Goal: Task Accomplishment & Management: Complete application form

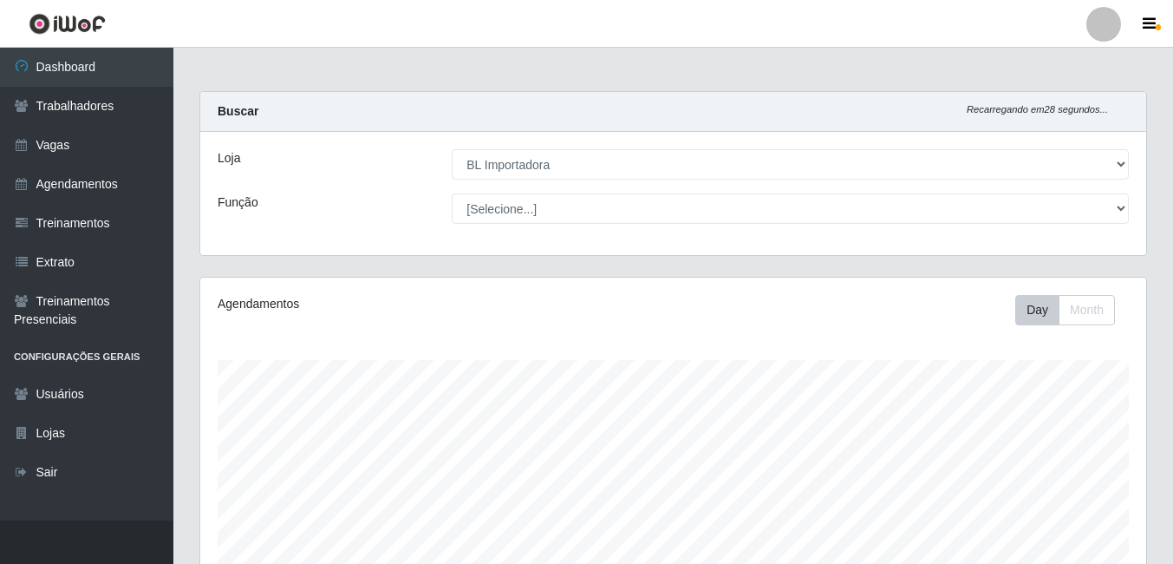
select select "259"
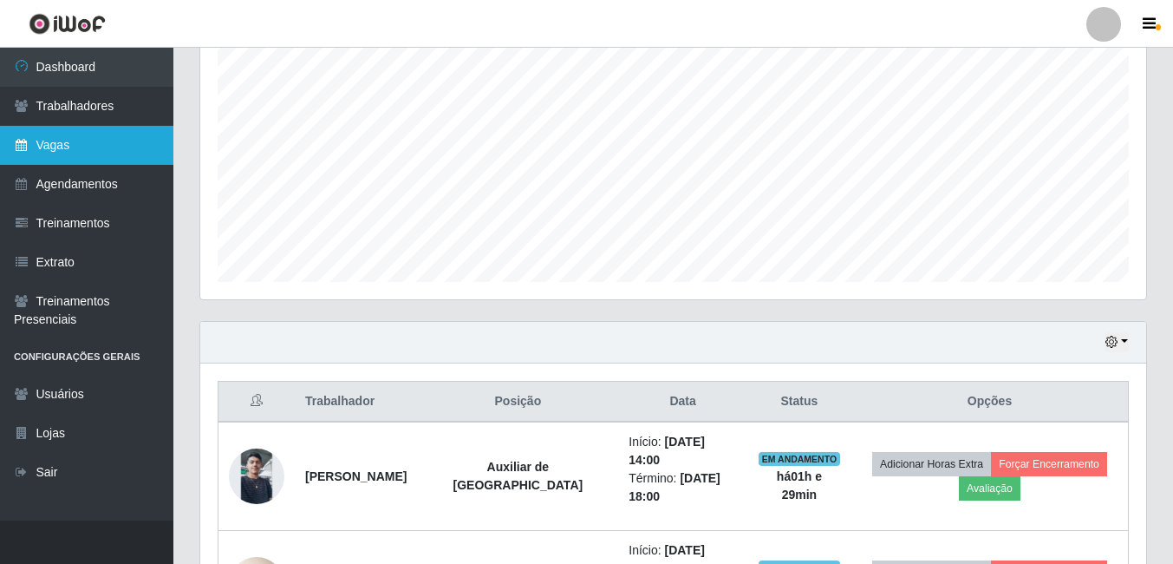
scroll to position [149, 0]
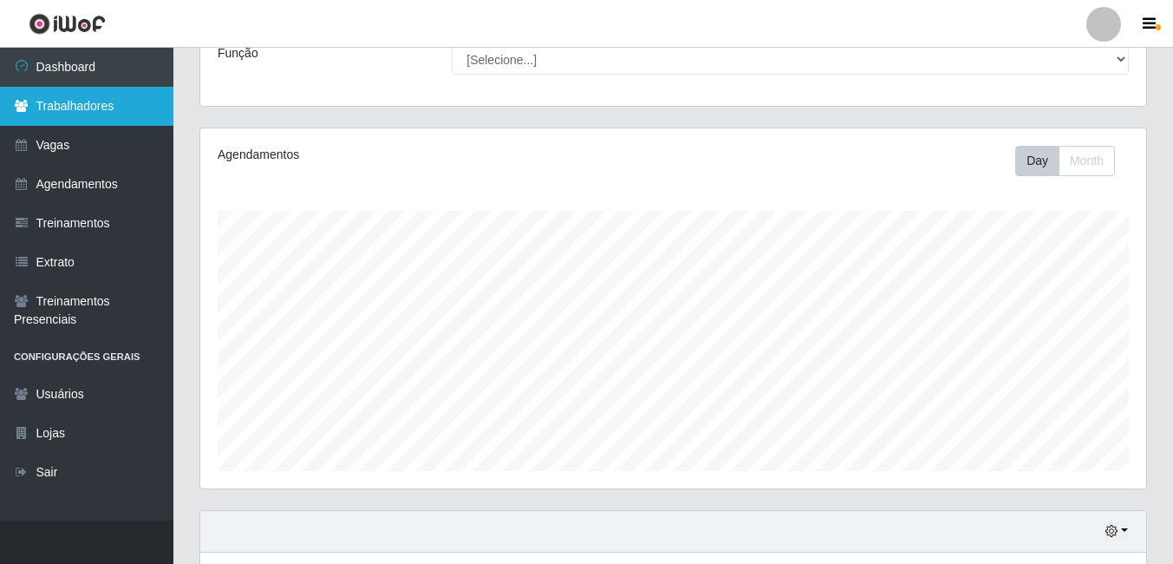
click at [134, 119] on link "Trabalhadores" at bounding box center [86, 106] width 173 height 39
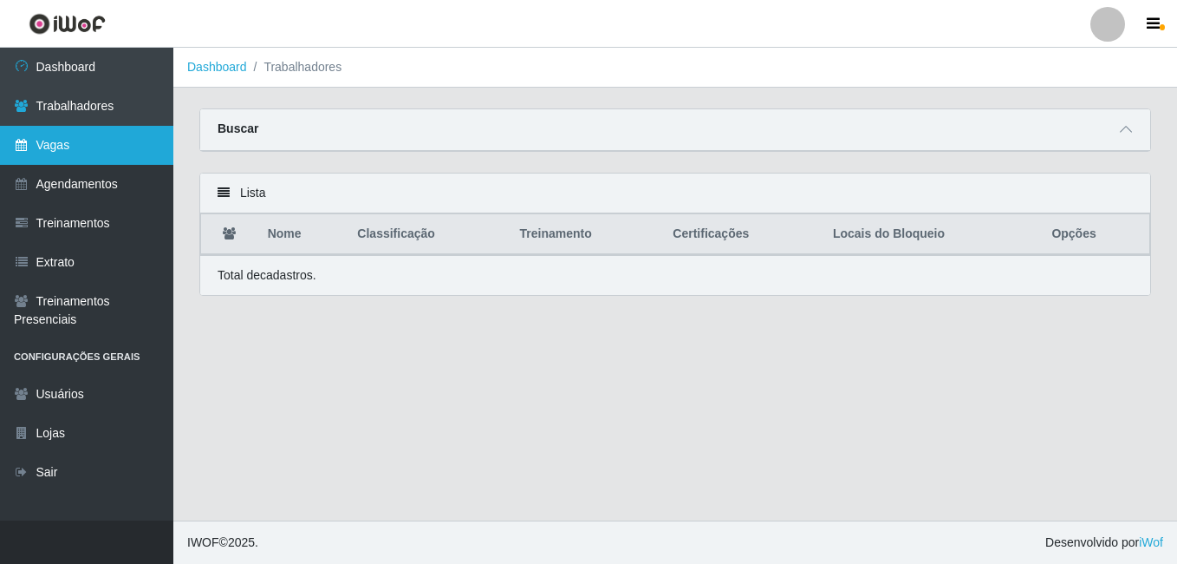
click at [128, 153] on link "Vagas" at bounding box center [86, 145] width 173 height 39
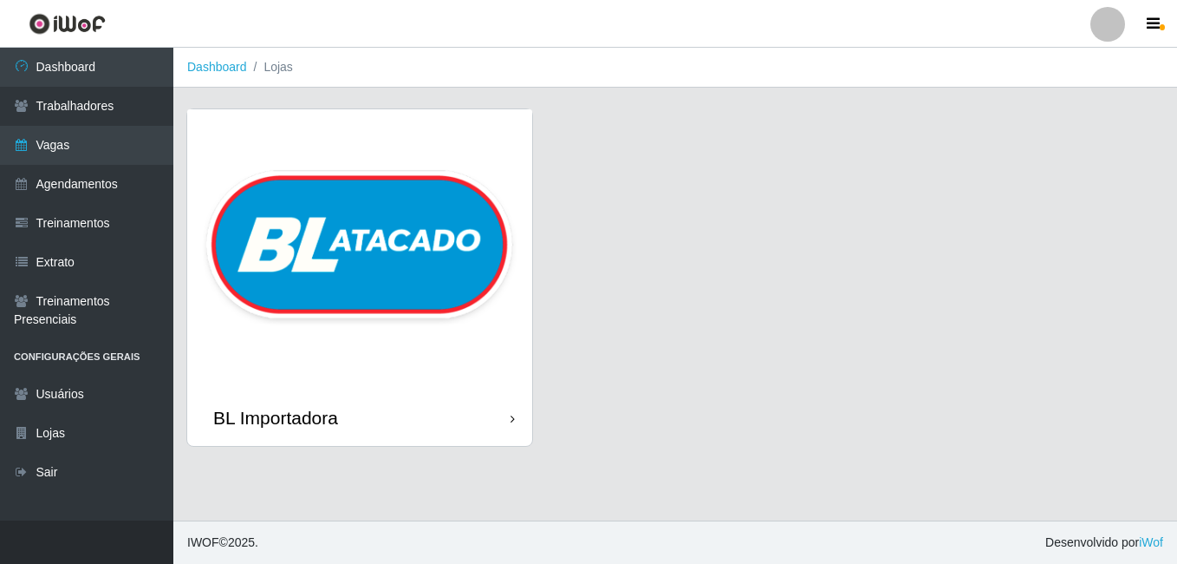
click at [457, 245] on img at bounding box center [359, 249] width 345 height 280
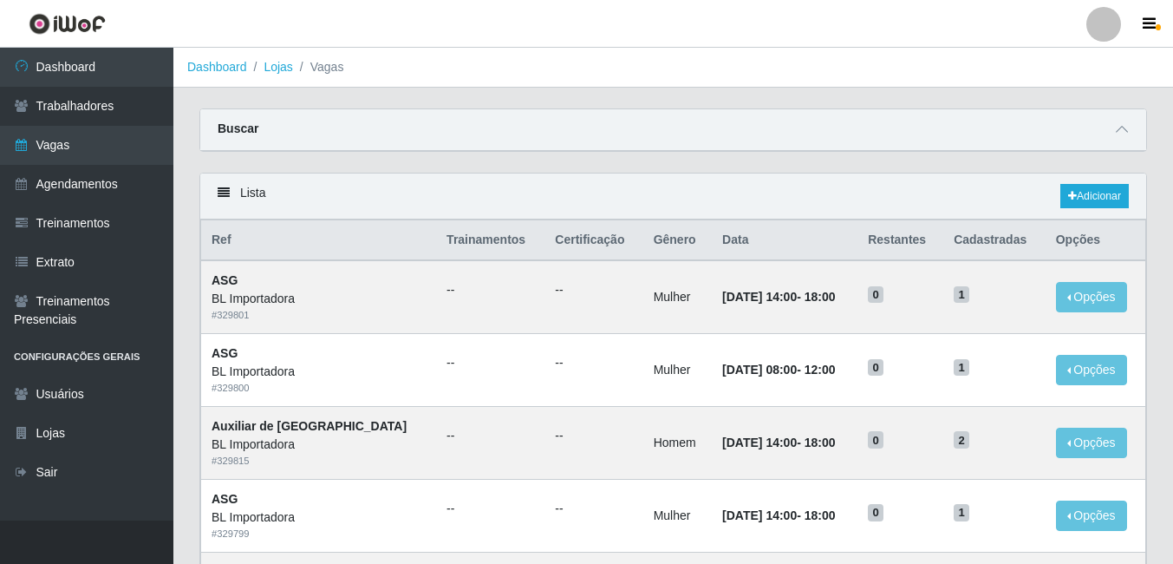
scroll to position [87, 0]
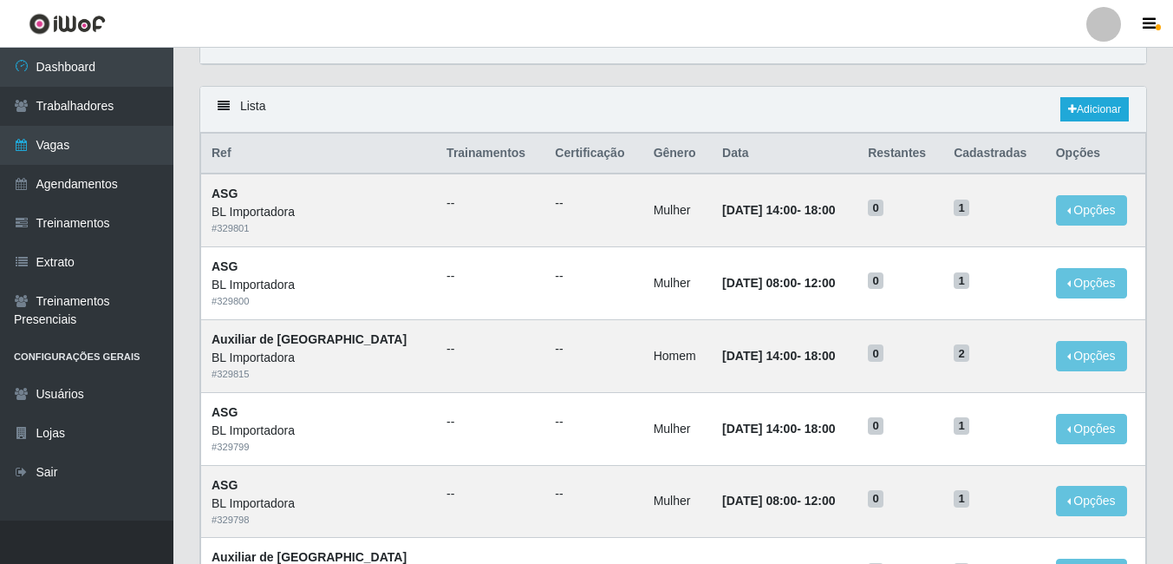
click at [846, 82] on div "Carregando... Buscar Início em Término em Função [Selecione...] ASG ASG + ASG +…" at bounding box center [673, 54] width 974 height 64
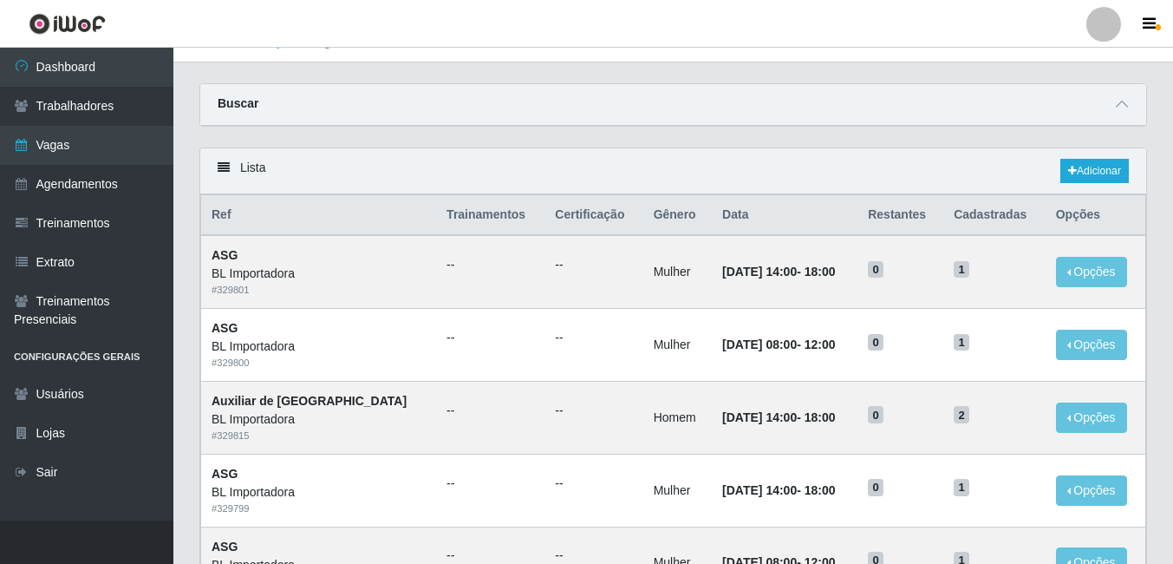
scroll to position [0, 0]
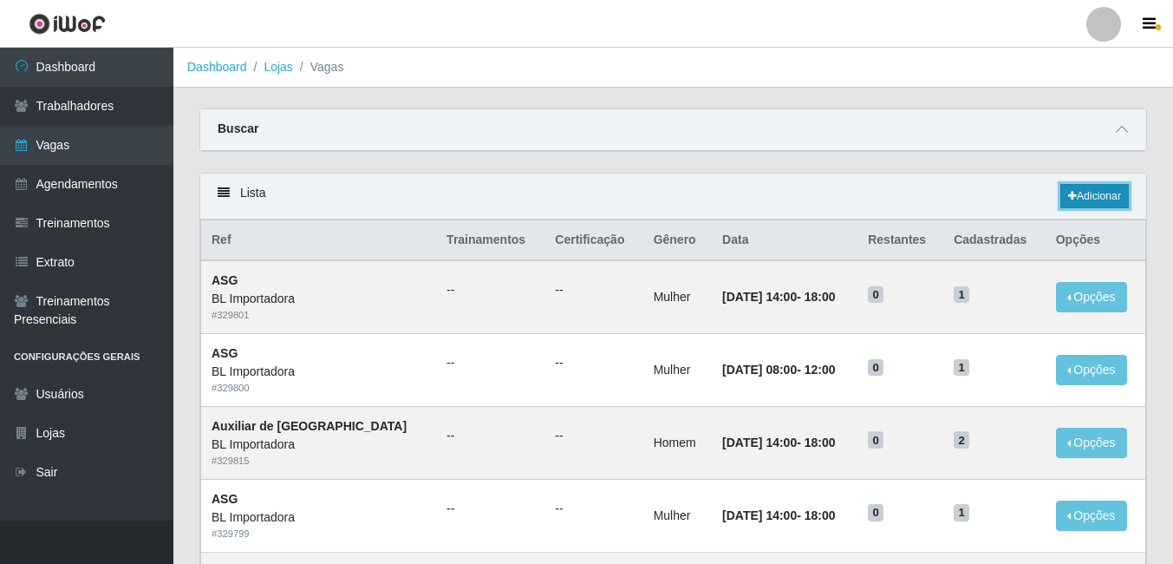
click at [1109, 186] on link "Adicionar" at bounding box center [1094, 196] width 68 height 24
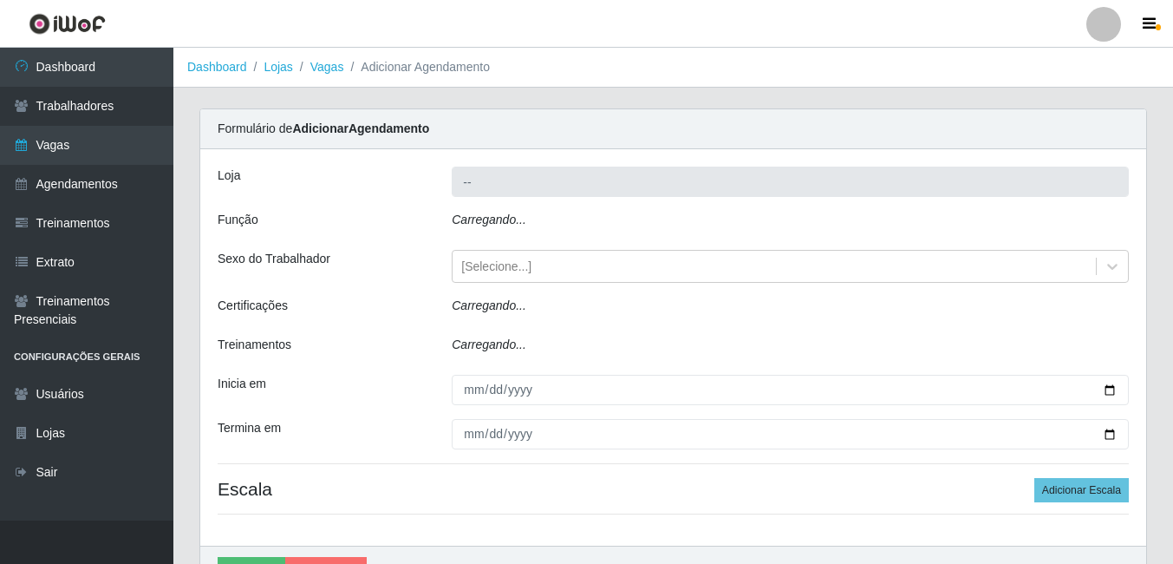
type input "BL Importadora"
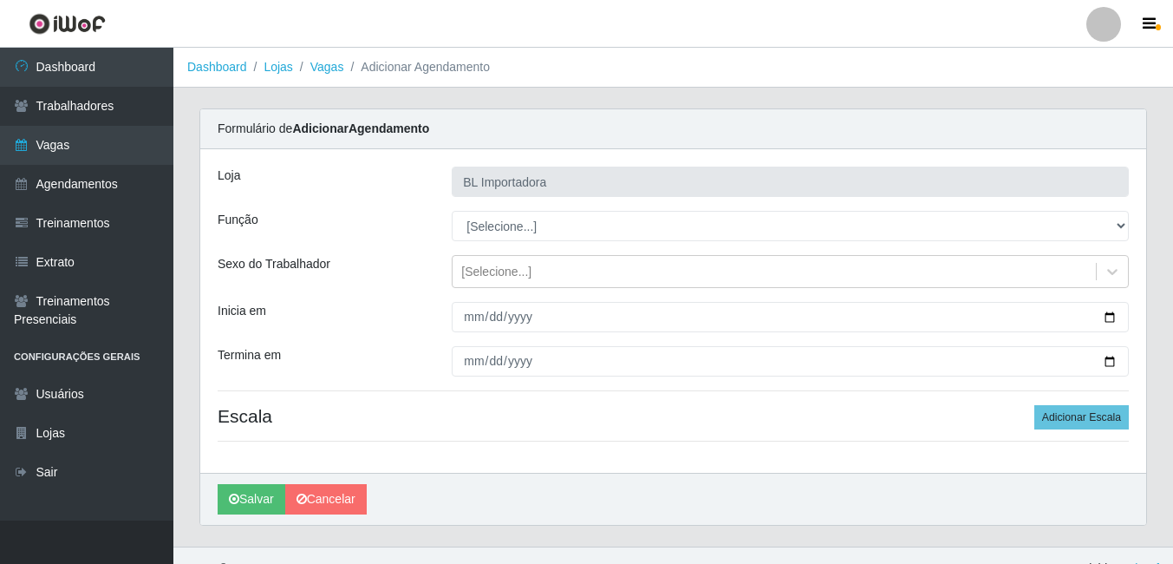
click at [731, 88] on main "Dashboard Lojas Vagas Adicionar Agendamento Carregando... Formulário de Adicion…" at bounding box center [673, 297] width 1000 height 498
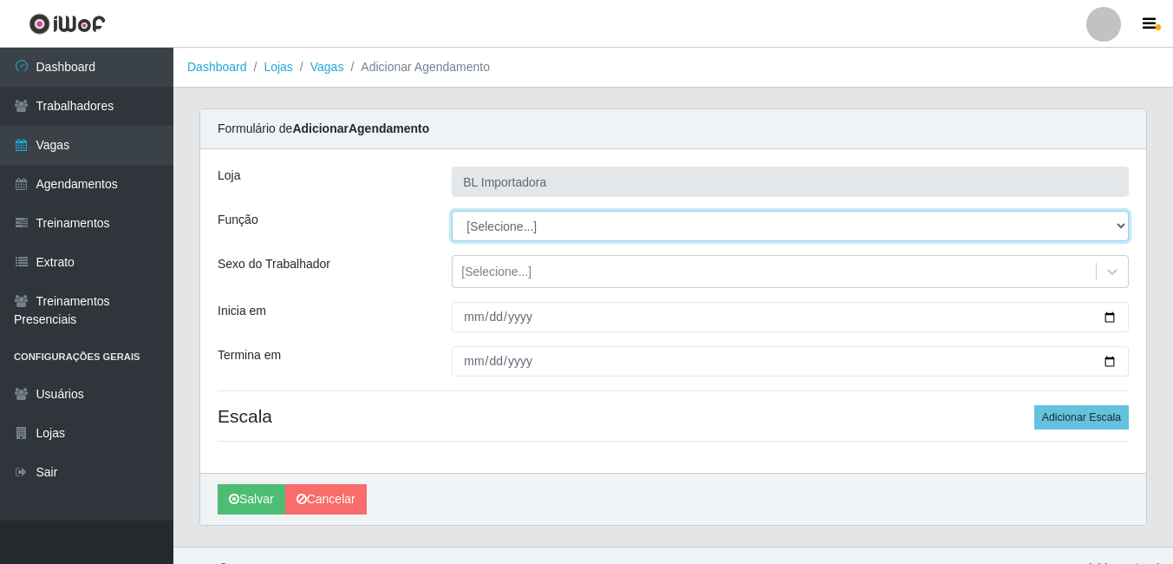
click at [526, 222] on select "[Selecione...] ASG ASG + ASG ++ Auxiliar Administrativo Auxiliar administrativo…" at bounding box center [790, 226] width 677 height 30
select select "16"
click at [452, 211] on select "[Selecione...] ASG ASG + ASG ++ Auxiliar Administrativo Auxiliar administrativo…" at bounding box center [790, 226] width 677 height 30
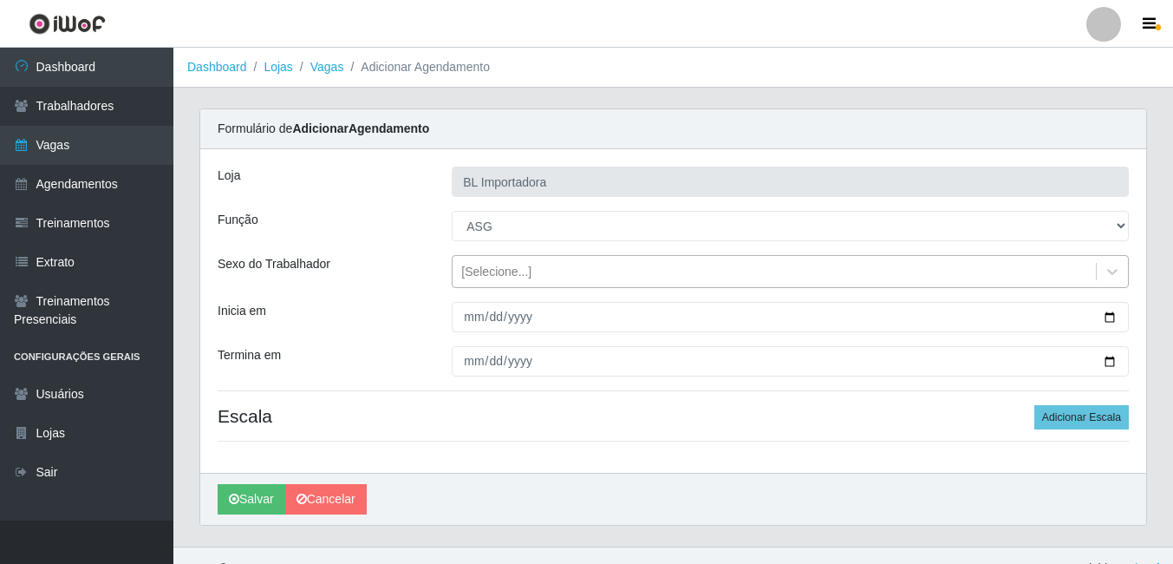
click at [524, 272] on div "[Selecione...]" at bounding box center [496, 272] width 70 height 18
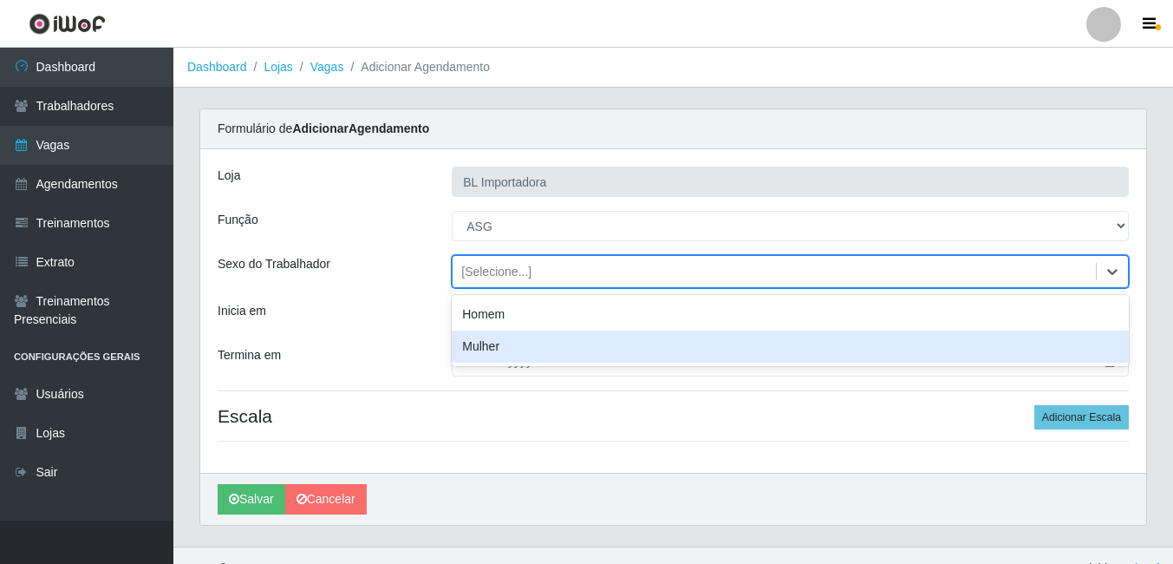
click at [512, 339] on div "Mulher" at bounding box center [790, 346] width 677 height 32
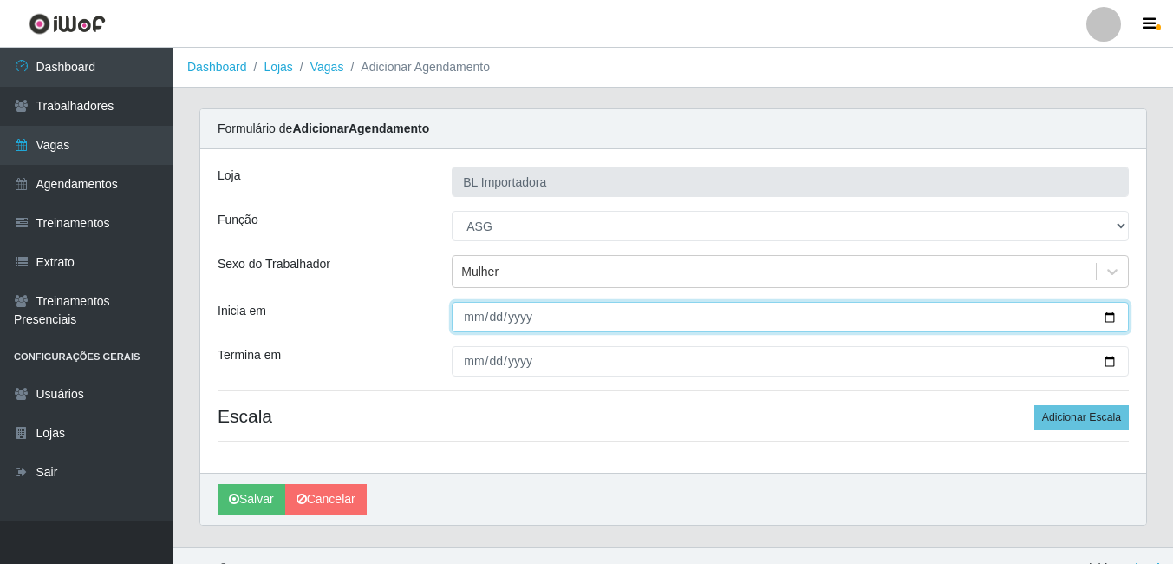
click at [466, 323] on input "Inicia em" at bounding box center [790, 317] width 677 height 30
click at [473, 321] on input "Inicia em" at bounding box center [790, 317] width 677 height 30
type input "[DATE]"
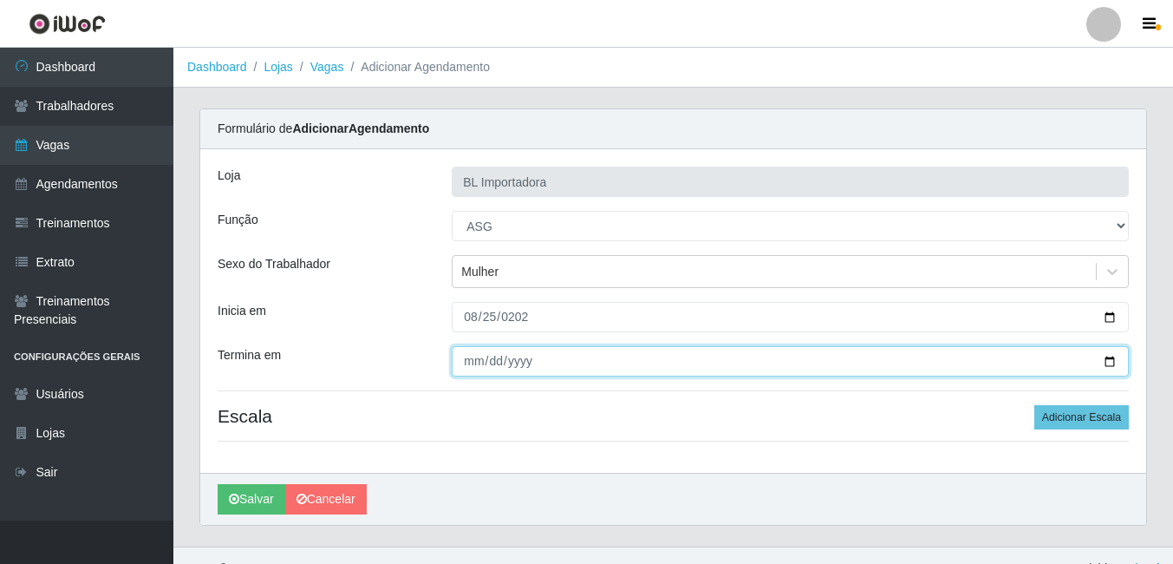
click at [473, 368] on input "Termina em" at bounding box center [790, 361] width 677 height 30
click at [473, 368] on input "0082-02-25" at bounding box center [790, 361] width 677 height 30
type input "0082-02-25"
type input "[DATE]"
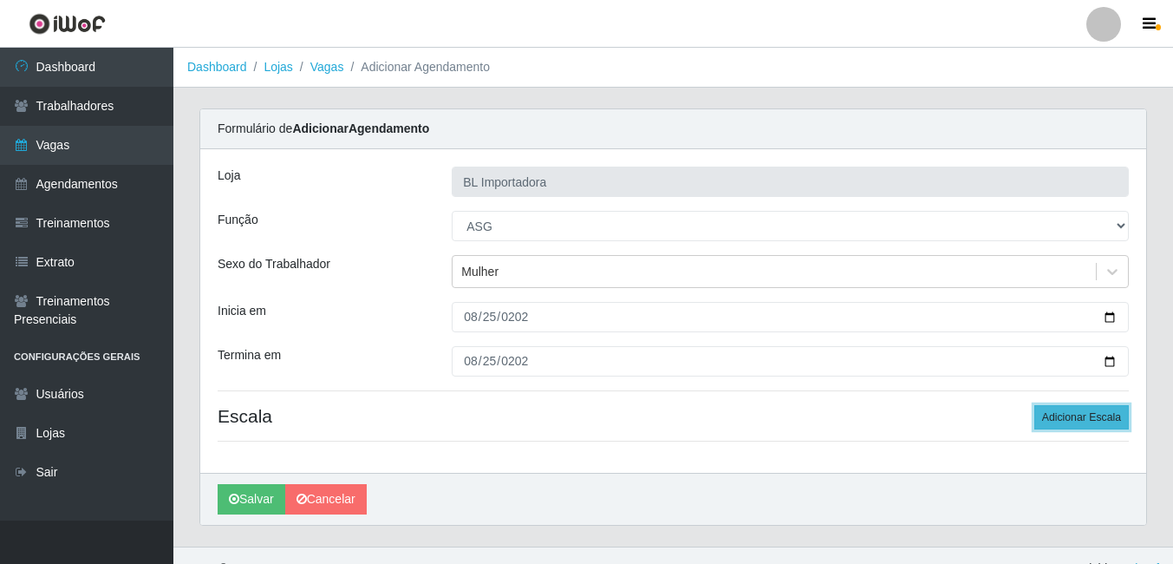
click at [1073, 420] on button "Adicionar Escala" at bounding box center [1081, 417] width 94 height 24
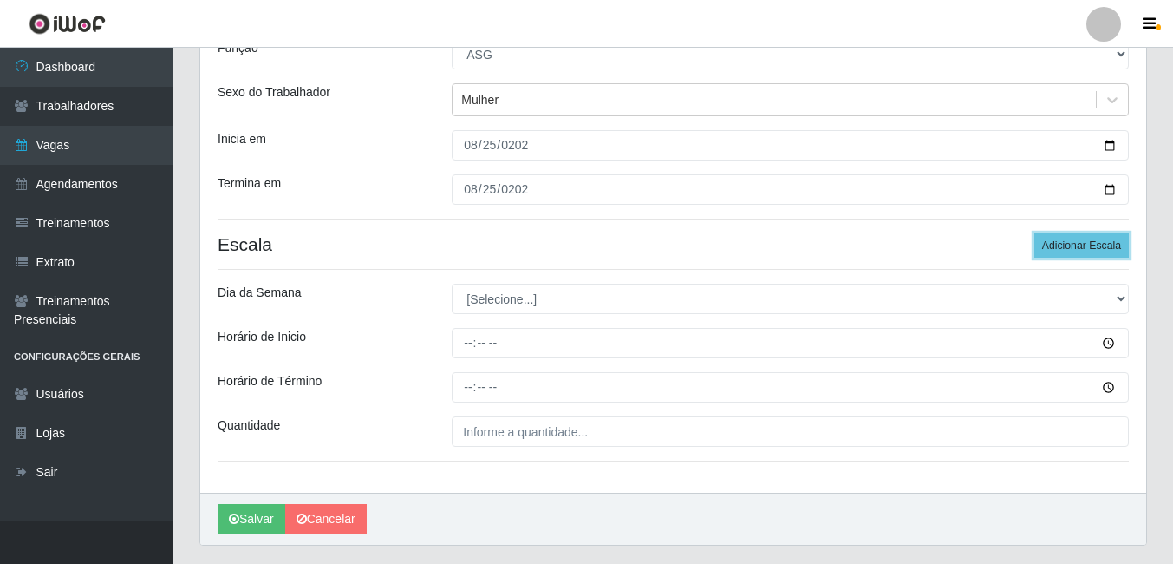
scroll to position [173, 0]
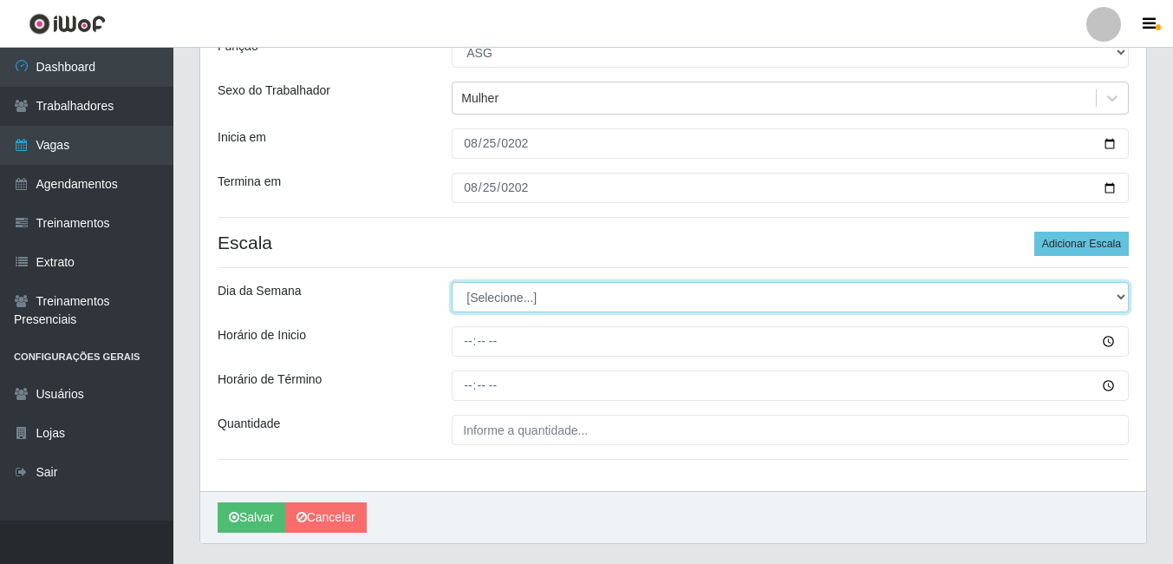
click at [518, 290] on select "[Selecione...] Segunda Terça Quarta Quinta Sexta Sábado Domingo" at bounding box center [790, 297] width 677 height 30
select select "1"
click at [452, 282] on select "[Selecione...] Segunda Terça Quarta Quinta Sexta Sábado Domingo" at bounding box center [790, 297] width 677 height 30
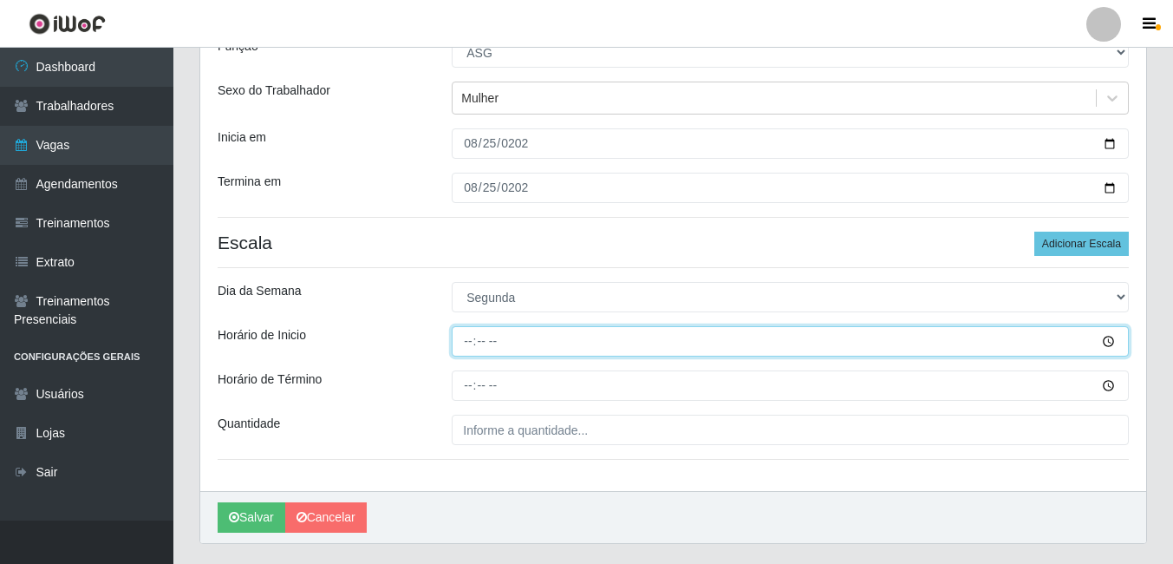
drag, startPoint x: 453, startPoint y: 338, endPoint x: 466, endPoint y: 341, distance: 13.3
click at [457, 338] on input "Horário de Inicio" at bounding box center [790, 341] width 677 height 30
type input "08:00"
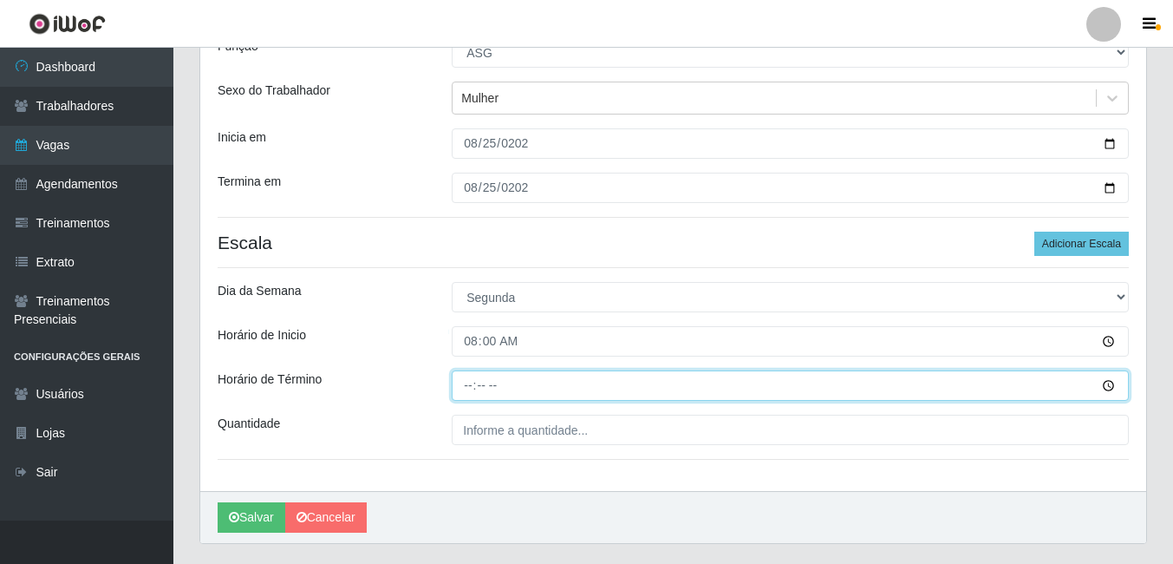
click at [470, 383] on input "Horário de Término" at bounding box center [790, 385] width 677 height 30
type input "12:00"
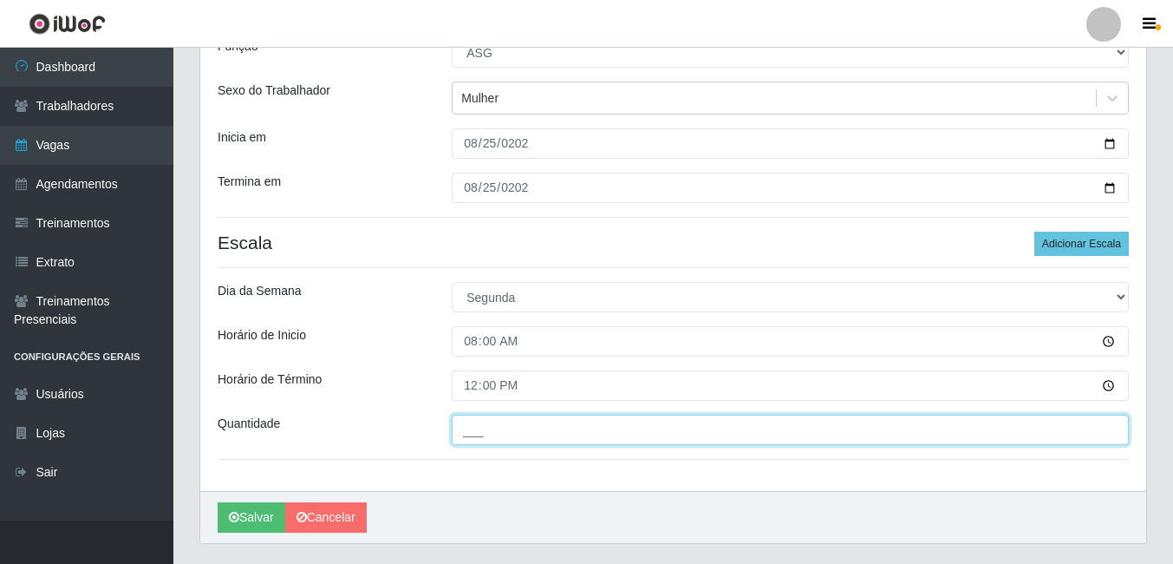
click at [474, 420] on input "___" at bounding box center [790, 429] width 677 height 30
type input "1__"
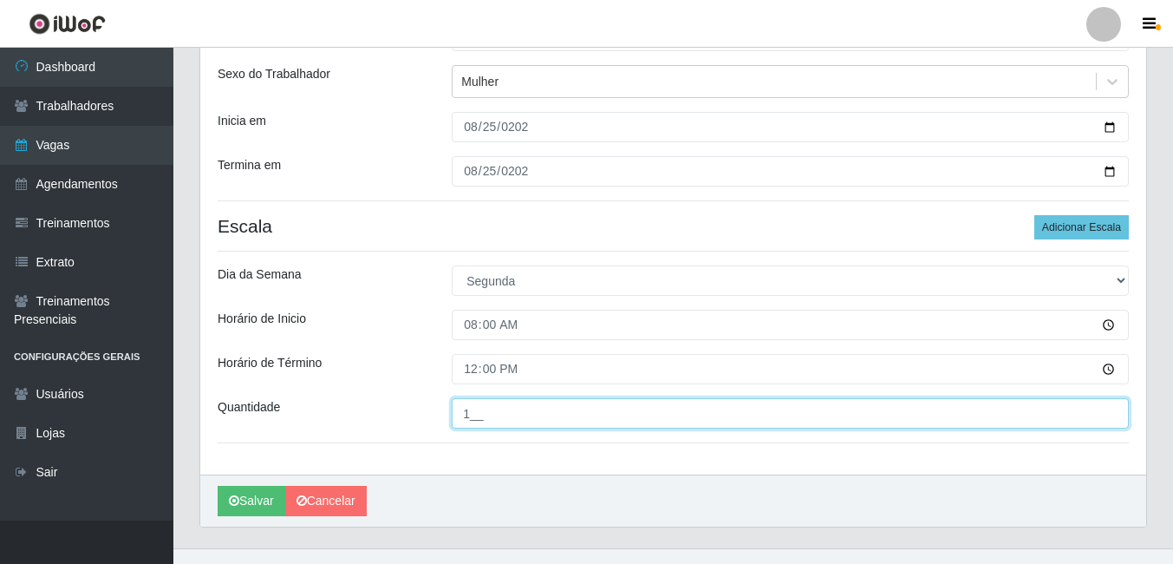
scroll to position [218, 0]
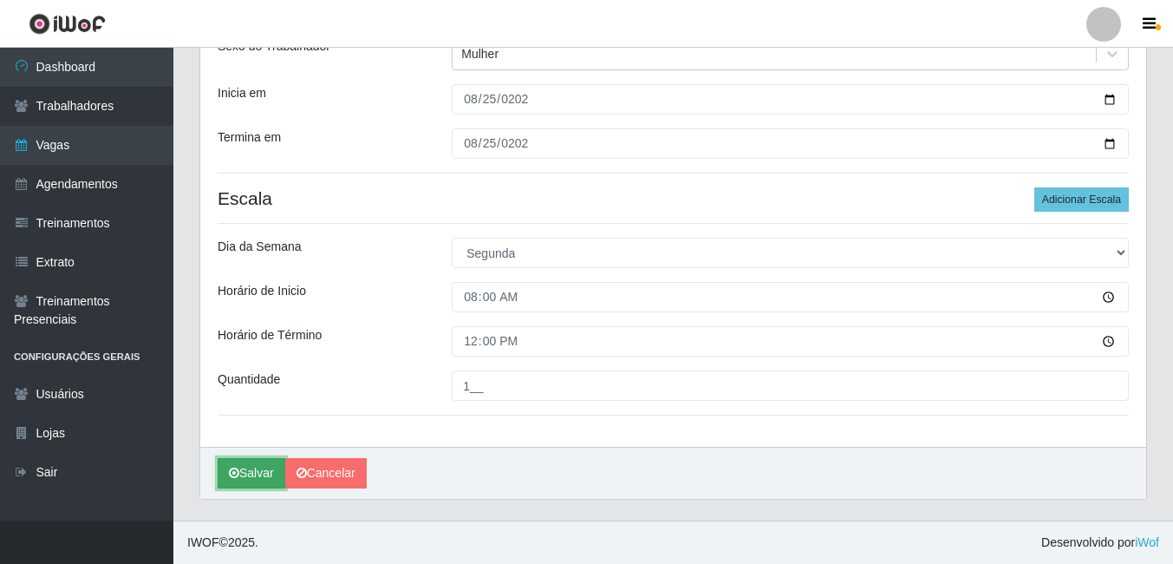
click at [270, 477] on button "Salvar" at bounding box center [252, 473] width 68 height 30
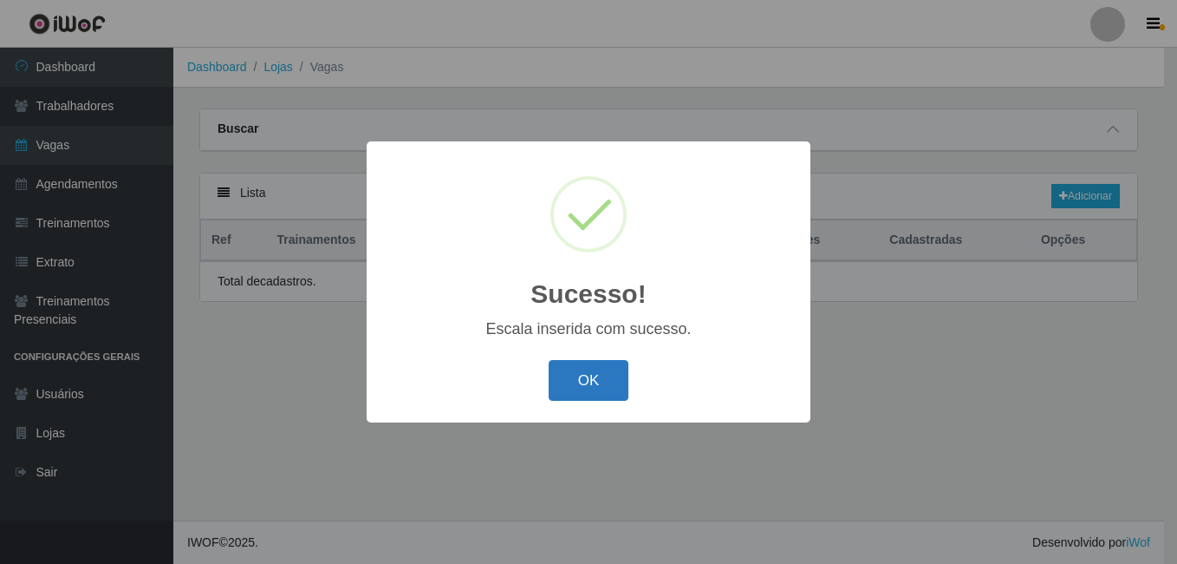
click at [592, 361] on button "OK" at bounding box center [589, 380] width 81 height 41
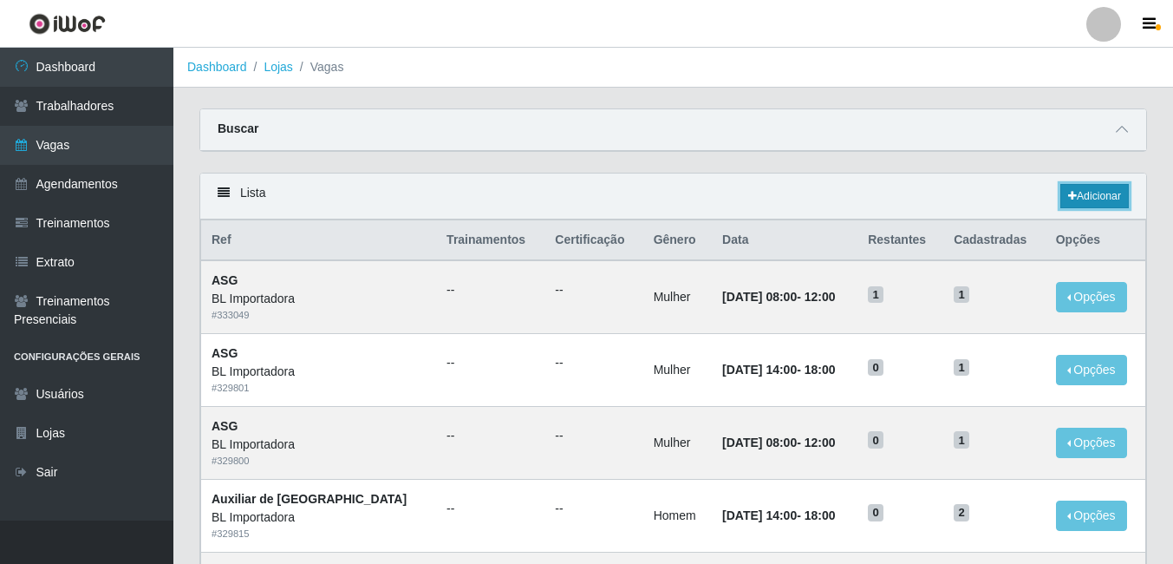
click at [1084, 199] on link "Adicionar" at bounding box center [1094, 196] width 68 height 24
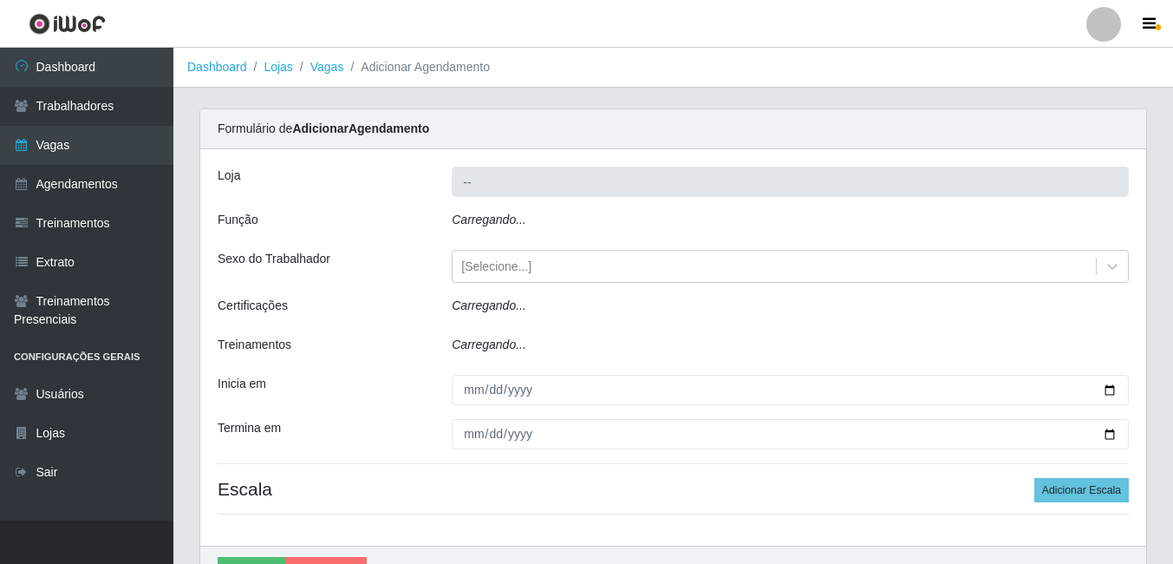
type input "BL Importadora"
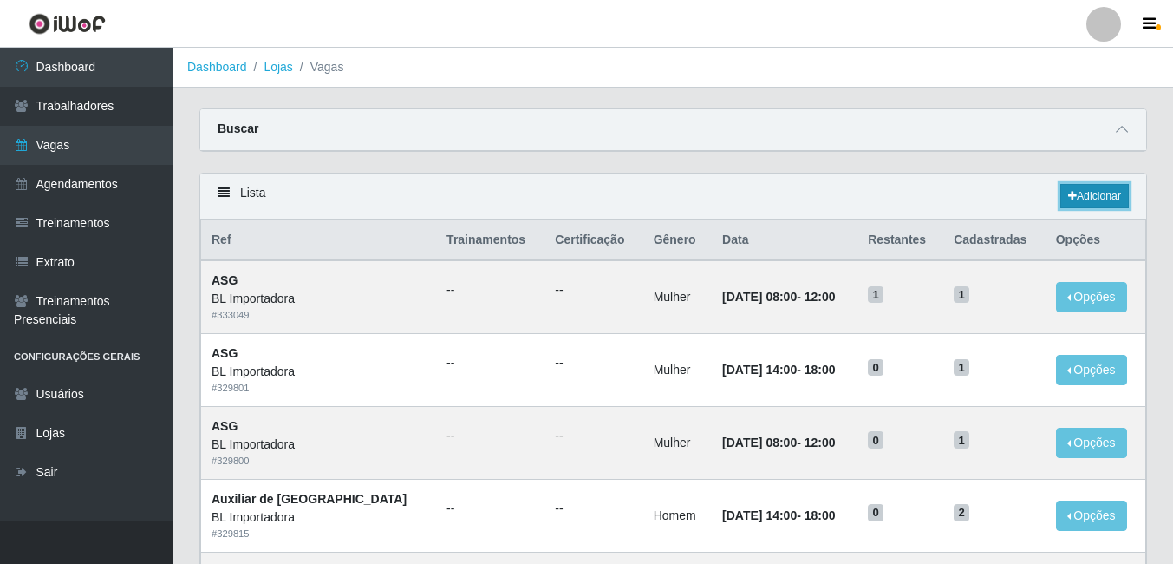
click at [1107, 198] on link "Adicionar" at bounding box center [1094, 196] width 68 height 24
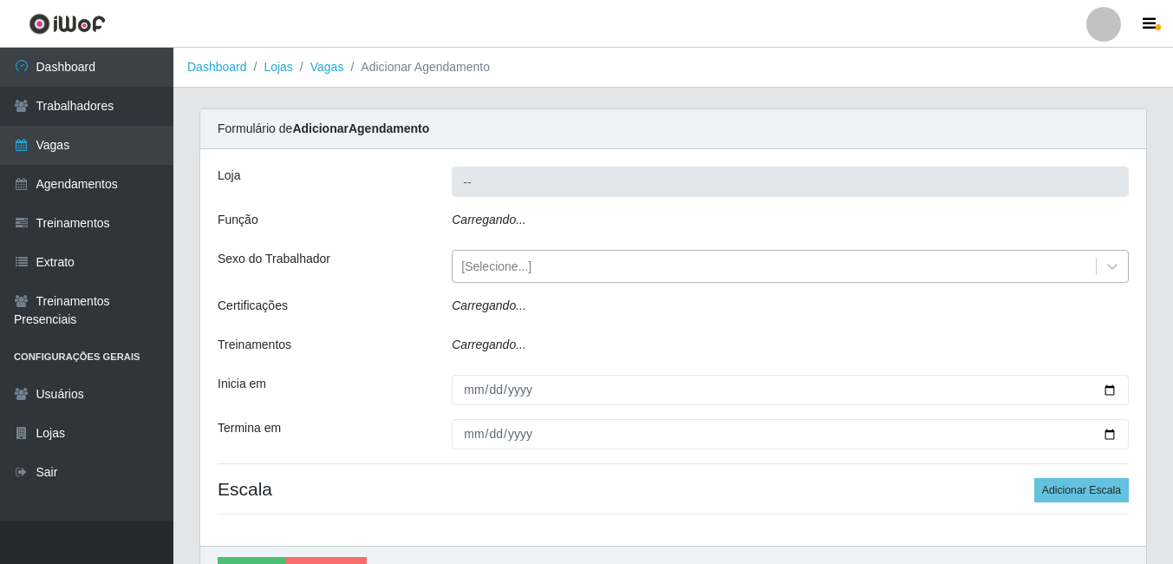
type input "BL Importadora"
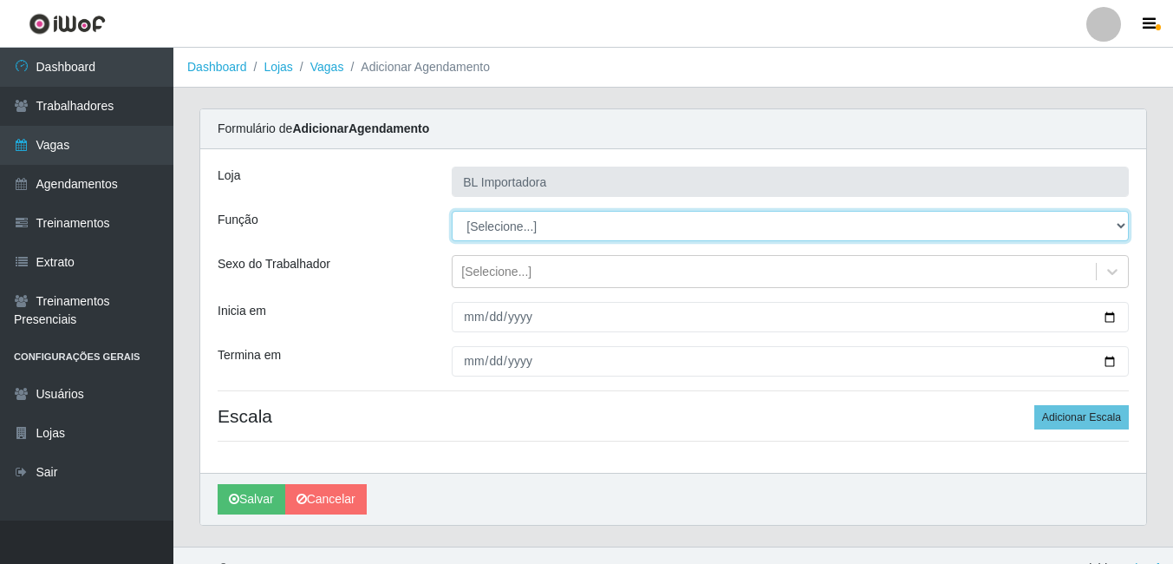
click at [508, 234] on select "[Selecione...] ASG ASG + ASG ++ Auxiliar Administrativo Auxiliar administrativo…" at bounding box center [790, 226] width 677 height 30
select select "16"
click at [452, 211] on select "[Selecione...] ASG ASG + ASG ++ Auxiliar Administrativo Auxiliar administrativo…" at bounding box center [790, 226] width 677 height 30
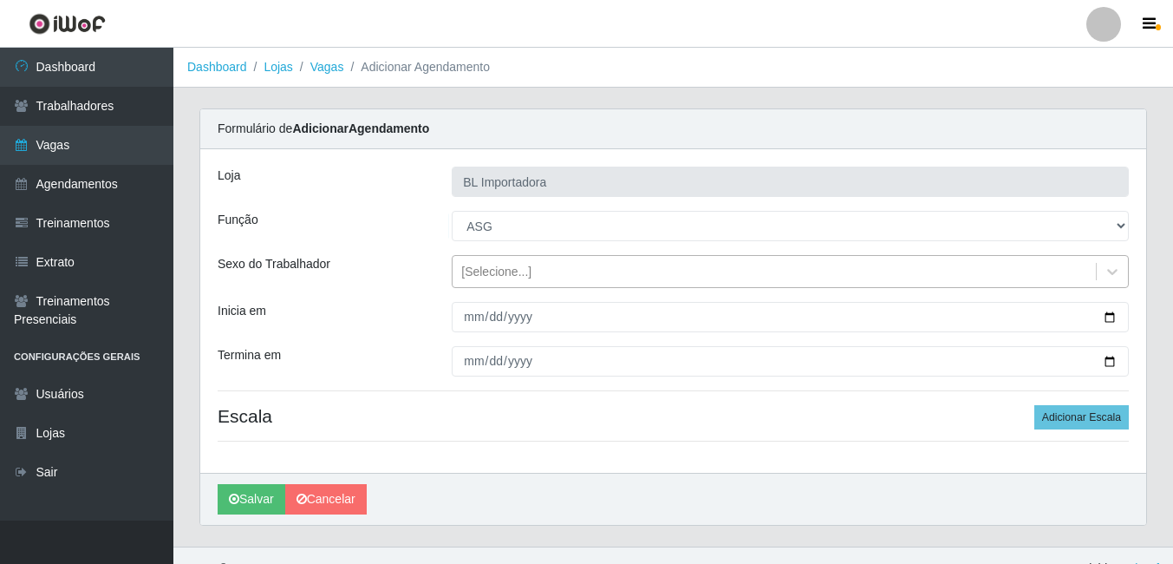
click at [472, 265] on div "[Selecione...]" at bounding box center [496, 272] width 70 height 18
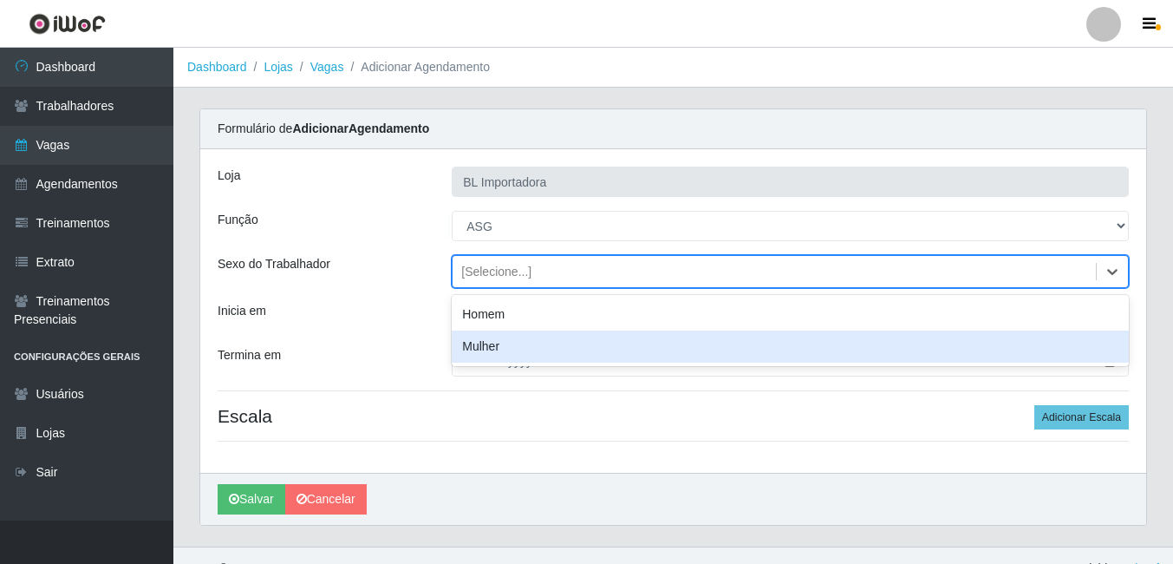
click at [477, 332] on div "Mulher" at bounding box center [790, 346] width 677 height 32
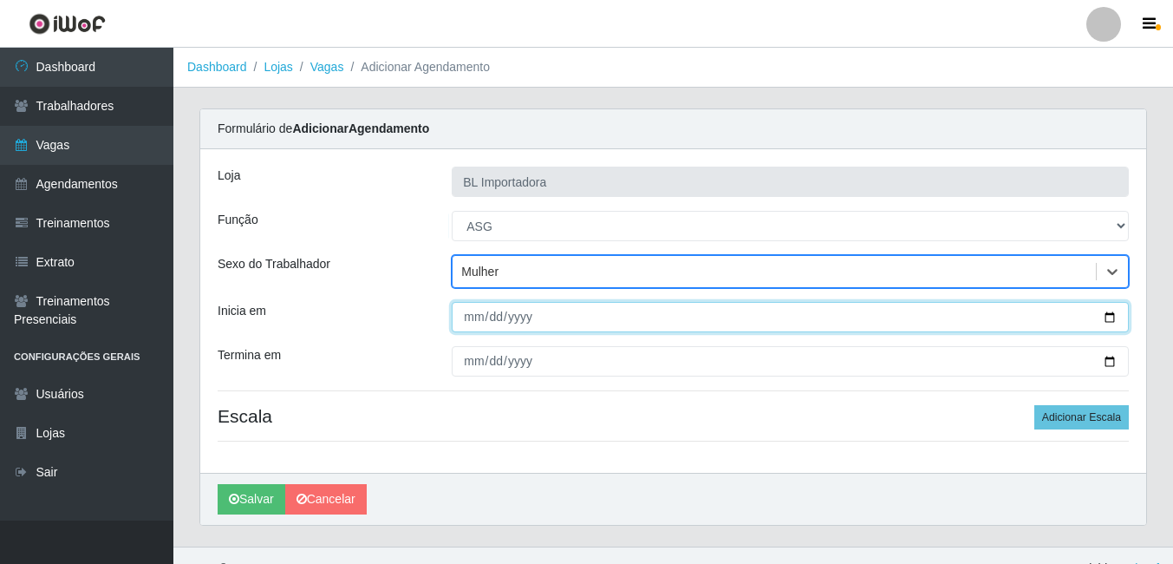
click at [465, 303] on input "Inicia em" at bounding box center [790, 317] width 677 height 30
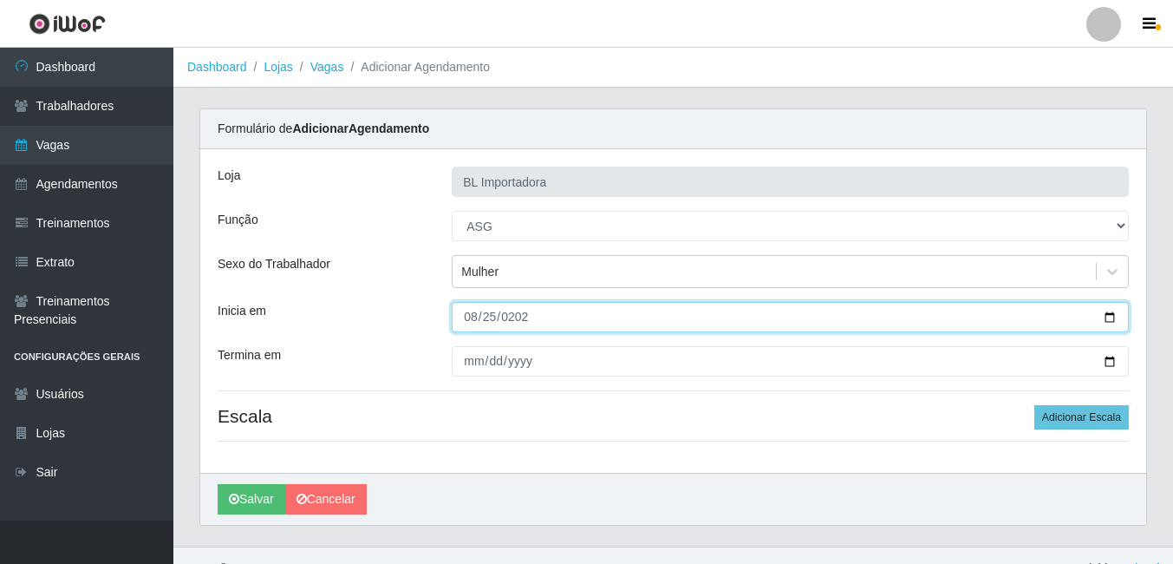
type input "[DATE]"
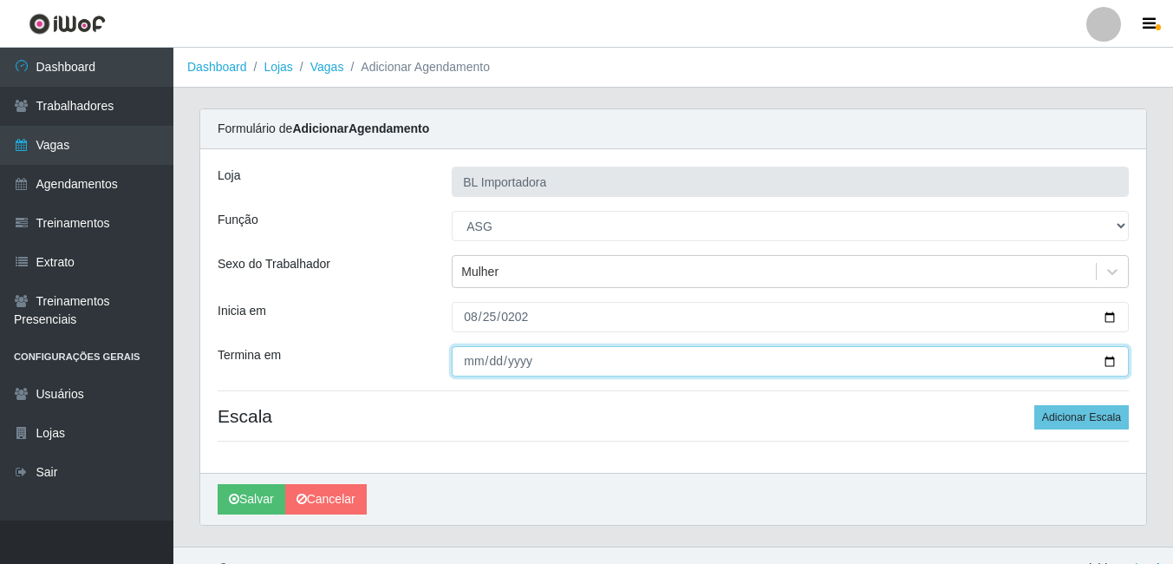
click at [472, 361] on input "Termina em" at bounding box center [790, 361] width 677 height 30
type input "[DATE]"
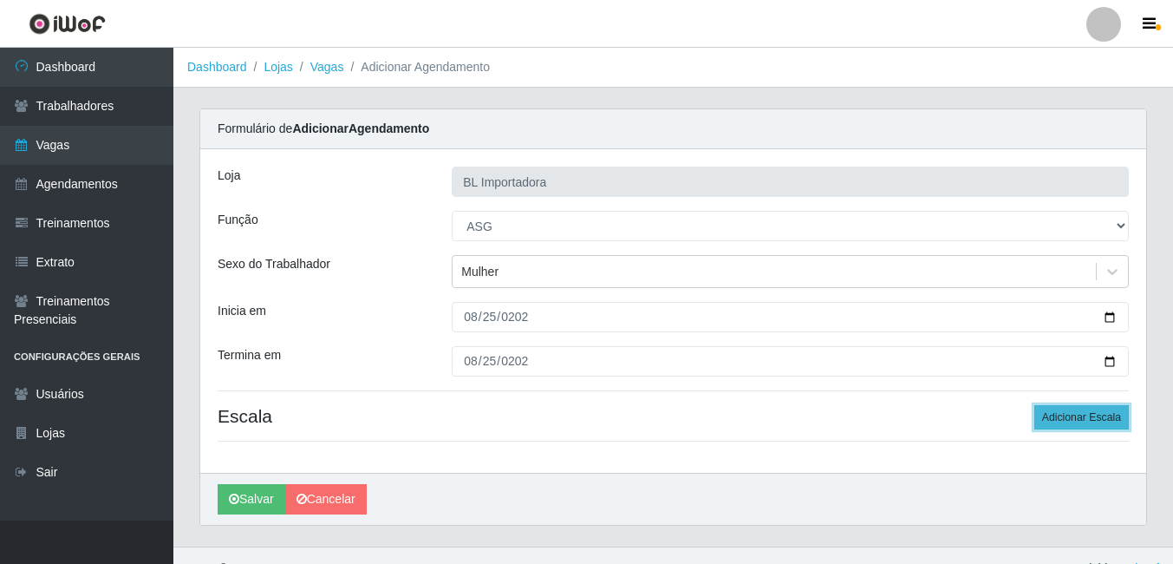
click at [1098, 418] on button "Adicionar Escala" at bounding box center [1081, 417] width 94 height 24
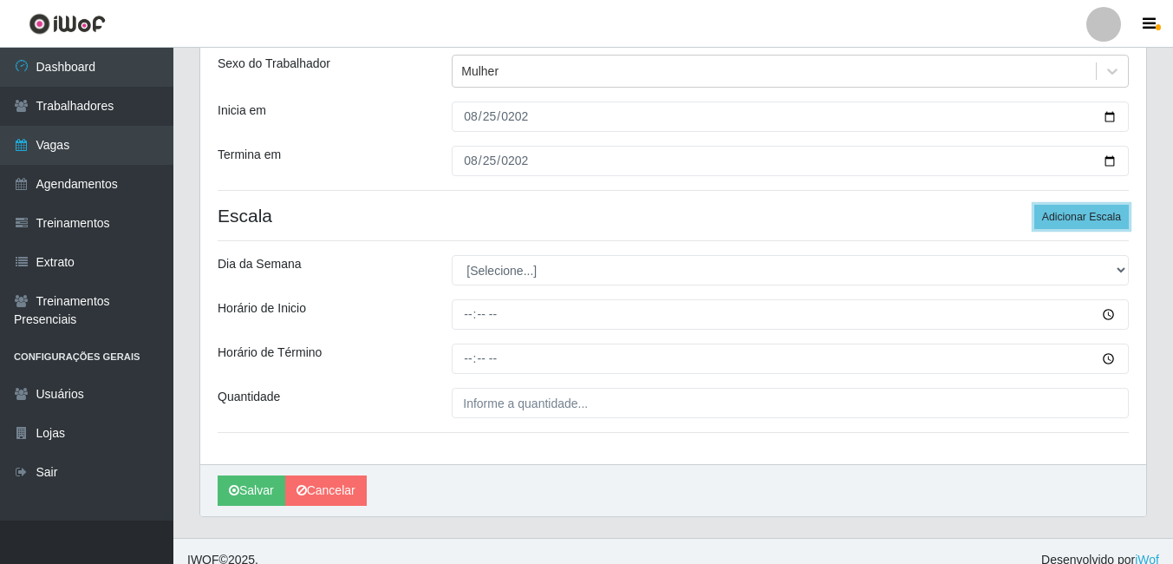
scroll to position [218, 0]
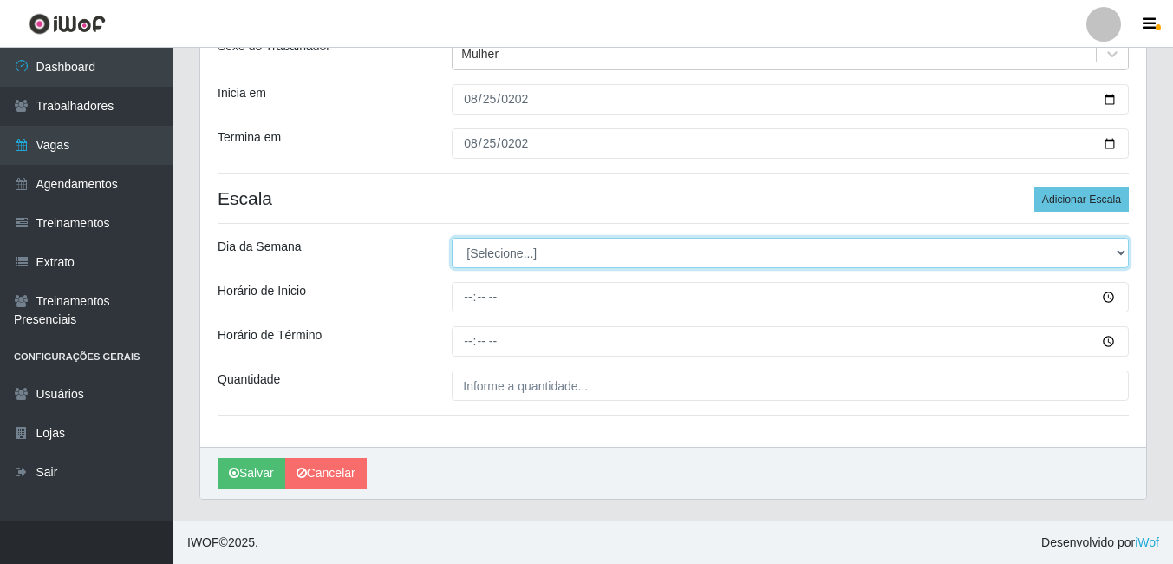
click at [554, 258] on select "[Selecione...] Segunda Terça Quarta Quinta Sexta Sábado Domingo" at bounding box center [790, 253] width 677 height 30
select select "1"
click at [452, 238] on select "[Selecione...] Segunda Terça Quarta Quinta Sexta Sábado Domingo" at bounding box center [790, 253] width 677 height 30
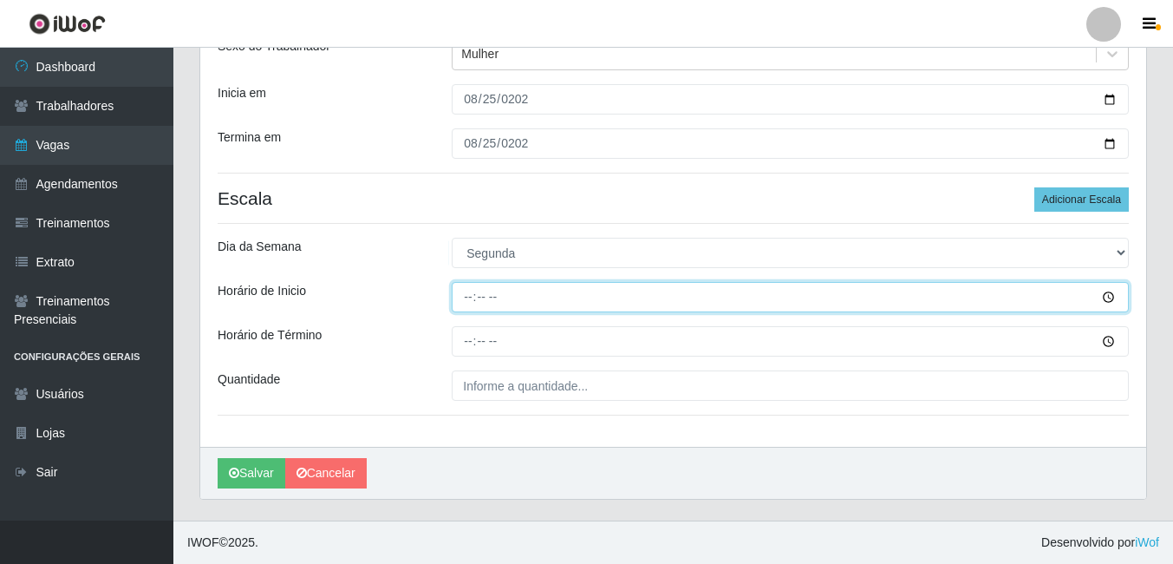
click at [496, 291] on input "Horário de Inicio" at bounding box center [790, 297] width 677 height 30
type input "14:00"
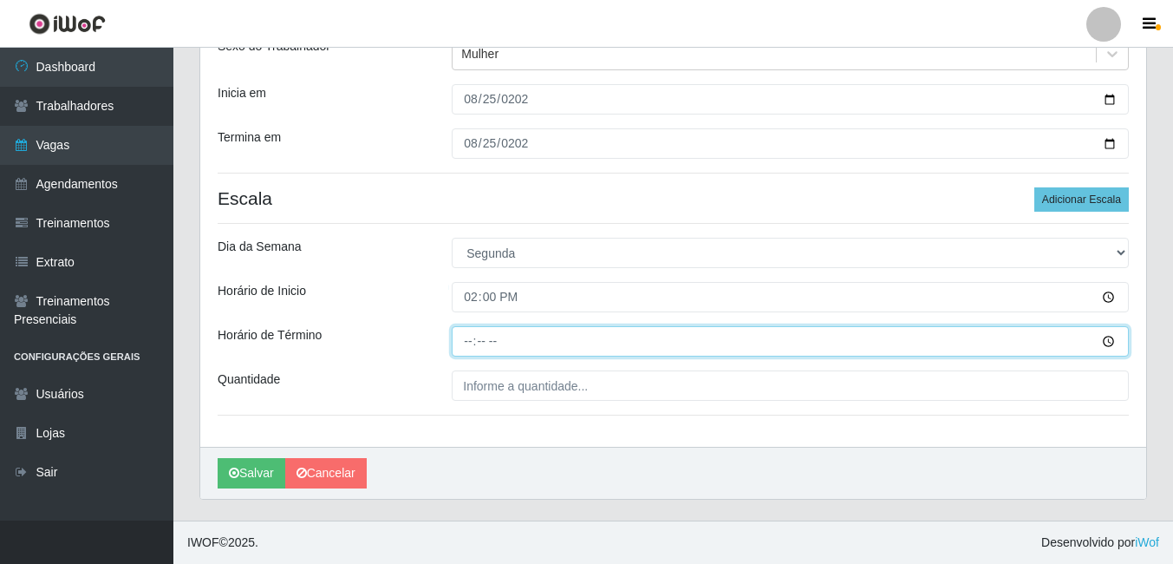
click at [473, 333] on input "Horário de Término" at bounding box center [790, 341] width 677 height 30
type input "18:00"
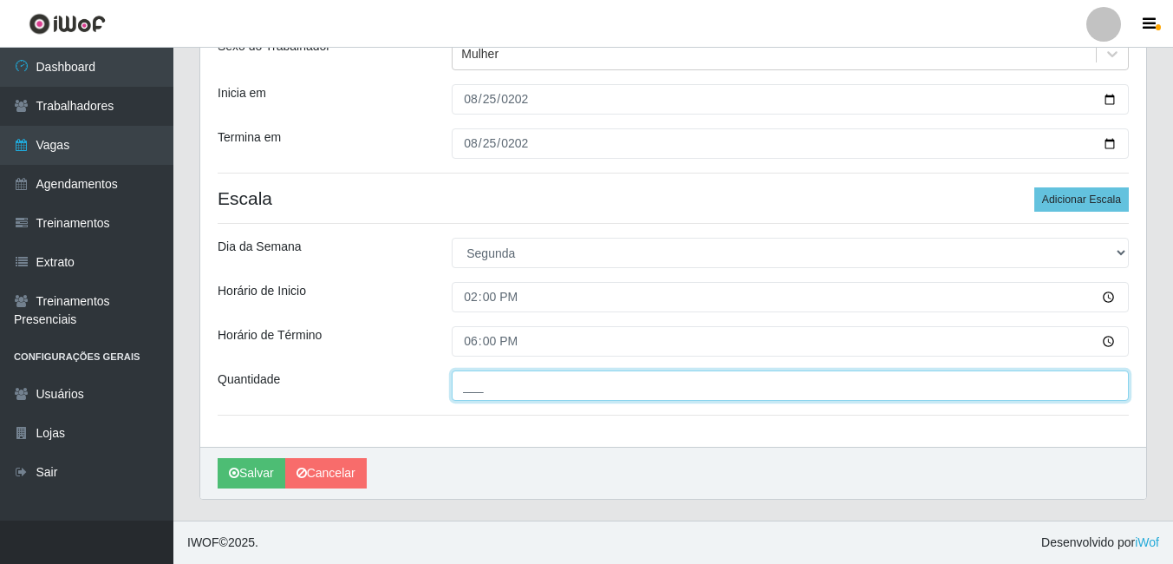
drag, startPoint x: 466, startPoint y: 377, endPoint x: 466, endPoint y: 392, distance: 14.7
click at [466, 377] on input "___" at bounding box center [790, 385] width 677 height 30
type input "1__"
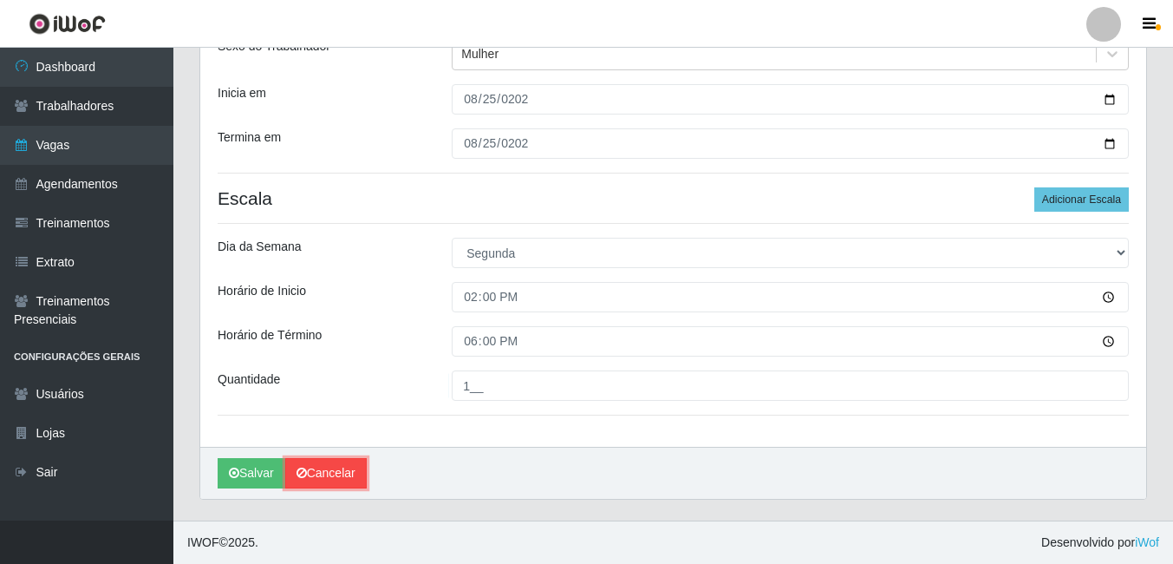
click at [288, 474] on link "Cancelar" at bounding box center [325, 473] width 81 height 30
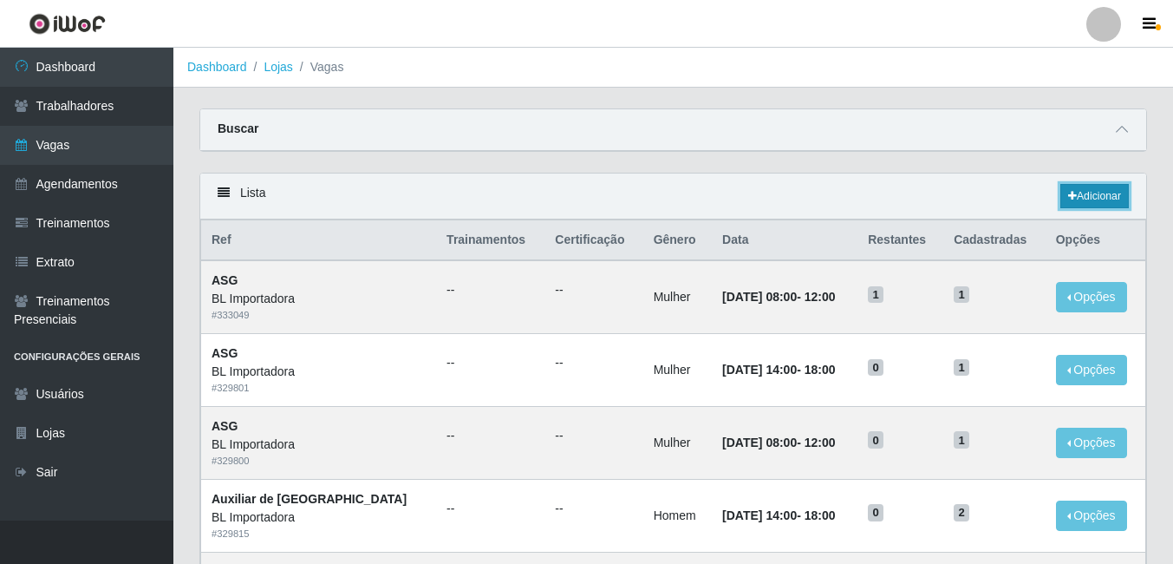
click at [1101, 191] on link "Adicionar" at bounding box center [1094, 196] width 68 height 24
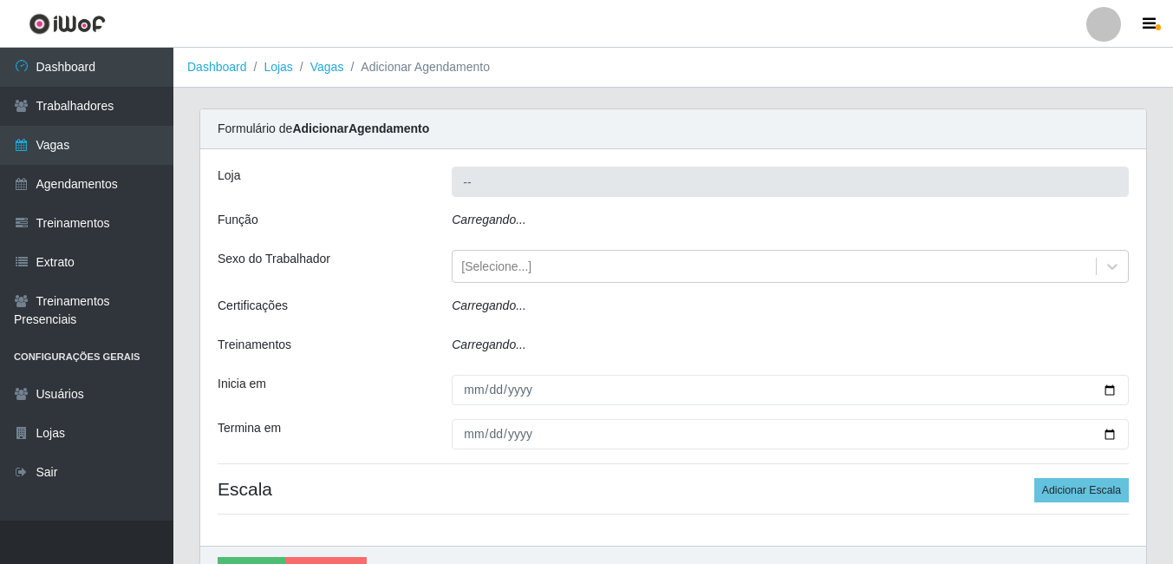
type input "BL Importadora"
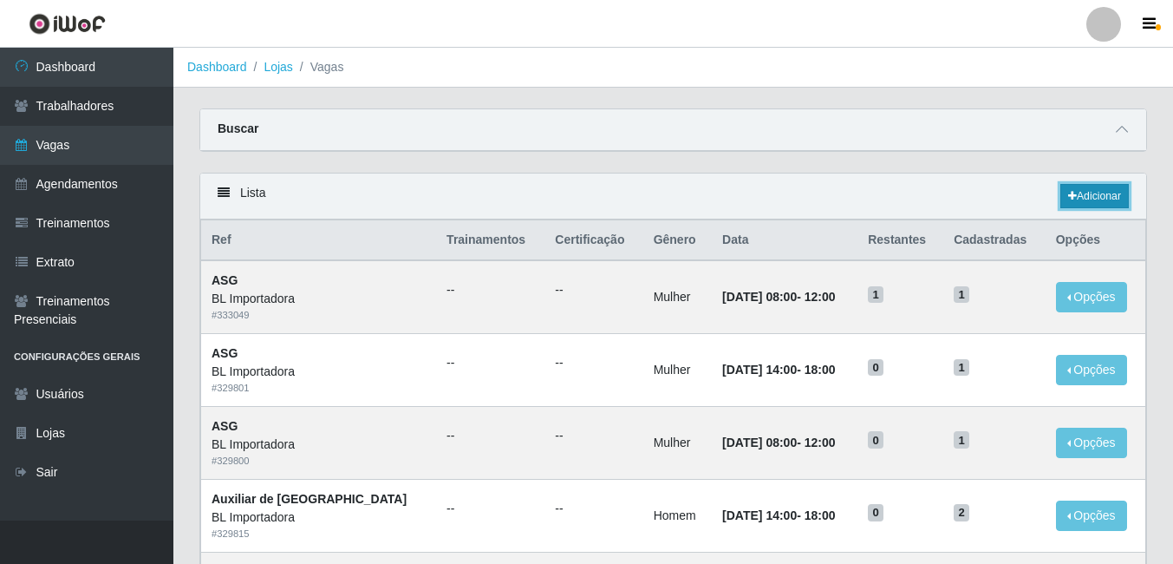
click at [1100, 192] on link "Adicionar" at bounding box center [1094, 196] width 68 height 24
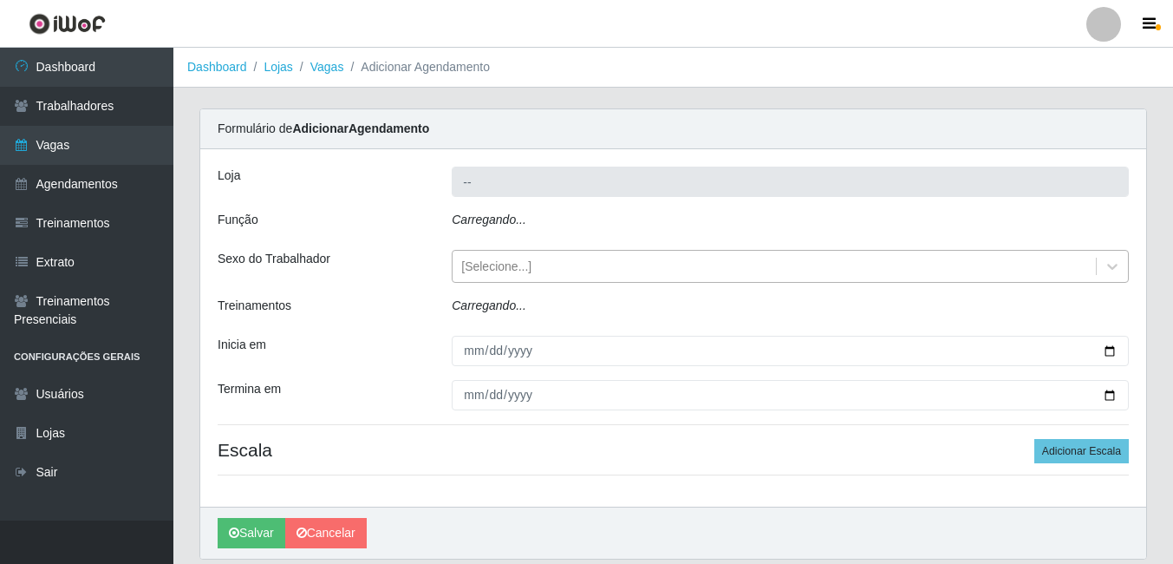
type input "BL Importadora"
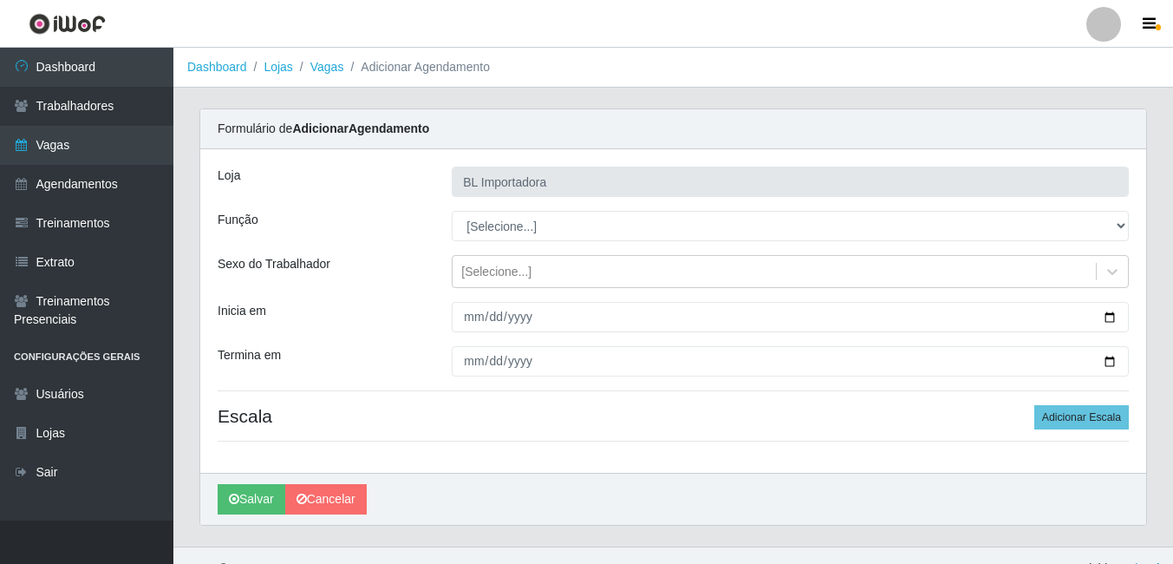
click at [492, 246] on div "Loja BL Importadora Função [Selecione...] ASG ASG + ASG ++ Auxiliar Administrat…" at bounding box center [673, 310] width 946 height 323
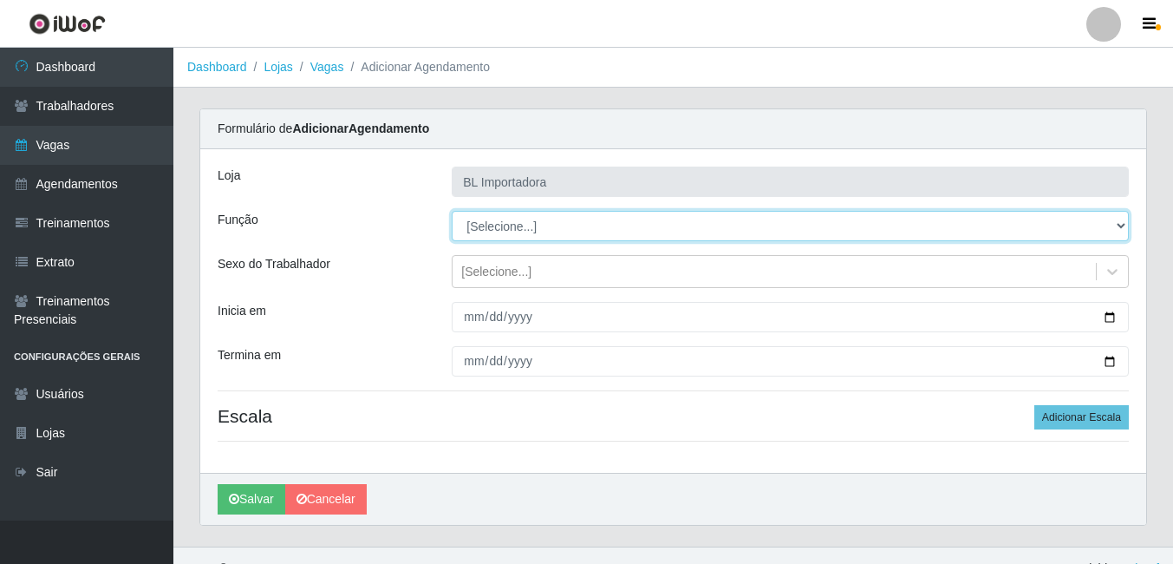
click at [493, 235] on select "[Selecione...] ASG ASG + ASG ++ Auxiliar Administrativo Auxiliar administrativo…" at bounding box center [790, 226] width 677 height 30
select select "16"
click at [452, 211] on select "[Selecione...] ASG ASG + ASG ++ Auxiliar Administrativo Auxiliar administrativo…" at bounding box center [790, 226] width 677 height 30
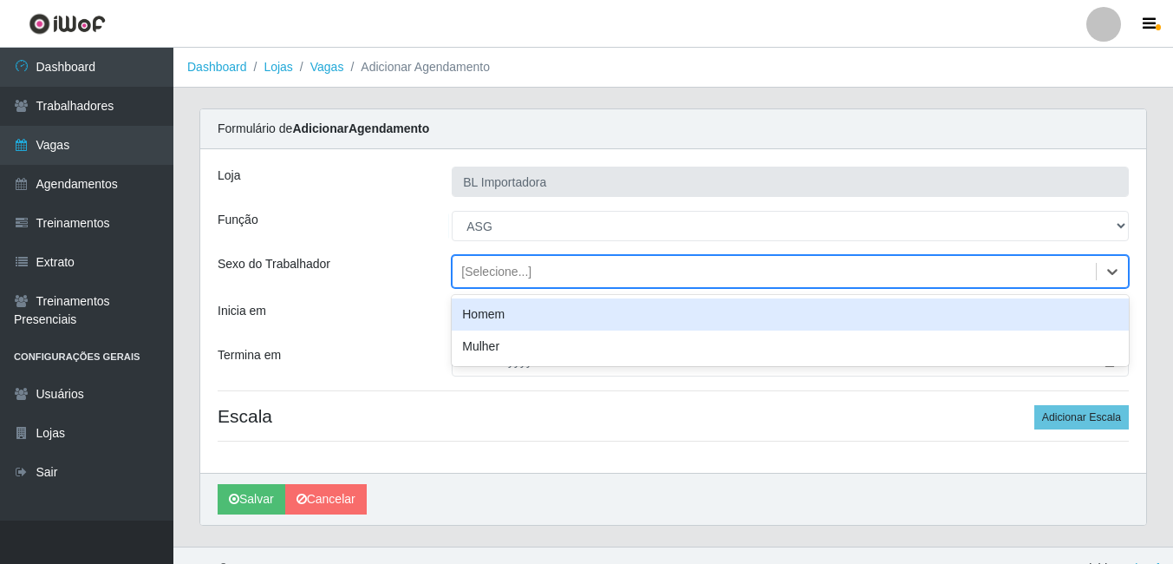
click at [493, 270] on div "[Selecione...]" at bounding box center [496, 272] width 70 height 18
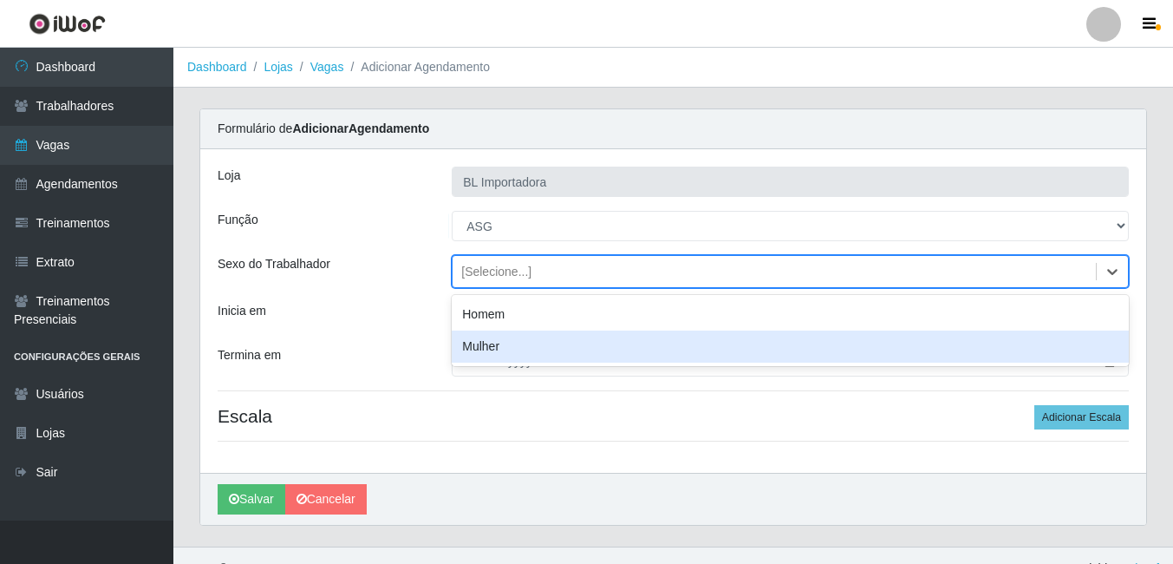
click at [487, 337] on div "Mulher" at bounding box center [790, 346] width 677 height 32
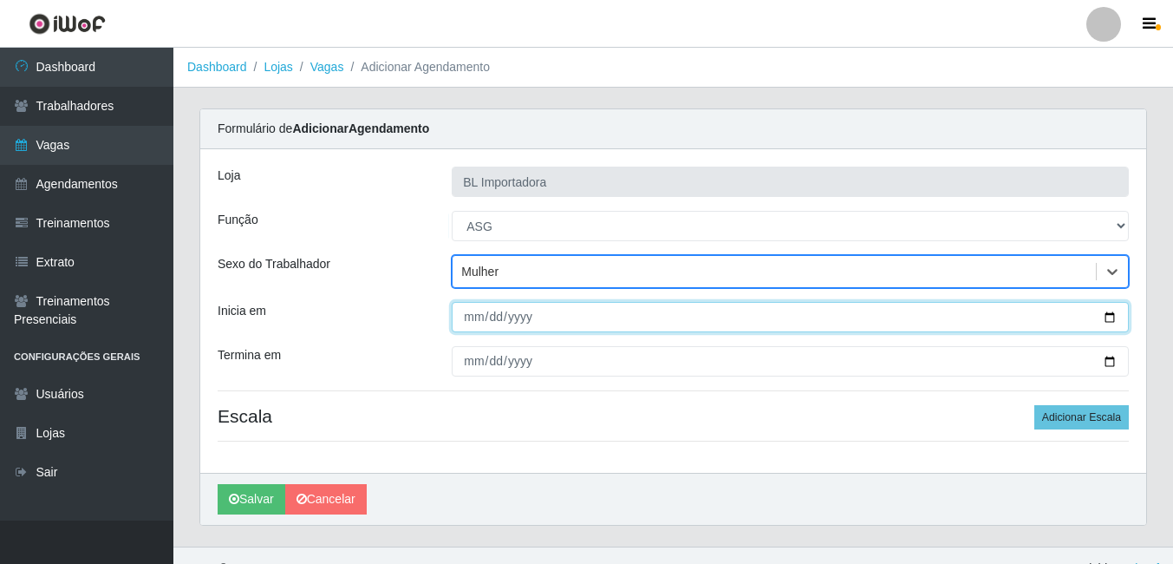
click at [460, 303] on input "Inicia em" at bounding box center [790, 317] width 677 height 30
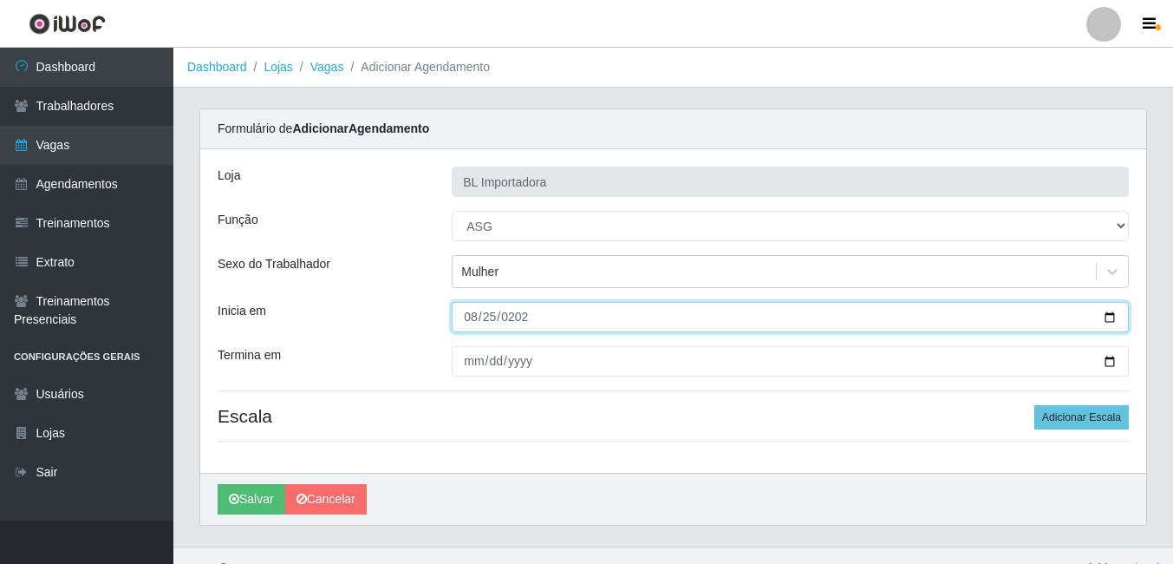
type input "[DATE]"
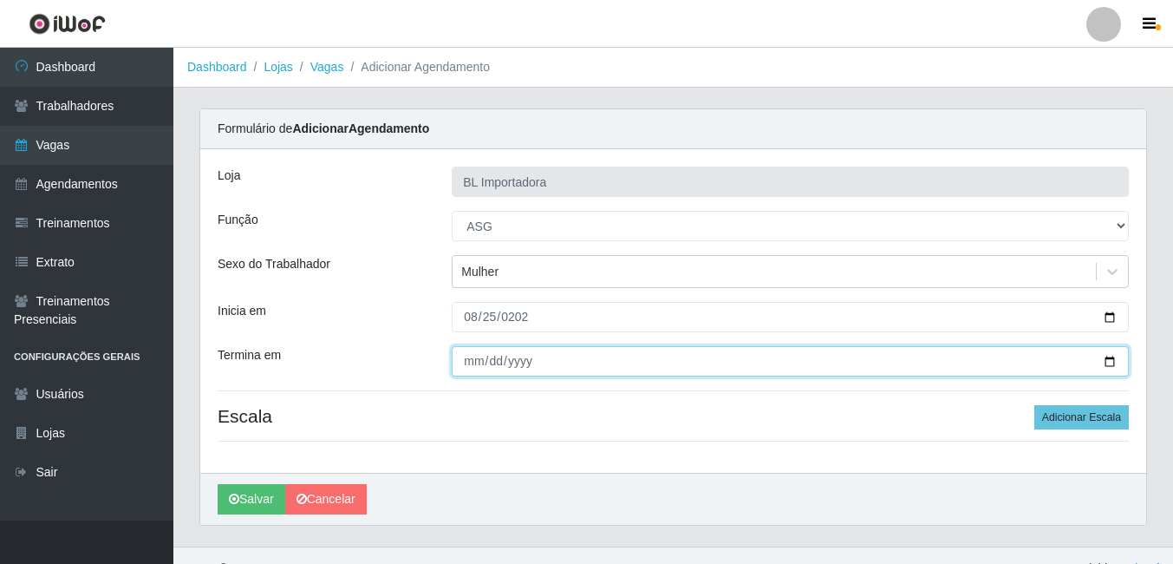
click at [472, 365] on input "Termina em" at bounding box center [790, 361] width 677 height 30
type input "0205-08-25"
type input "[DATE]"
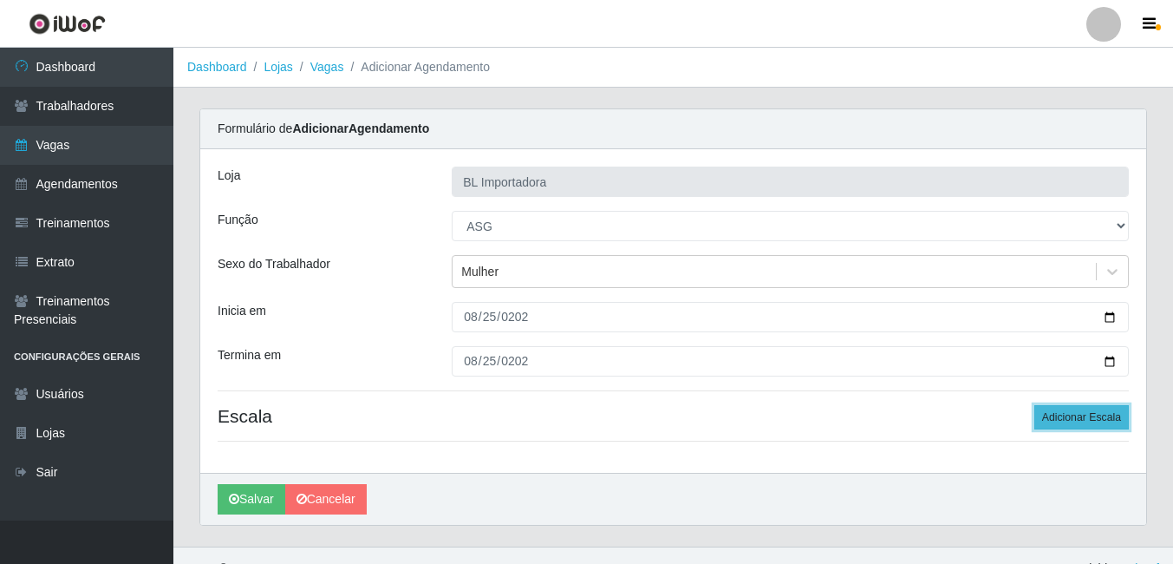
click at [1096, 429] on button "Adicionar Escala" at bounding box center [1081, 417] width 94 height 24
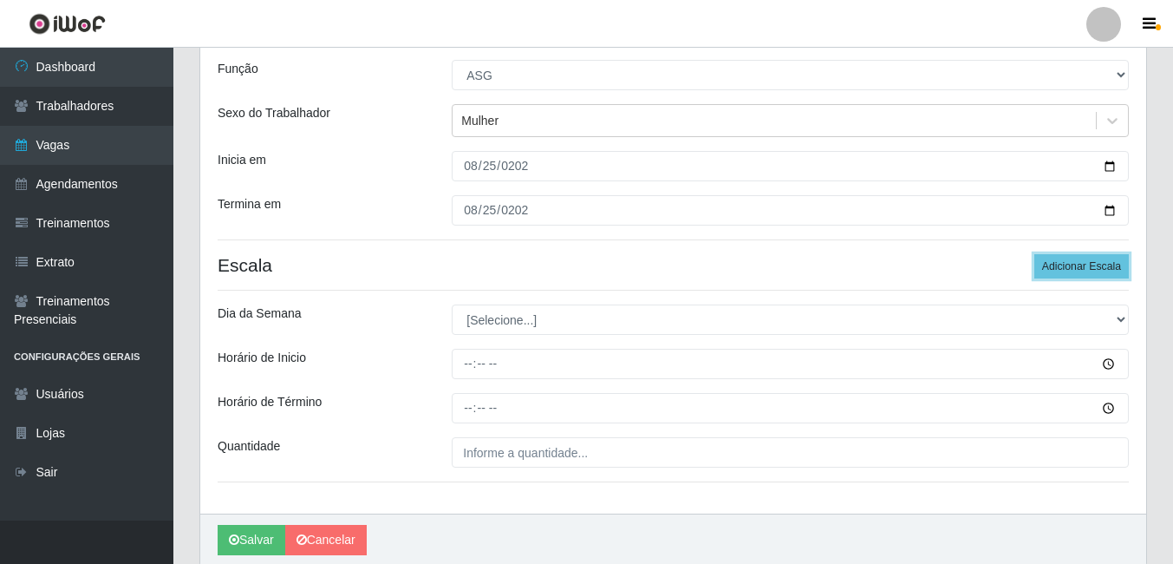
scroll to position [173, 0]
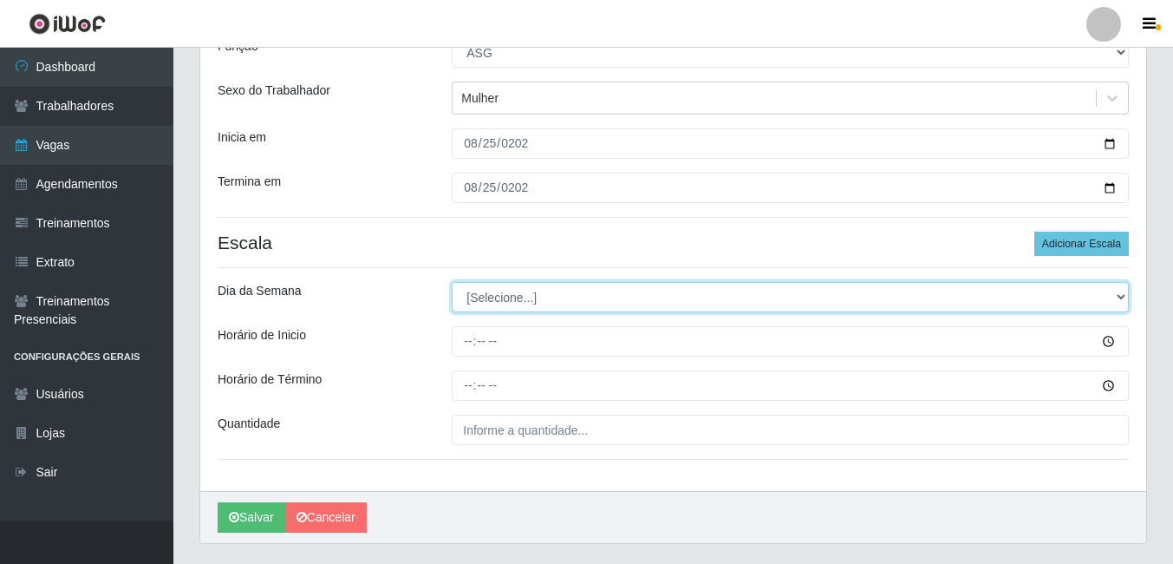
click at [526, 292] on select "[Selecione...] Segunda Terça Quarta Quinta Sexta Sábado Domingo" at bounding box center [790, 297] width 677 height 30
select select "1"
click at [452, 282] on select "[Selecione...] Segunda Terça Quarta Quinta Sexta Sábado Domingo" at bounding box center [790, 297] width 677 height 30
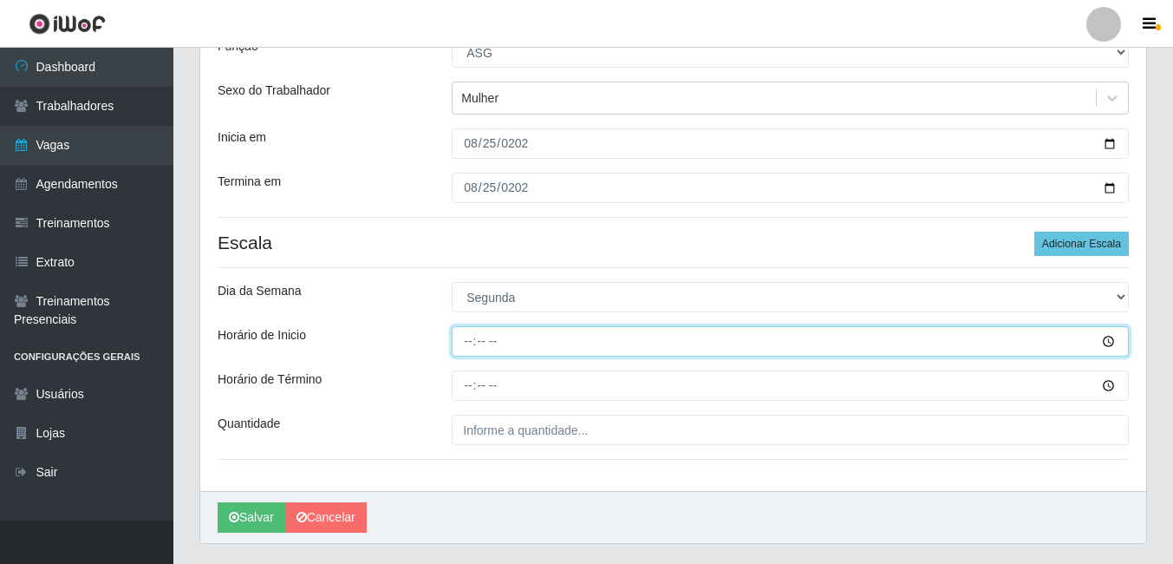
click at [461, 339] on input "Horário de Inicio" at bounding box center [790, 341] width 677 height 30
type input "14:00"
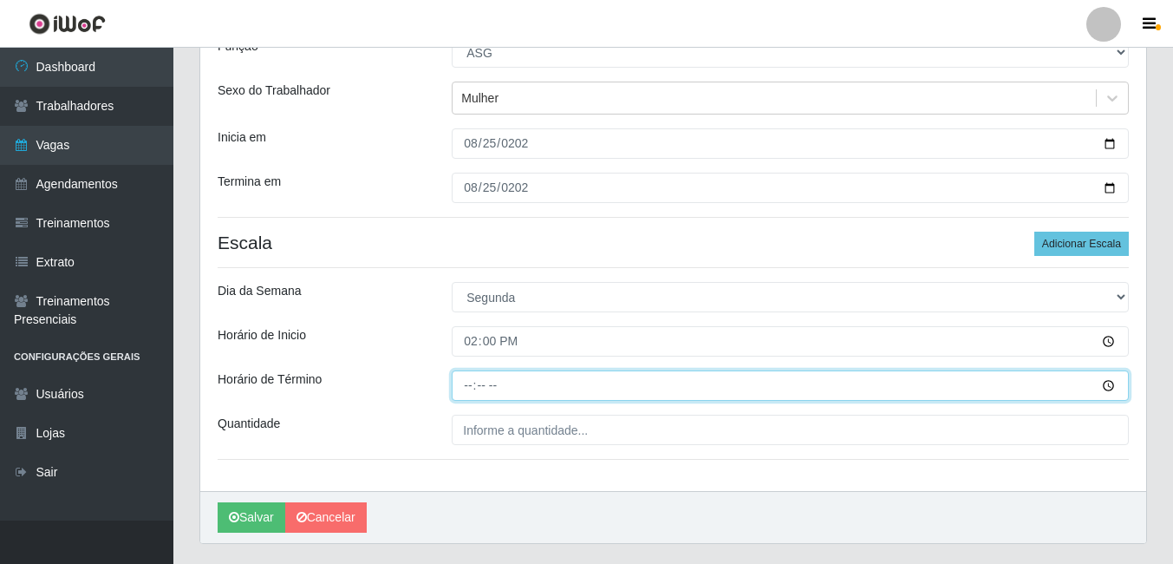
click at [462, 394] on input "Horário de Término" at bounding box center [790, 385] width 677 height 30
type input "18:00"
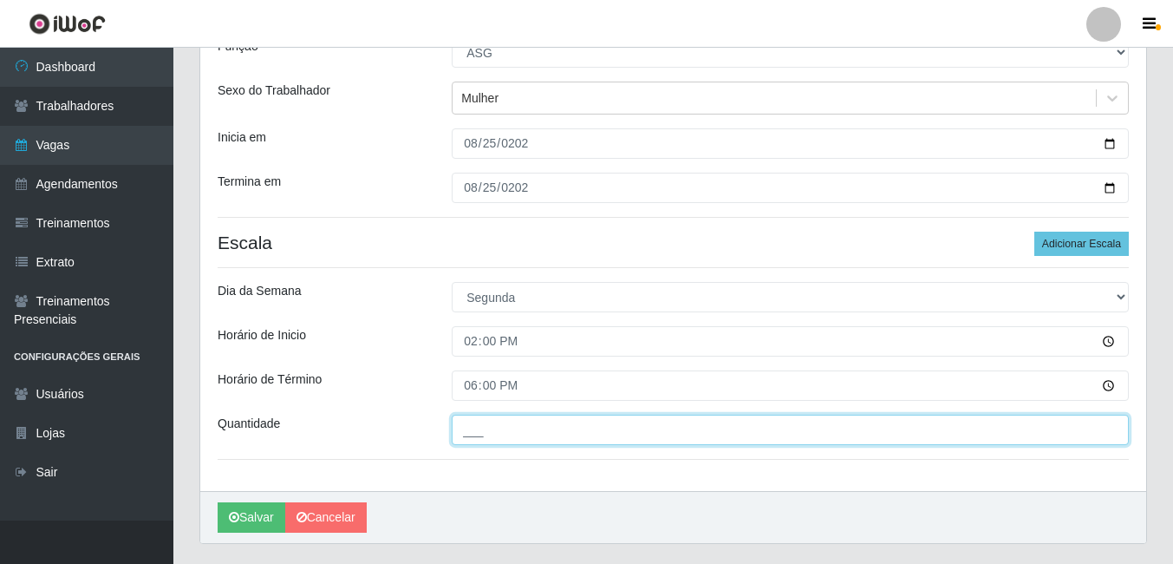
click at [493, 429] on input "___" at bounding box center [790, 429] width 677 height 30
type input "1__"
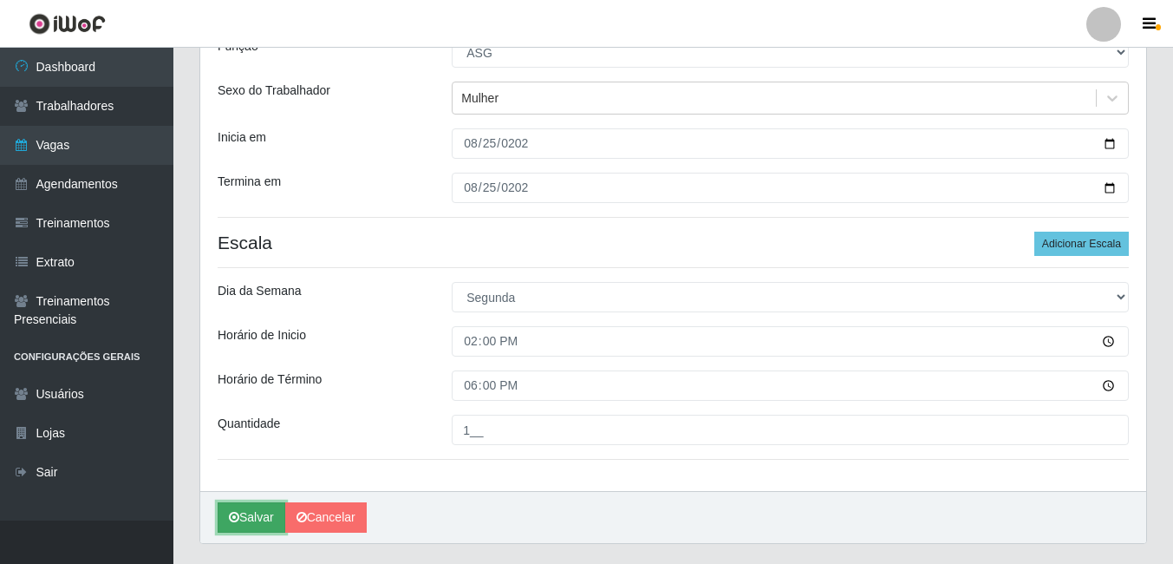
click at [220, 518] on button "Salvar" at bounding box center [252, 517] width 68 height 30
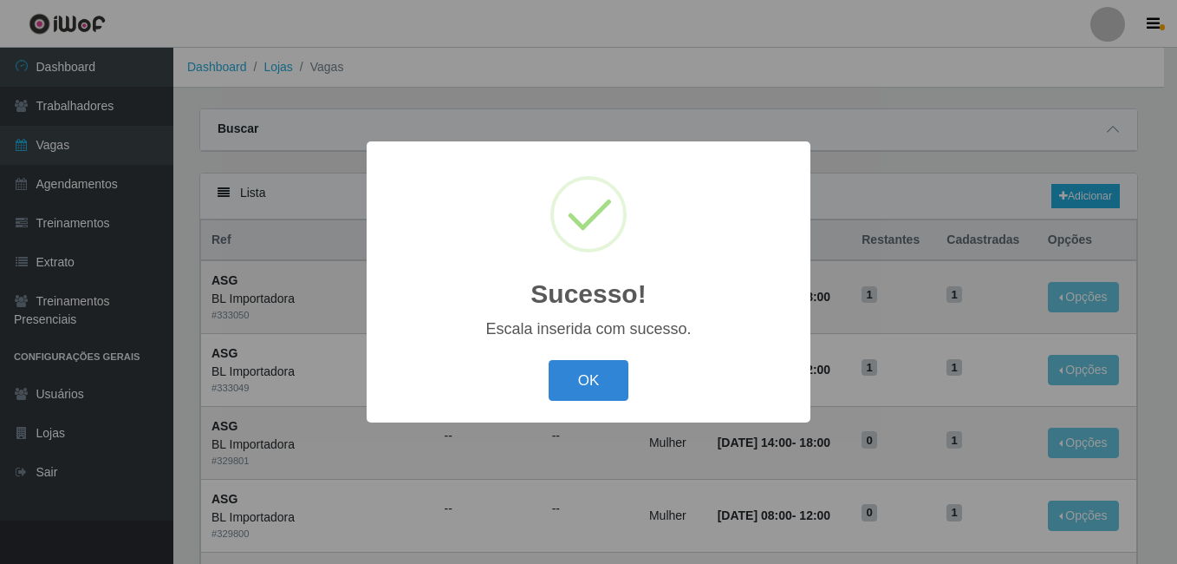
click at [547, 355] on div "Sucesso! × Escala inserida com sucesso. OK Cancel" at bounding box center [589, 281] width 444 height 281
click at [574, 368] on button "OK" at bounding box center [589, 380] width 81 height 41
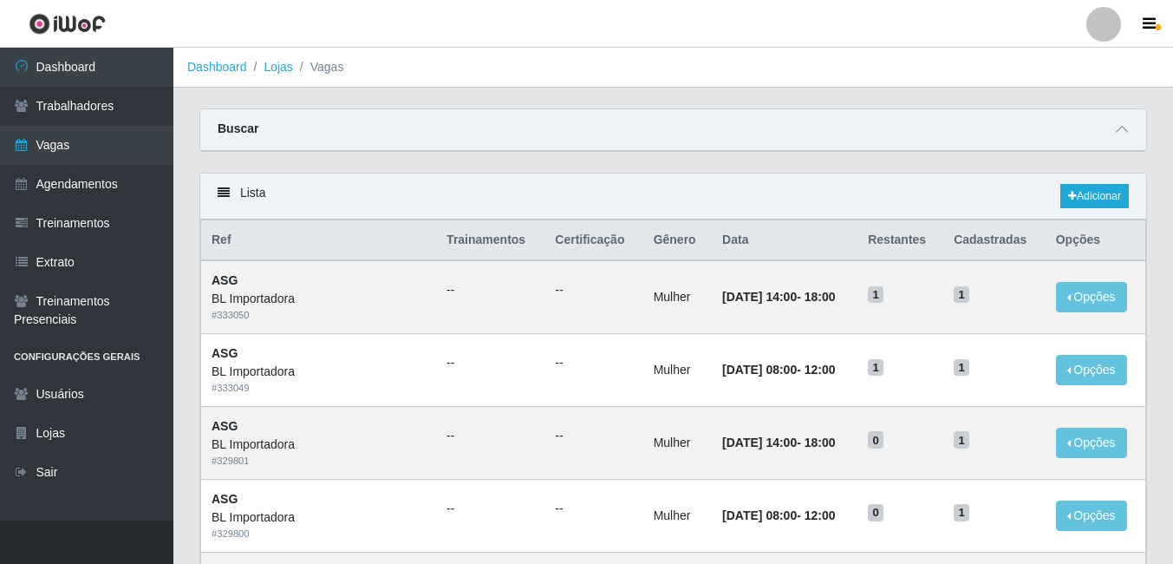
scroll to position [87, 0]
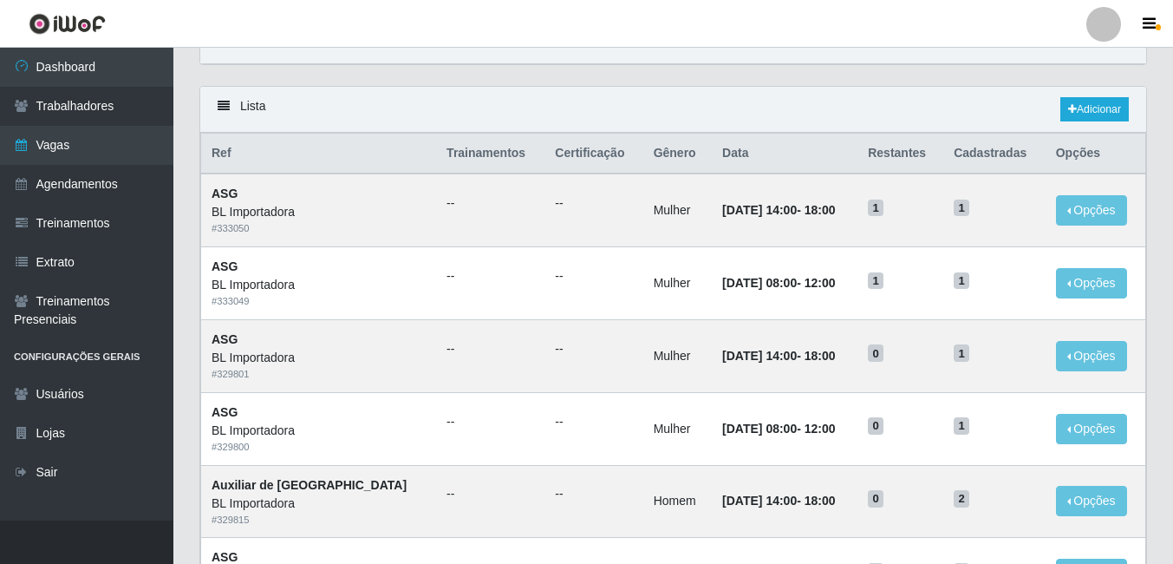
click at [1072, 93] on div "Lista Adicionar" at bounding box center [673, 110] width 946 height 46
click at [1074, 109] on link "Adicionar" at bounding box center [1094, 109] width 68 height 24
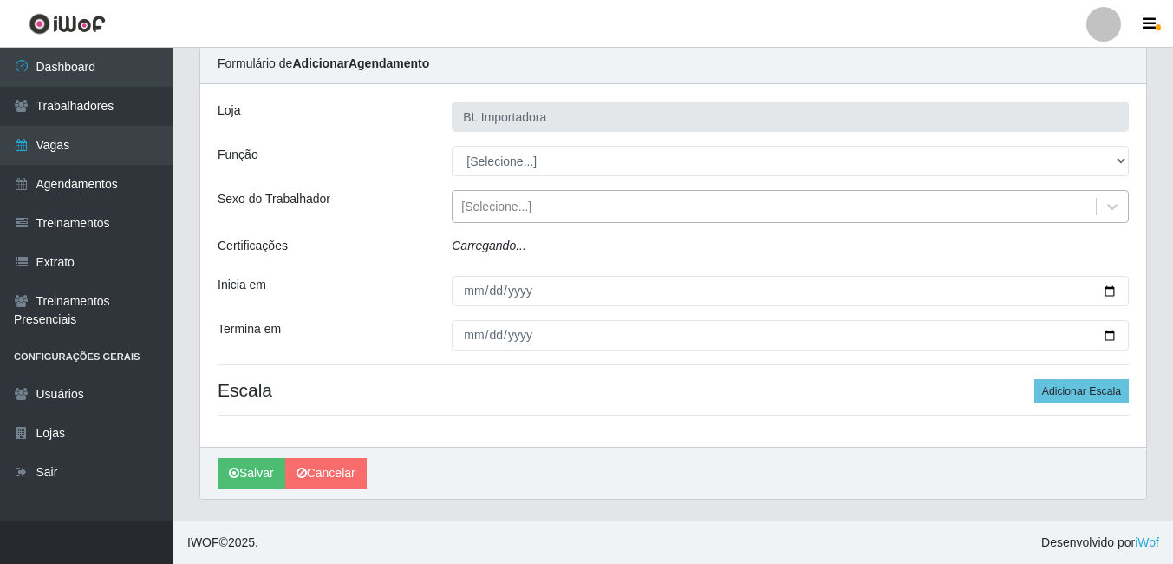
type input "BL Importadora"
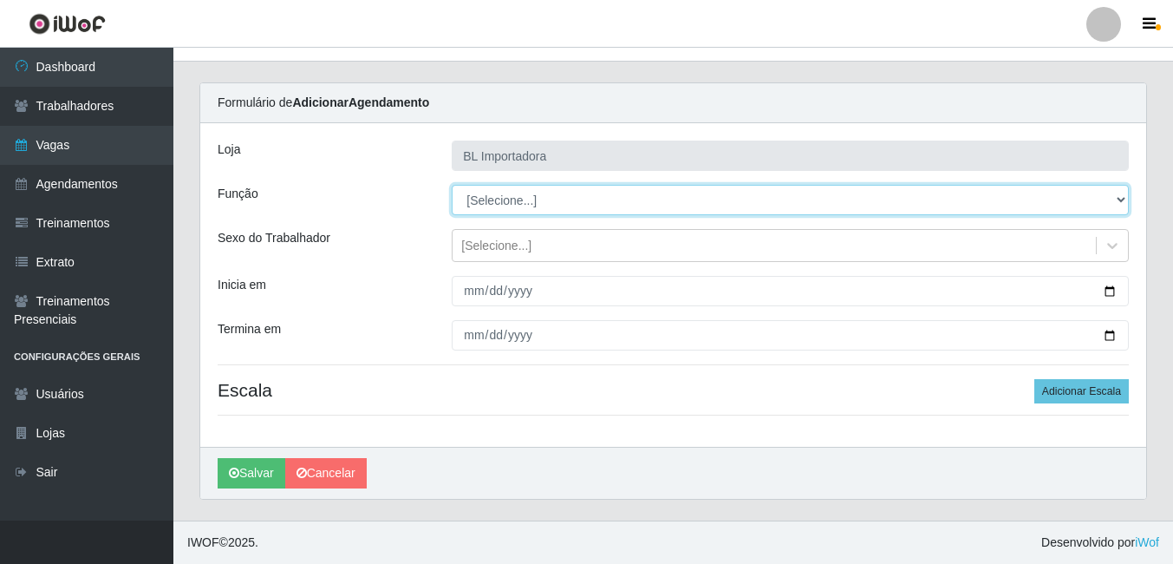
click at [515, 207] on select "[Selecione...] ASG ASG + ASG ++ Auxiliar Administrativo Auxiliar administrativo…" at bounding box center [790, 200] width 677 height 30
select select "16"
click at [452, 185] on select "[Selecione...] ASG ASG + ASG ++ Auxiliar Administrativo Auxiliar administrativo…" at bounding box center [790, 200] width 677 height 30
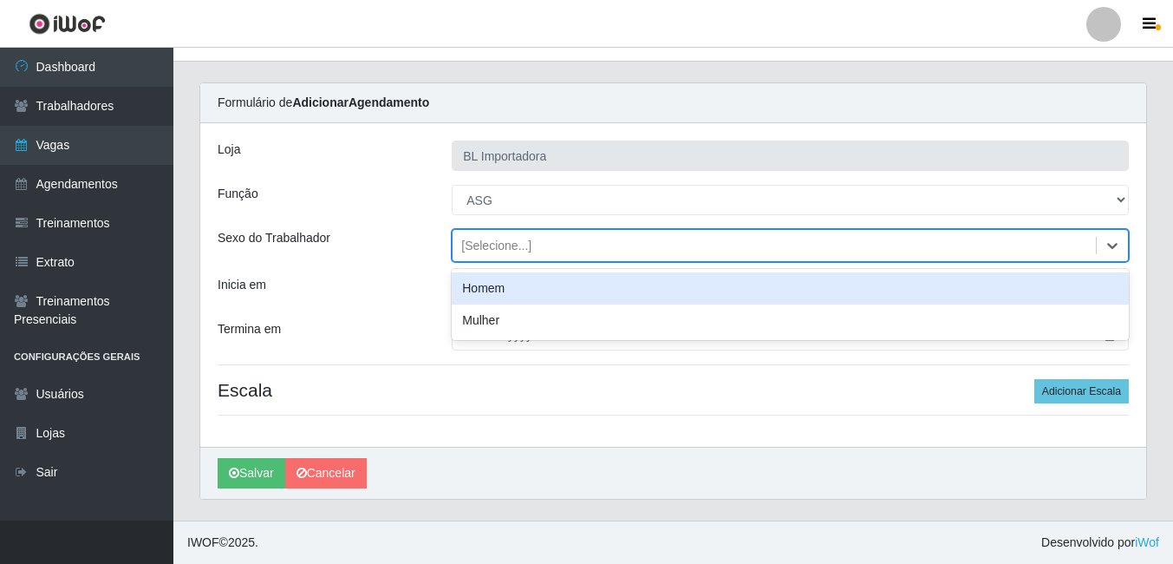
click at [513, 245] on div "[Selecione...]" at bounding box center [496, 246] width 70 height 18
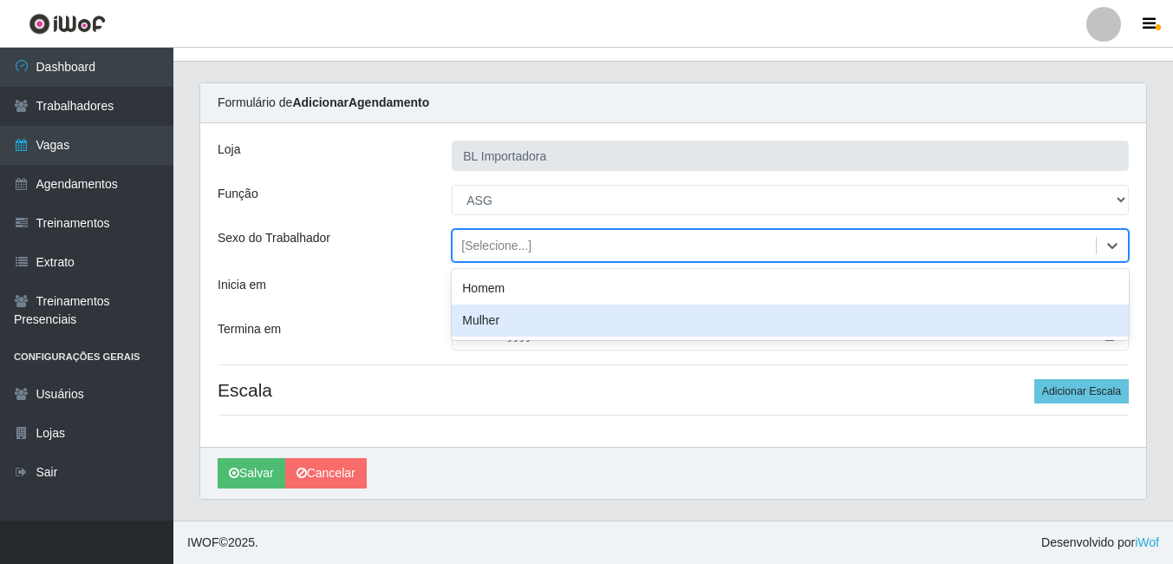
click at [507, 323] on div "Mulher" at bounding box center [790, 320] width 677 height 32
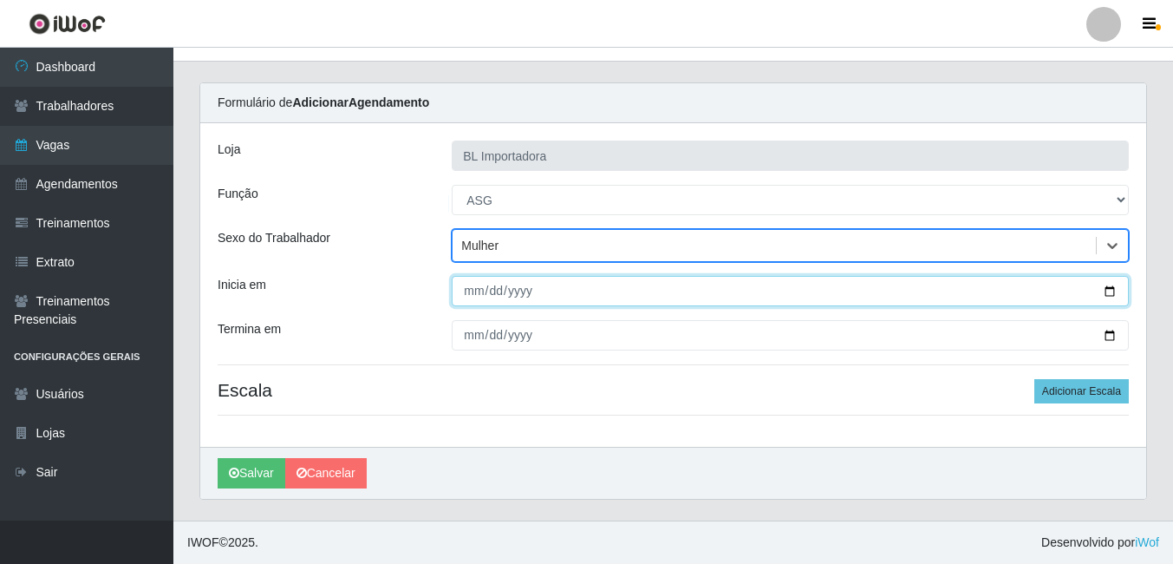
click at [462, 285] on input "Inicia em" at bounding box center [790, 291] width 677 height 30
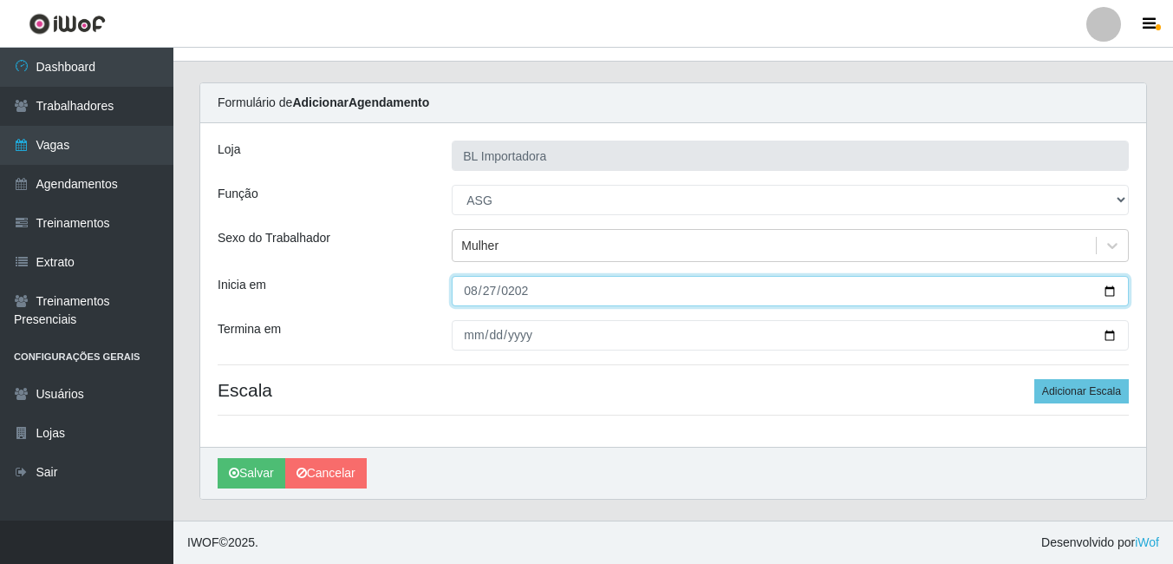
type input "[DATE]"
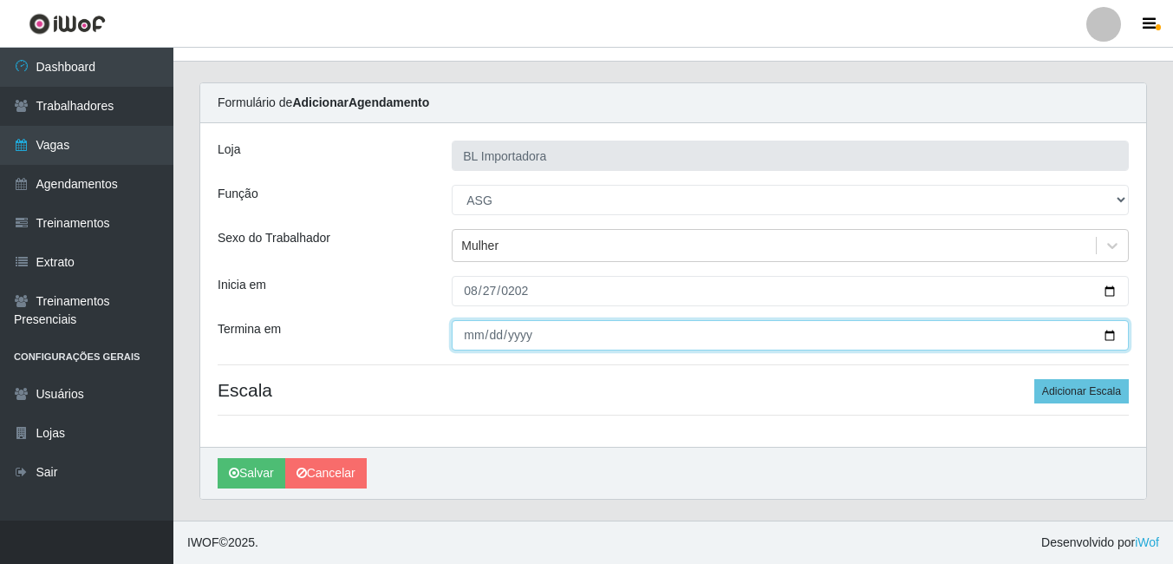
click at [463, 322] on input "Termina em" at bounding box center [790, 335] width 677 height 30
type input "[DATE]"
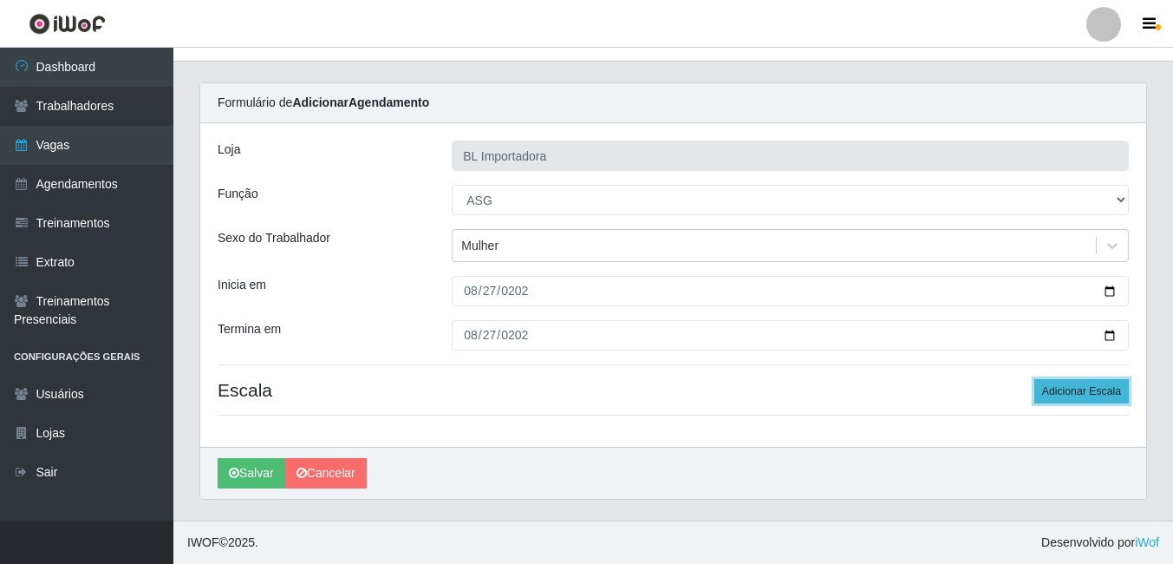
click at [1082, 398] on button "Adicionar Escala" at bounding box center [1081, 391] width 94 height 24
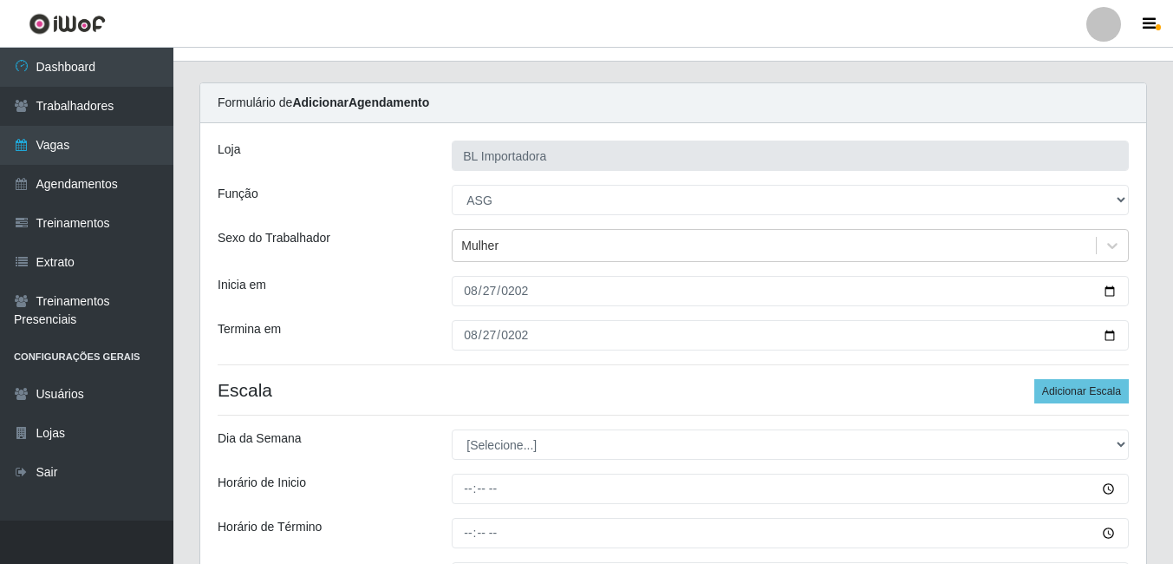
click at [1167, 95] on div "Carregando... Formulário de Adicionar Agendamento Loja BL Importadora Função [S…" at bounding box center [673, 396] width 1000 height 629
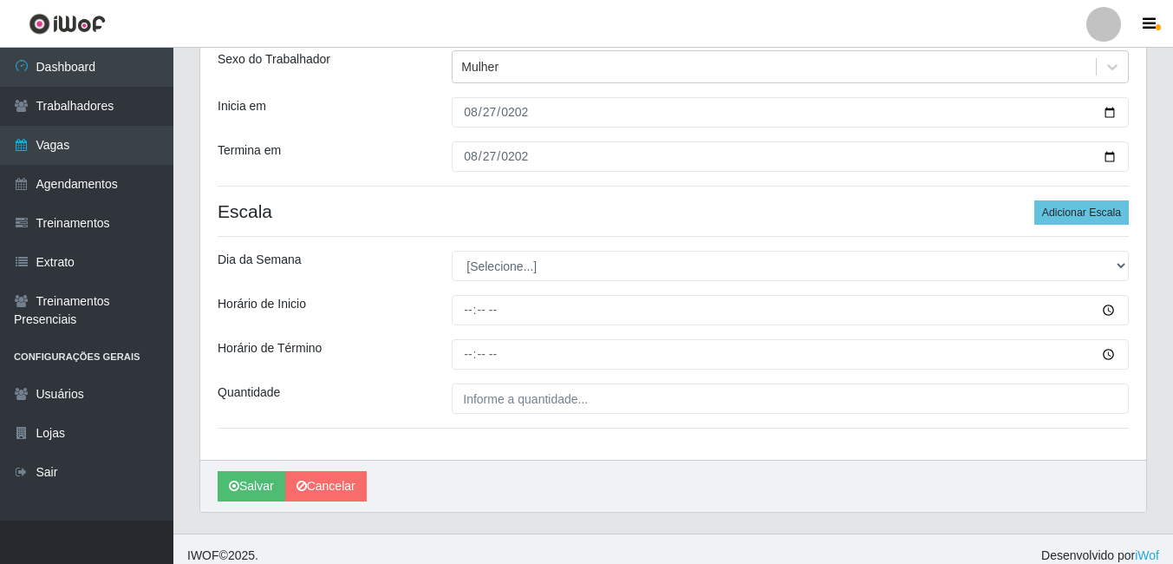
scroll to position [218, 0]
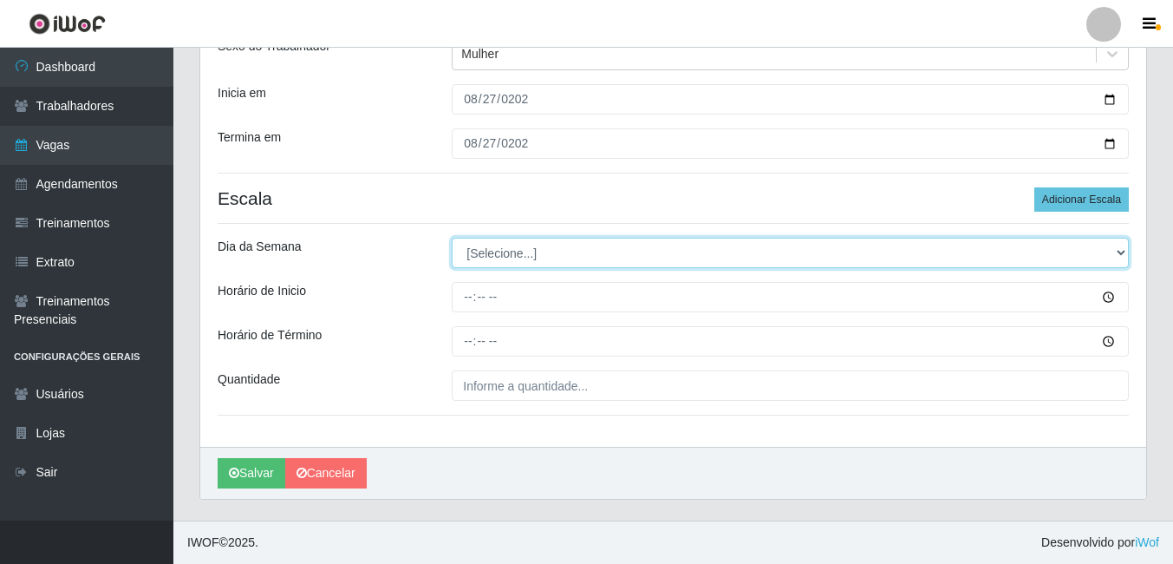
click at [516, 238] on select "[Selecione...] Segunda Terça Quarta Quinta Sexta Sábado Domingo" at bounding box center [790, 253] width 677 height 30
select select "3"
click at [452, 238] on select "[Selecione...] Segunda Terça Quarta Quinta Sexta Sábado Domingo" at bounding box center [790, 253] width 677 height 30
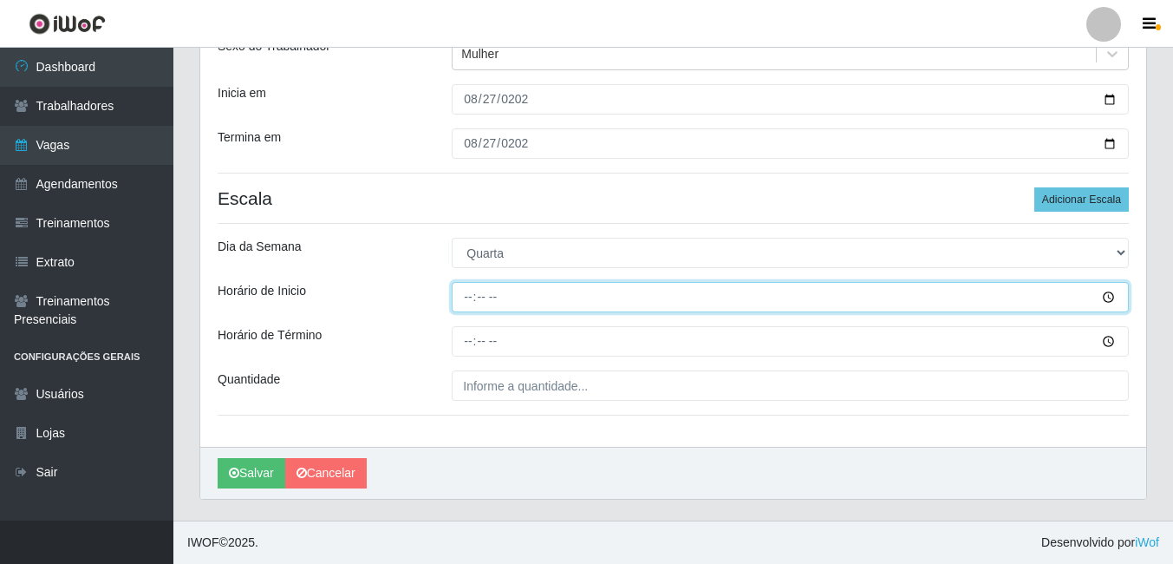
click at [472, 303] on input "Horário de Inicio" at bounding box center [790, 297] width 677 height 30
type input "08:00"
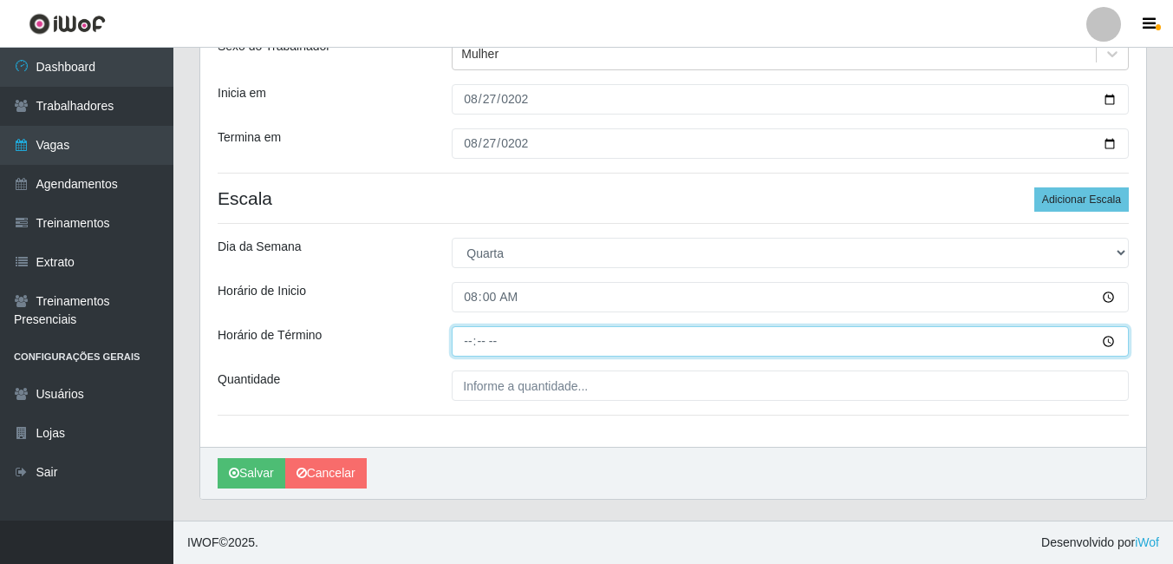
click at [472, 336] on input "Horário de Término" at bounding box center [790, 341] width 677 height 30
type input "12:00"
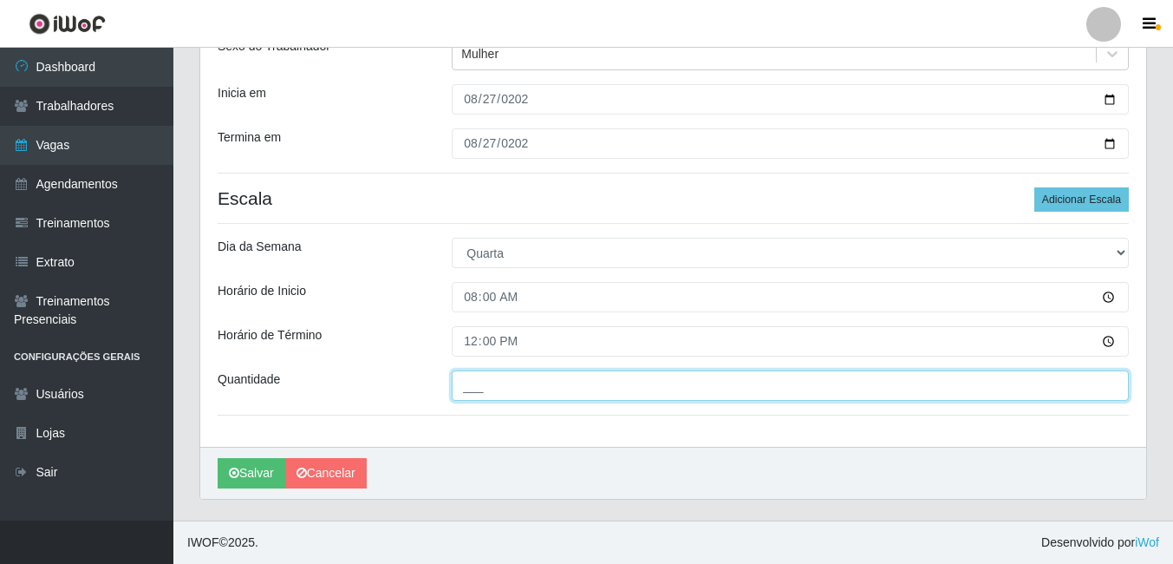
click at [491, 386] on input "___" at bounding box center [790, 385] width 677 height 30
type input "1__"
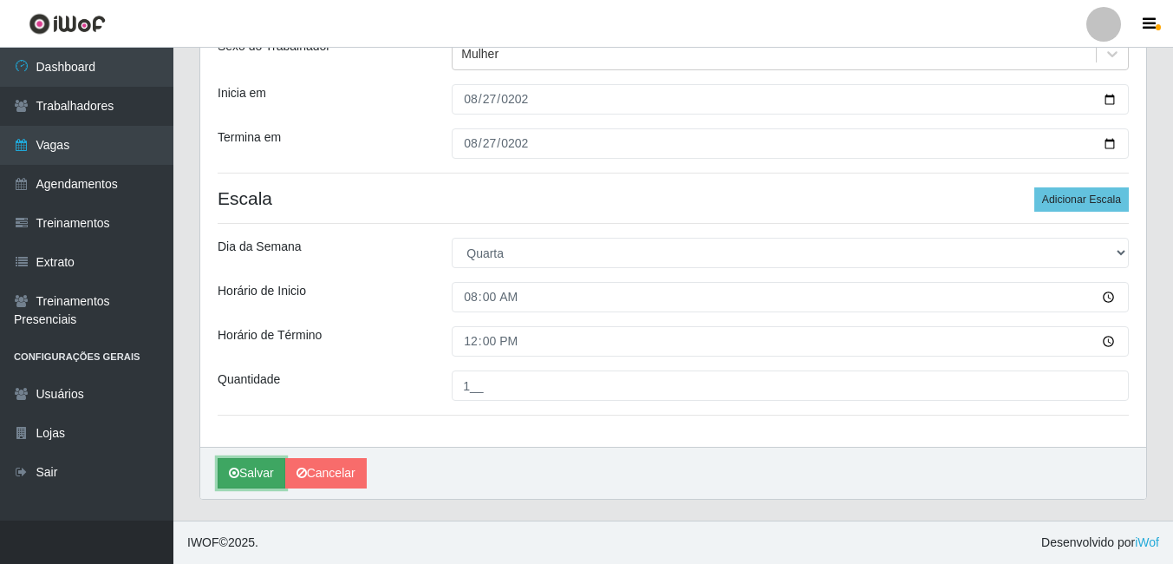
click at [250, 463] on button "Salvar" at bounding box center [252, 473] width 68 height 30
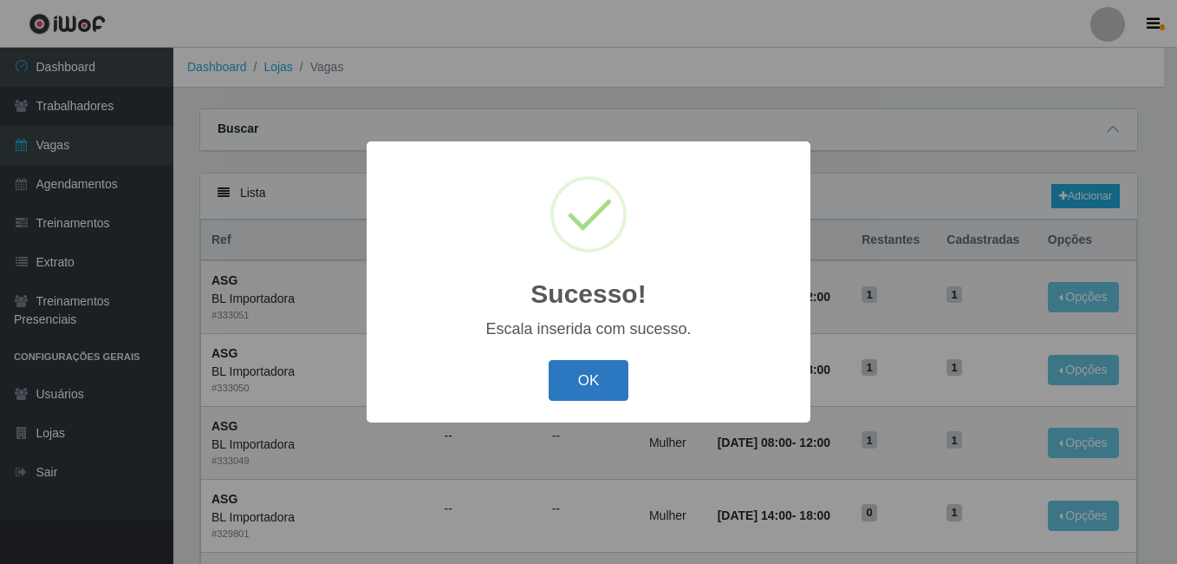
click at [579, 390] on button "OK" at bounding box center [589, 380] width 81 height 41
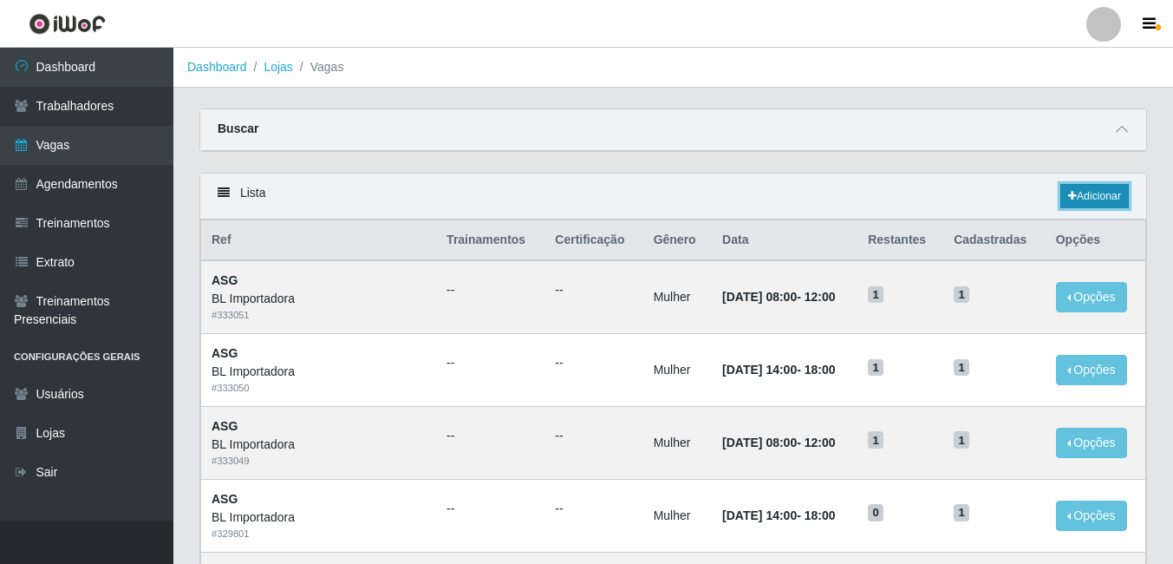
click at [1107, 194] on link "Adicionar" at bounding box center [1094, 196] width 68 height 24
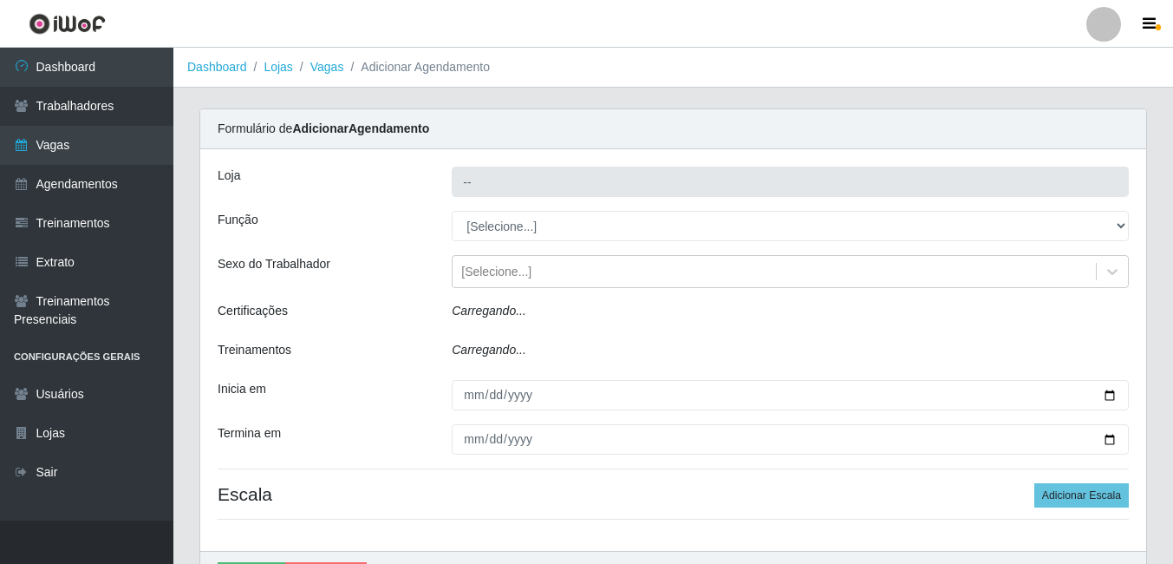
type input "BL Importadora"
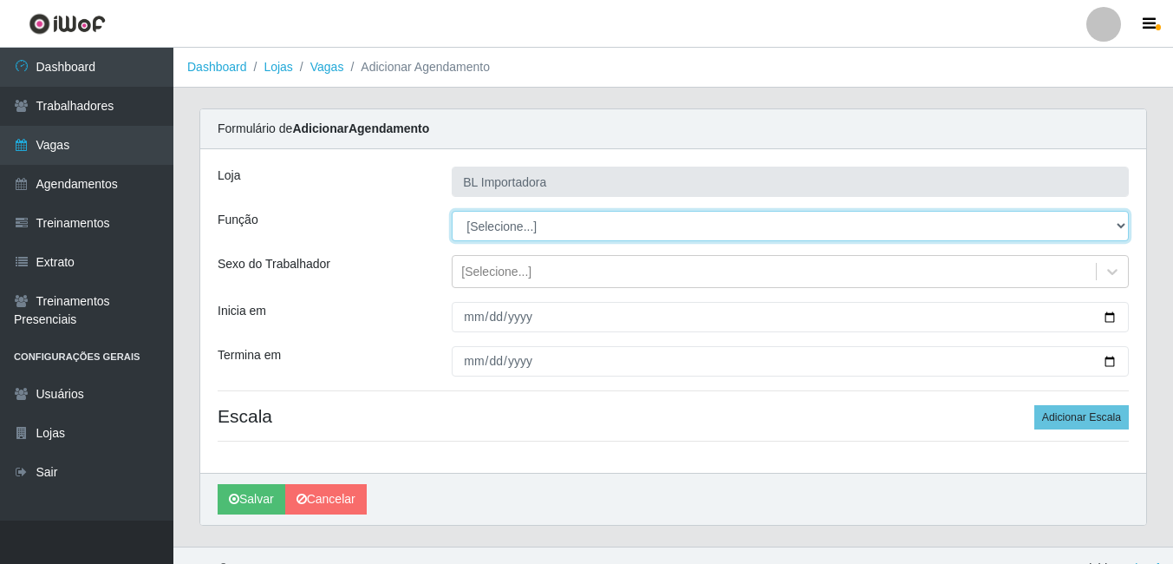
click at [542, 235] on select "[Selecione...] ASG ASG + ASG ++ Auxiliar Administrativo Auxiliar administrativo…" at bounding box center [790, 226] width 677 height 30
select select "16"
click at [452, 211] on select "[Selecione...] ASG ASG + ASG ++ Auxiliar Administrativo Auxiliar administrativo…" at bounding box center [790, 226] width 677 height 30
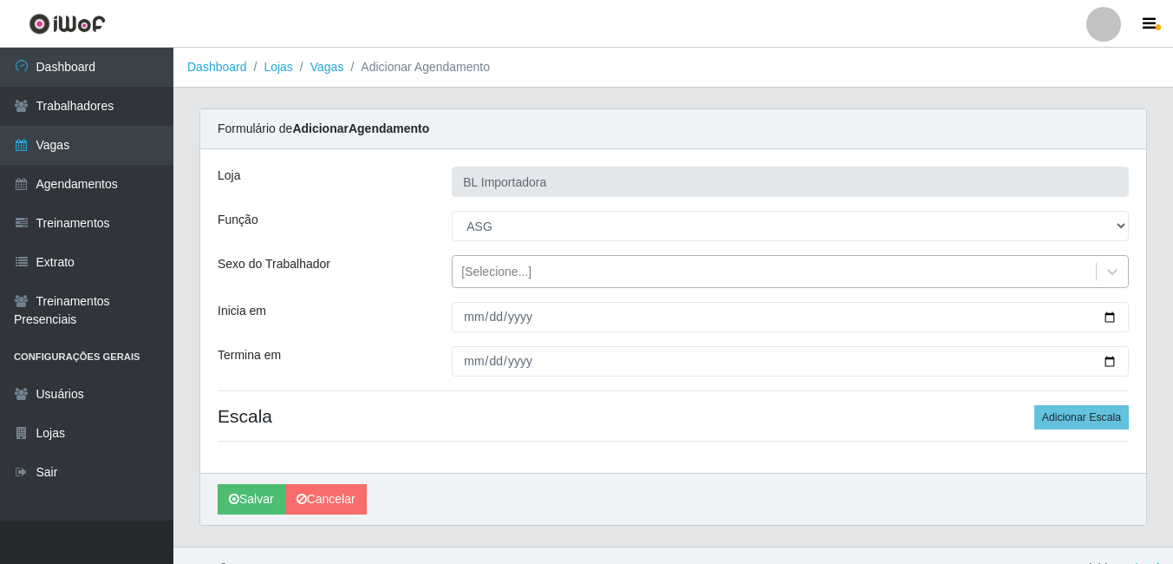
click at [483, 276] on div "[Selecione...]" at bounding box center [496, 272] width 70 height 18
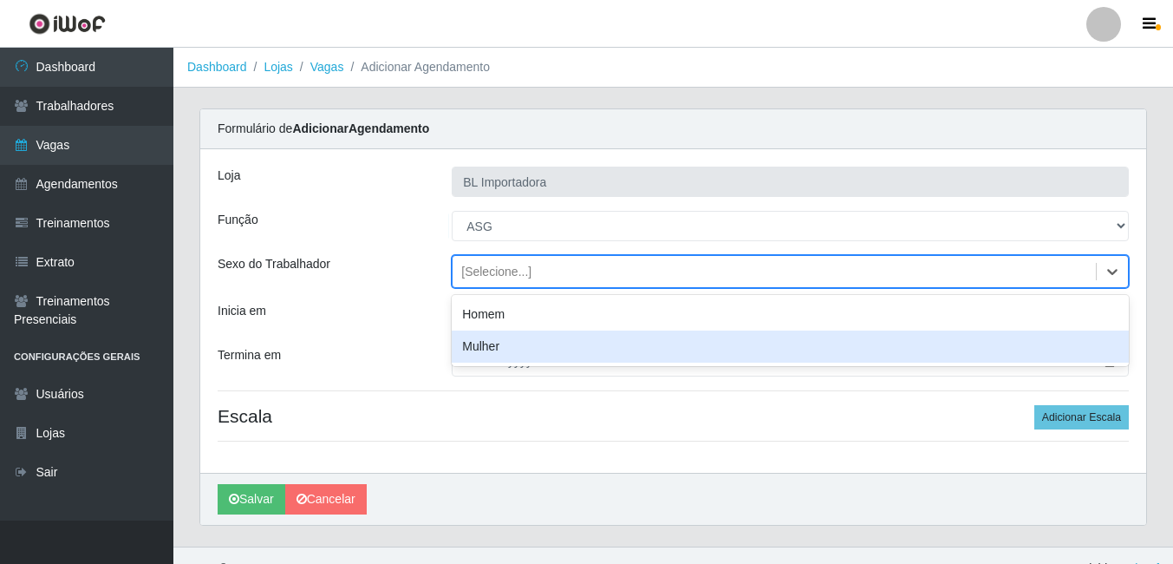
click at [479, 348] on div "Mulher" at bounding box center [790, 346] width 677 height 32
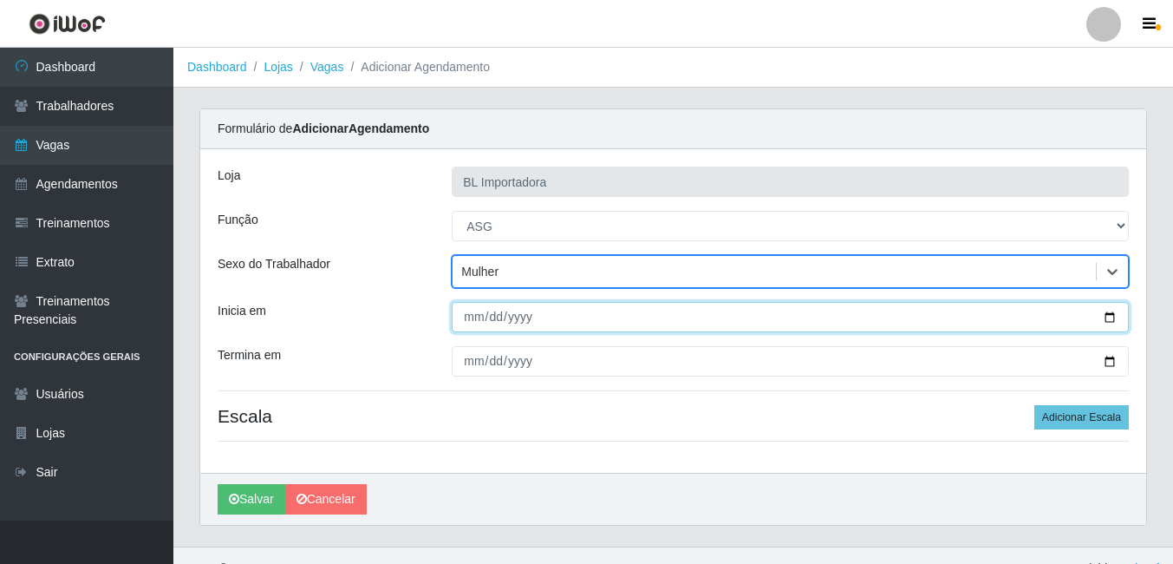
click at [476, 307] on input "Inicia em" at bounding box center [790, 317] width 677 height 30
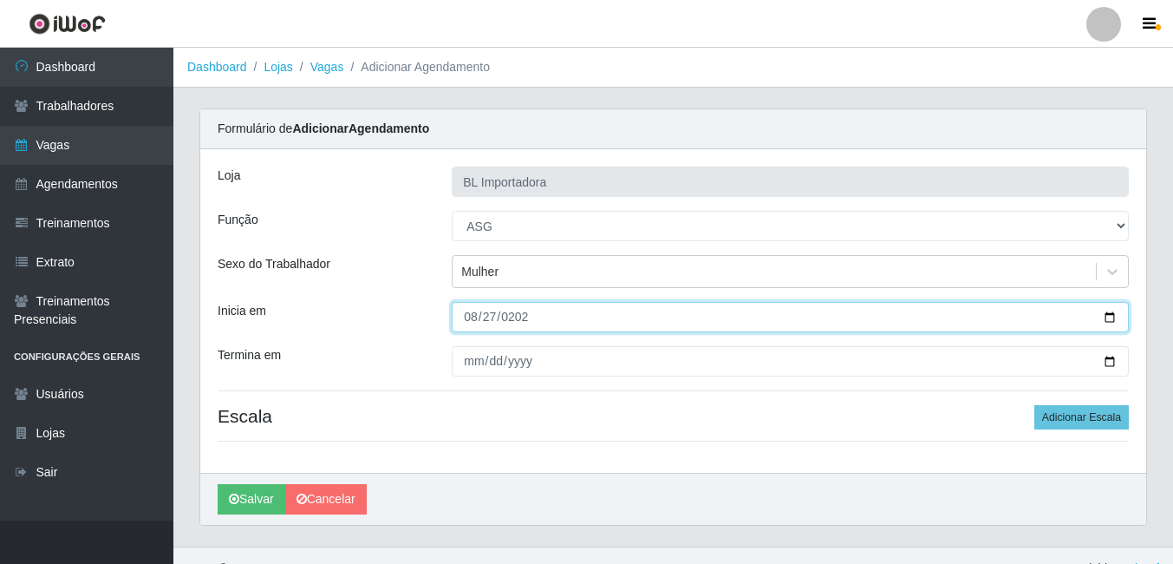
type input "[DATE]"
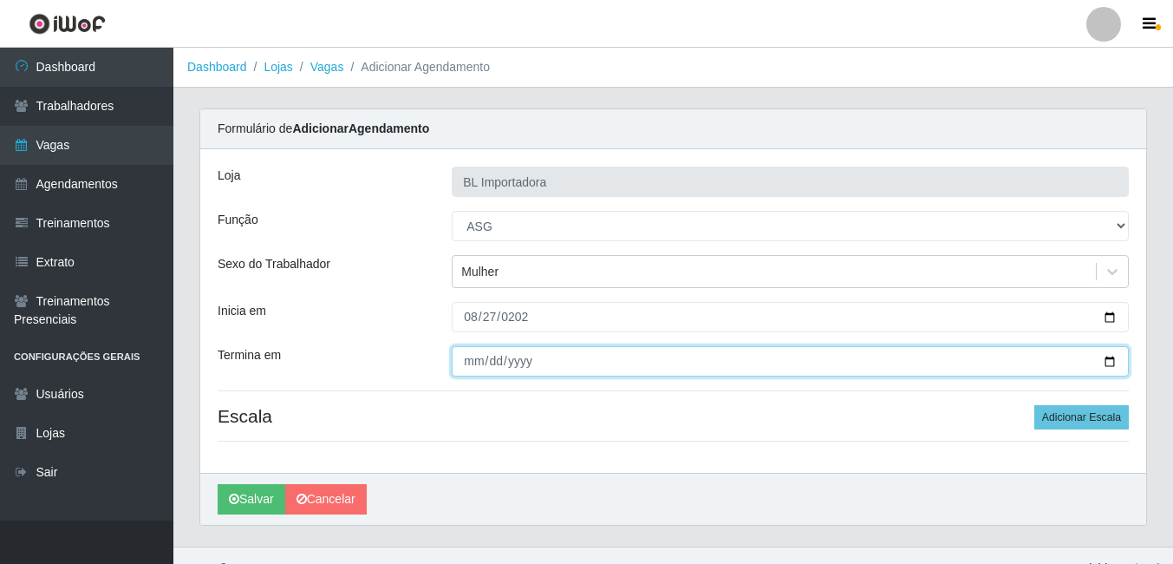
click at [461, 355] on input "Termina em" at bounding box center [790, 361] width 677 height 30
type input "[DATE]"
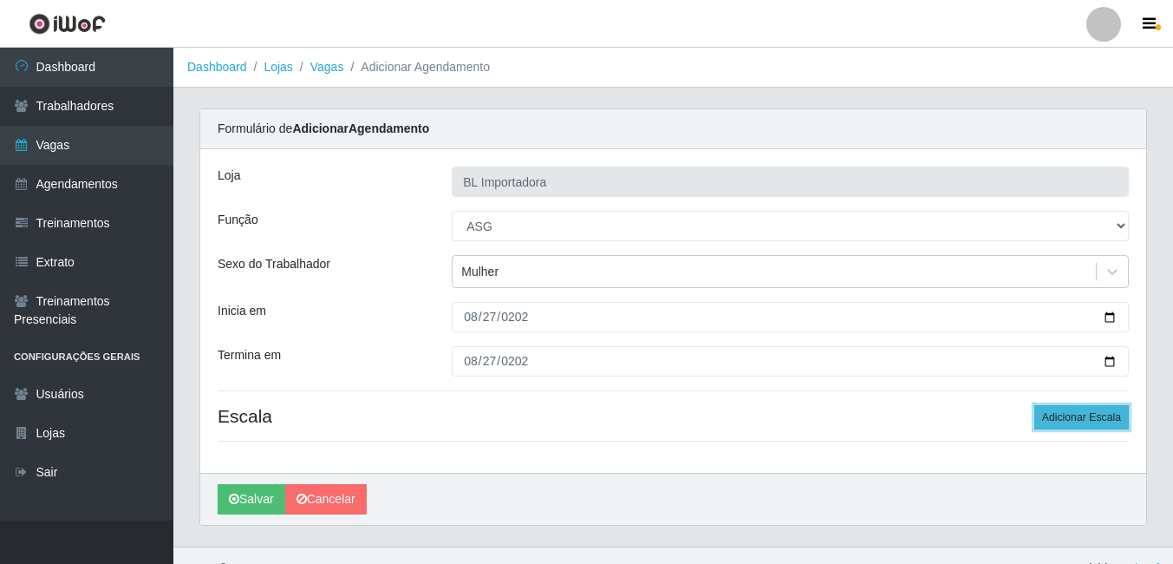
click at [1061, 413] on button "Adicionar Escala" at bounding box center [1081, 417] width 94 height 24
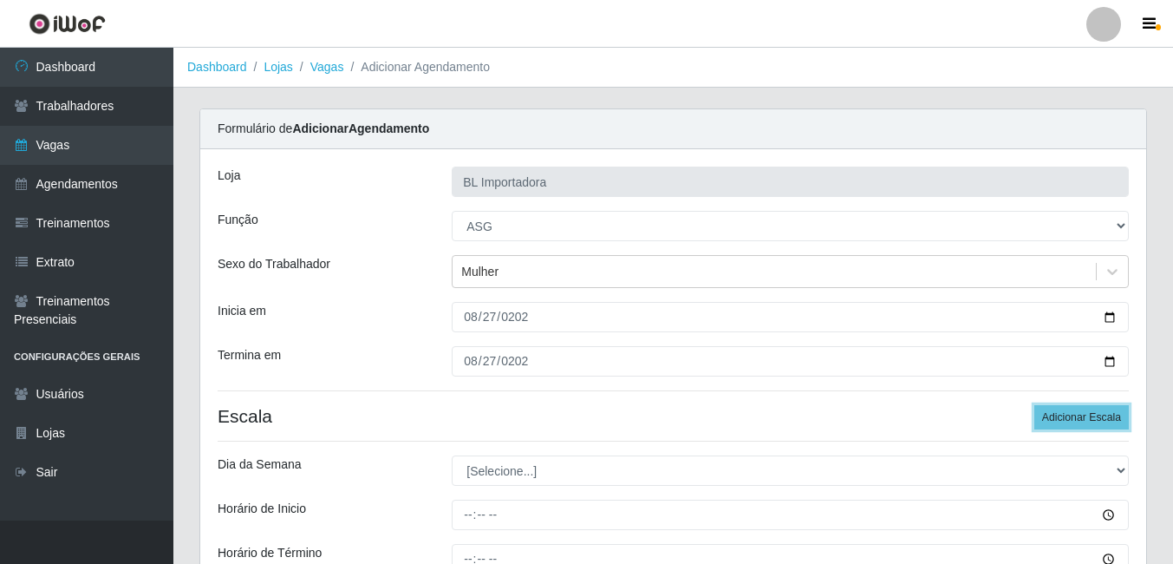
scroll to position [218, 0]
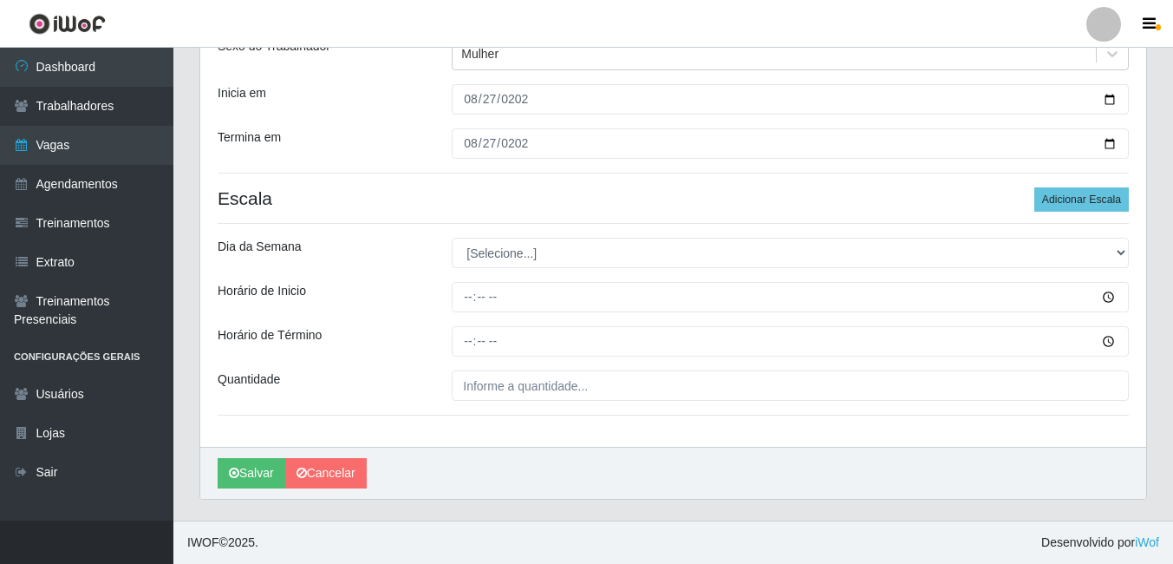
click at [509, 237] on div "Loja BL Importadora Função [Selecione...] ASG ASG + ASG ++ Auxiliar Administrat…" at bounding box center [673, 189] width 946 height 515
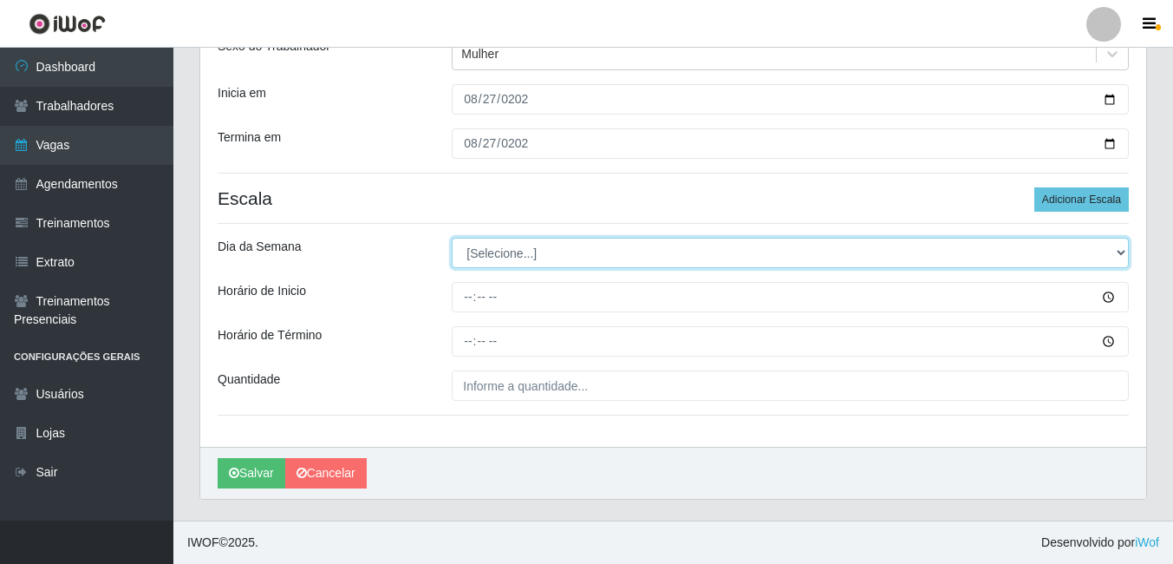
click at [509, 251] on select "[Selecione...] Segunda Terça Quarta Quinta Sexta Sábado Domingo" at bounding box center [790, 253] width 677 height 30
select select "3"
click at [452, 238] on select "[Selecione...] Segunda Terça Quarta Quinta Sexta Sábado Domingo" at bounding box center [790, 253] width 677 height 30
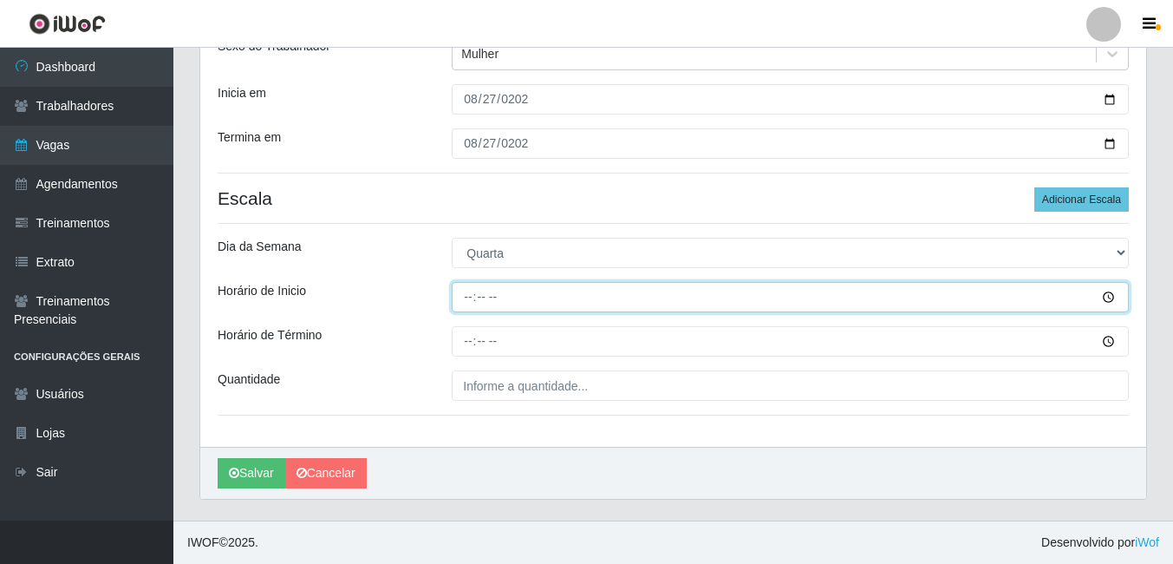
click at [471, 293] on input "Horário de Inicio" at bounding box center [790, 297] width 677 height 30
type input "14:00"
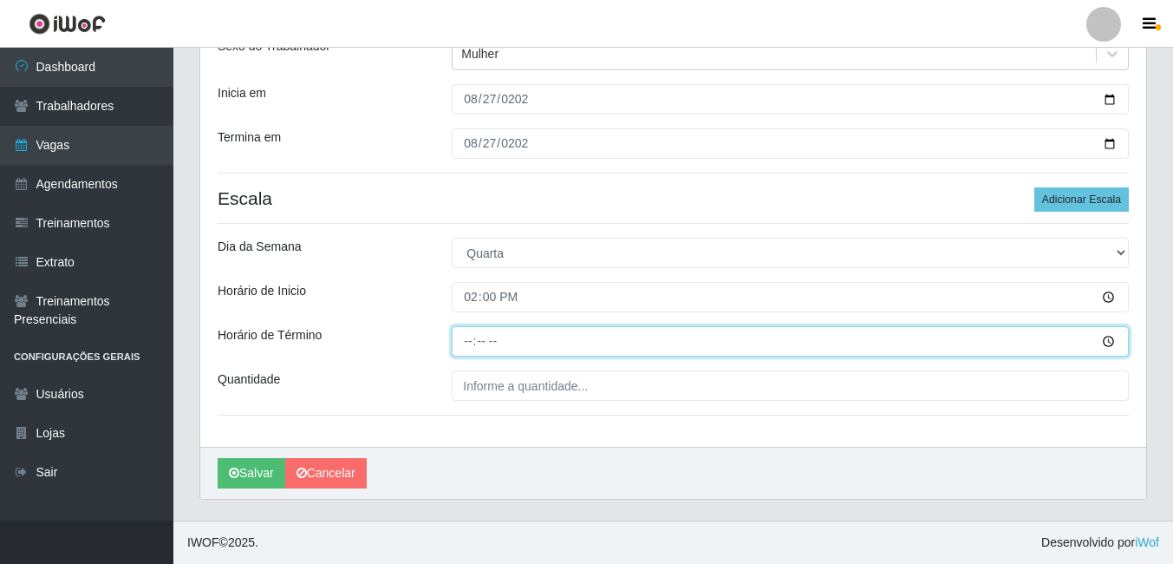
click at [471, 327] on input "Horário de Término" at bounding box center [790, 341] width 677 height 30
type input "18:00"
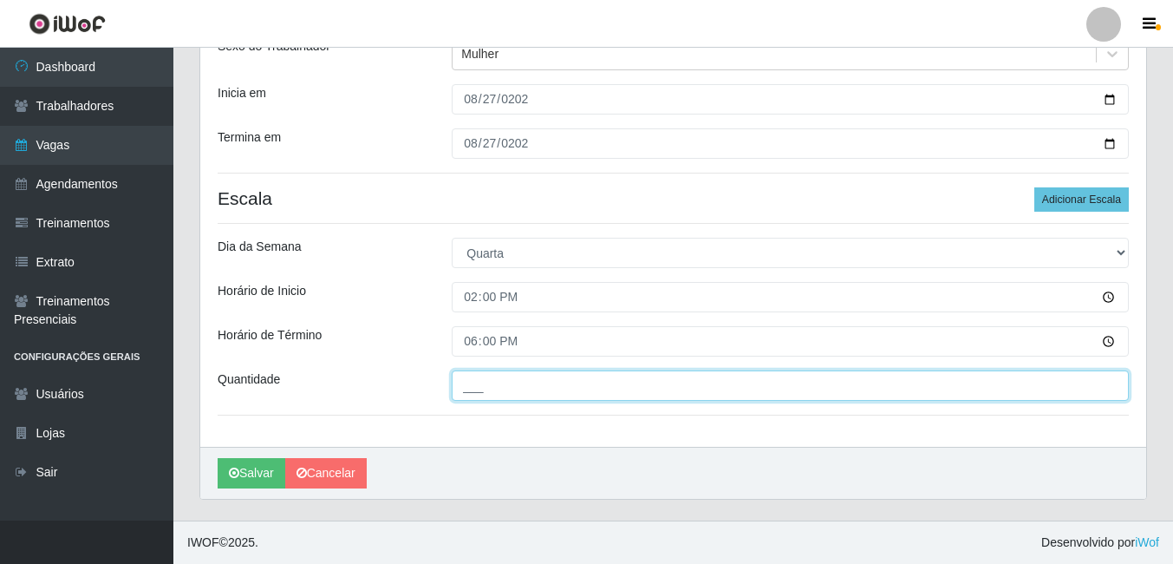
click at [473, 384] on input "___" at bounding box center [790, 385] width 677 height 30
type input "1__"
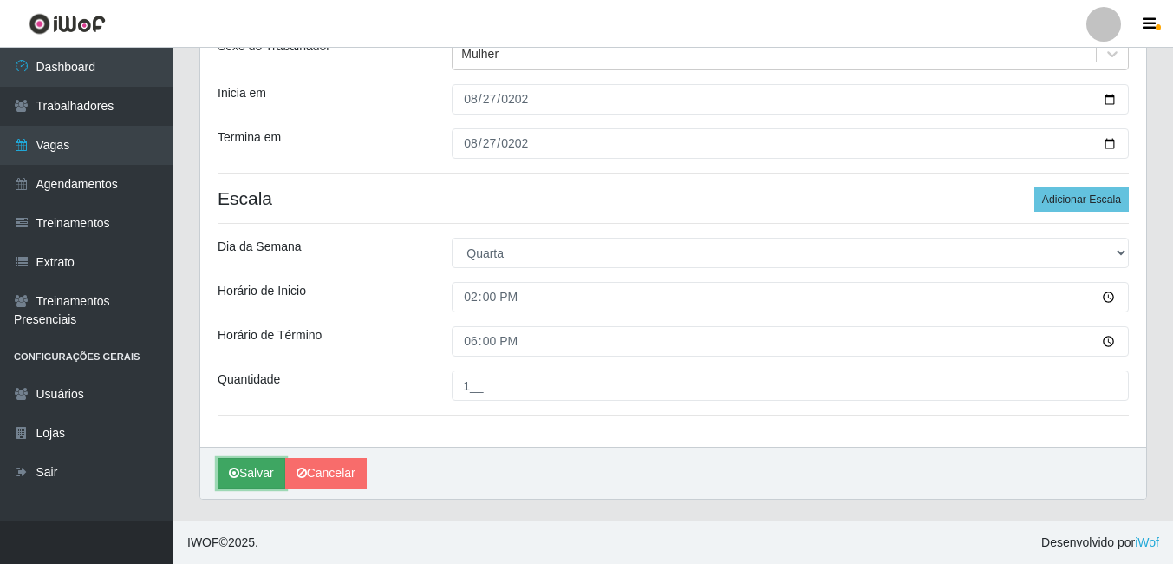
click at [267, 463] on button "Salvar" at bounding box center [252, 473] width 68 height 30
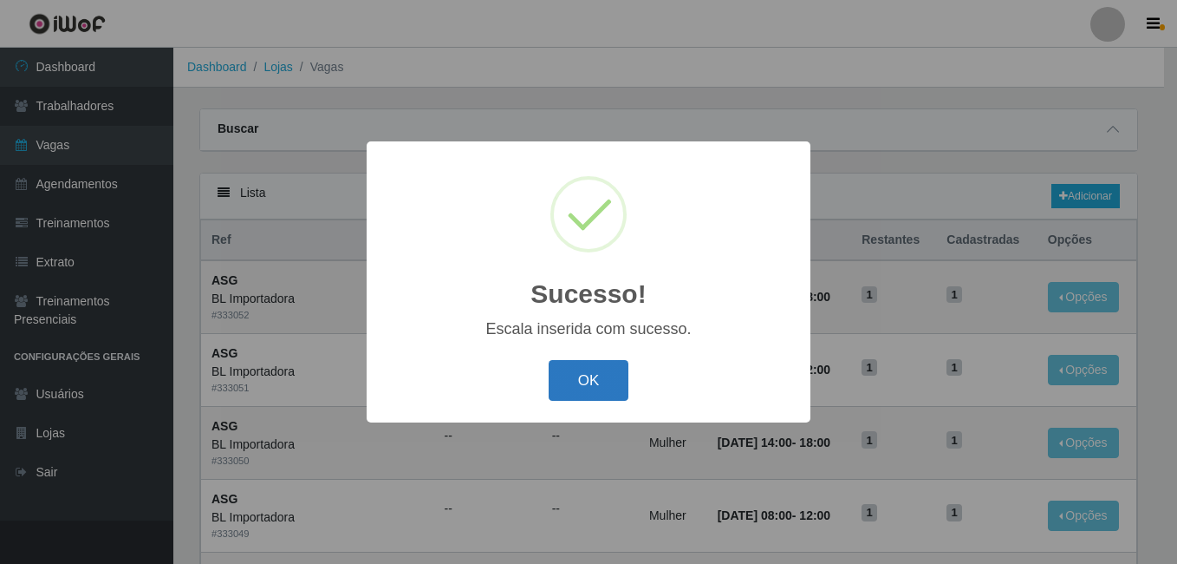
click at [577, 365] on button "OK" at bounding box center [589, 380] width 81 height 41
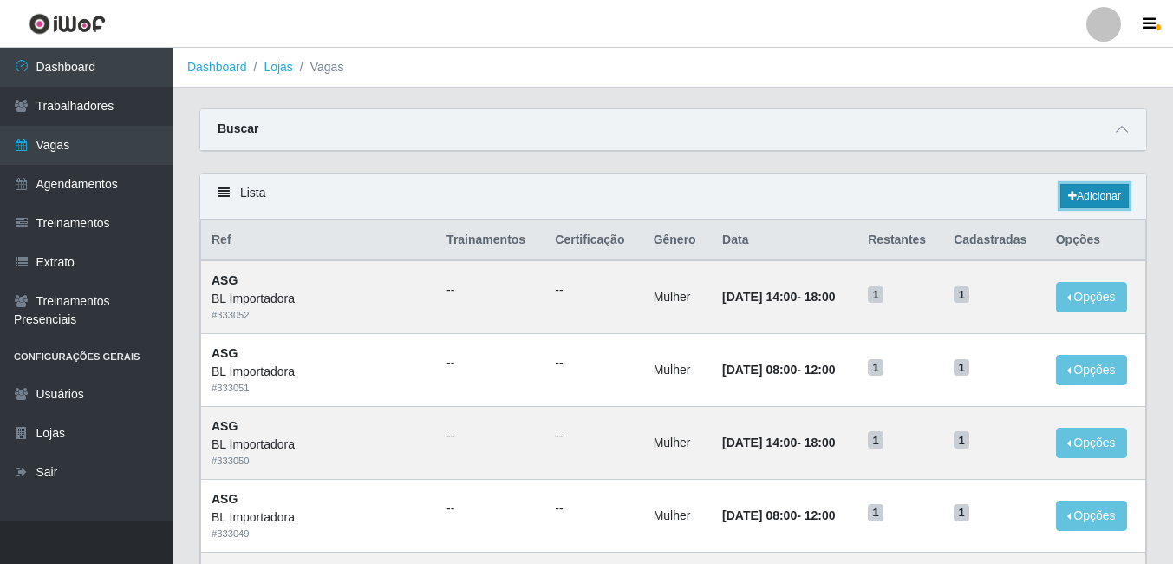
click at [1074, 188] on link "Adicionar" at bounding box center [1094, 196] width 68 height 24
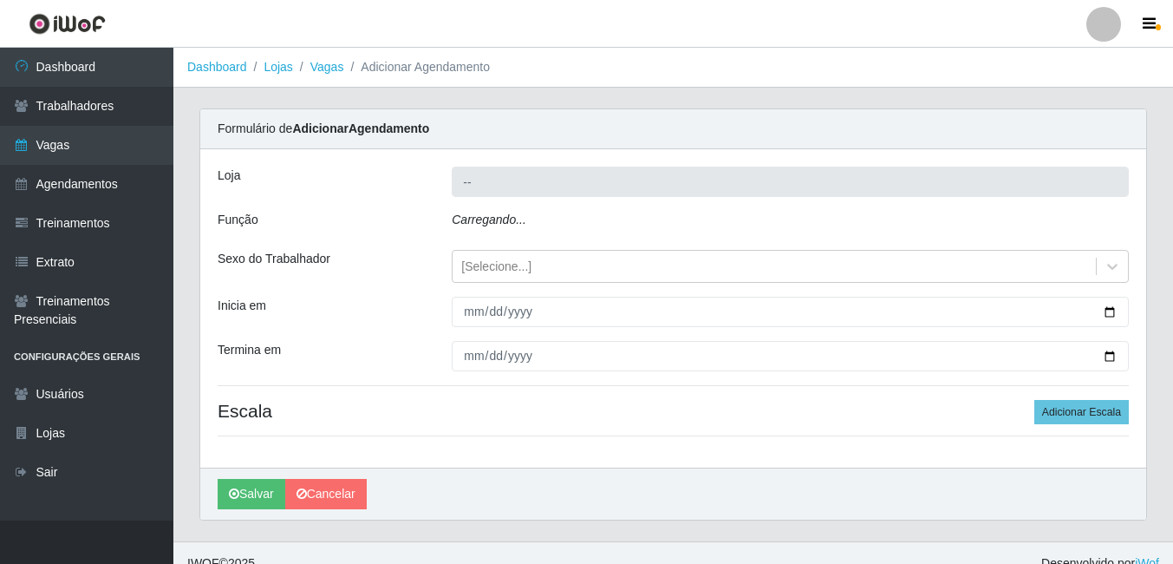
type input "BL Importadora"
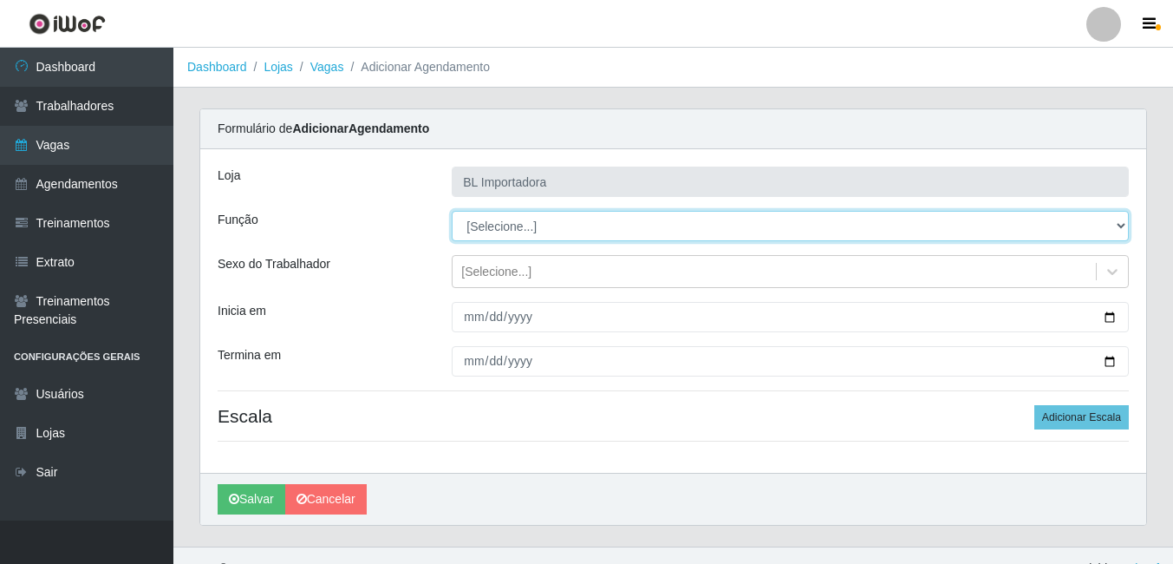
click at [505, 213] on select "[Selecione...] ASG ASG + ASG ++ Auxiliar Administrativo Auxiliar administrativo…" at bounding box center [790, 226] width 677 height 30
select select "16"
click at [452, 211] on select "[Selecione...] ASG ASG + ASG ++ Auxiliar Administrativo Auxiliar administrativo…" at bounding box center [790, 226] width 677 height 30
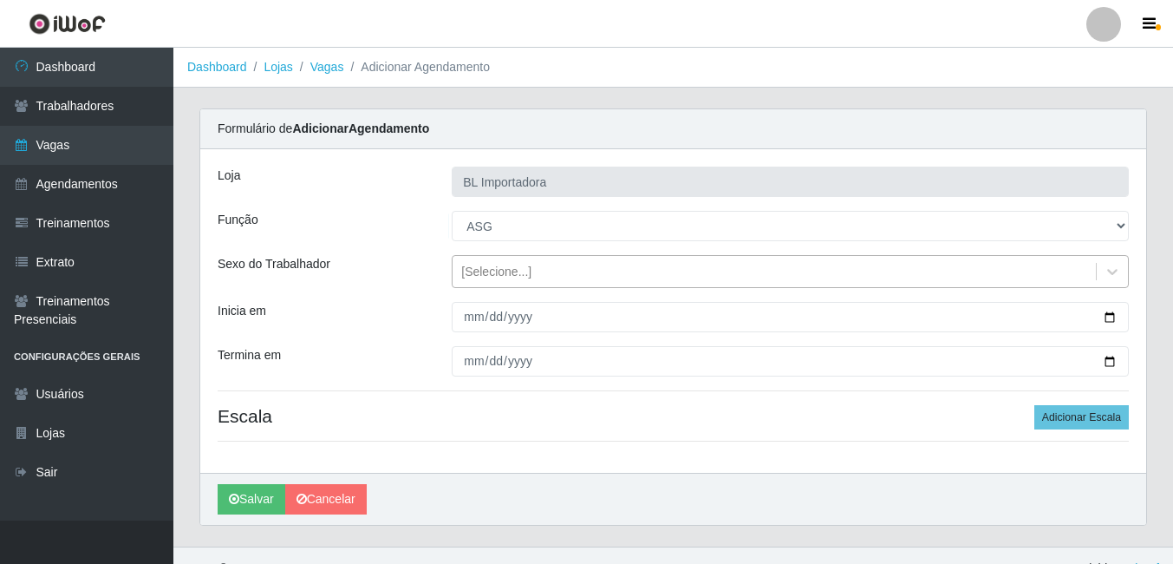
click at [504, 275] on div "[Selecione...]" at bounding box center [496, 272] width 70 height 18
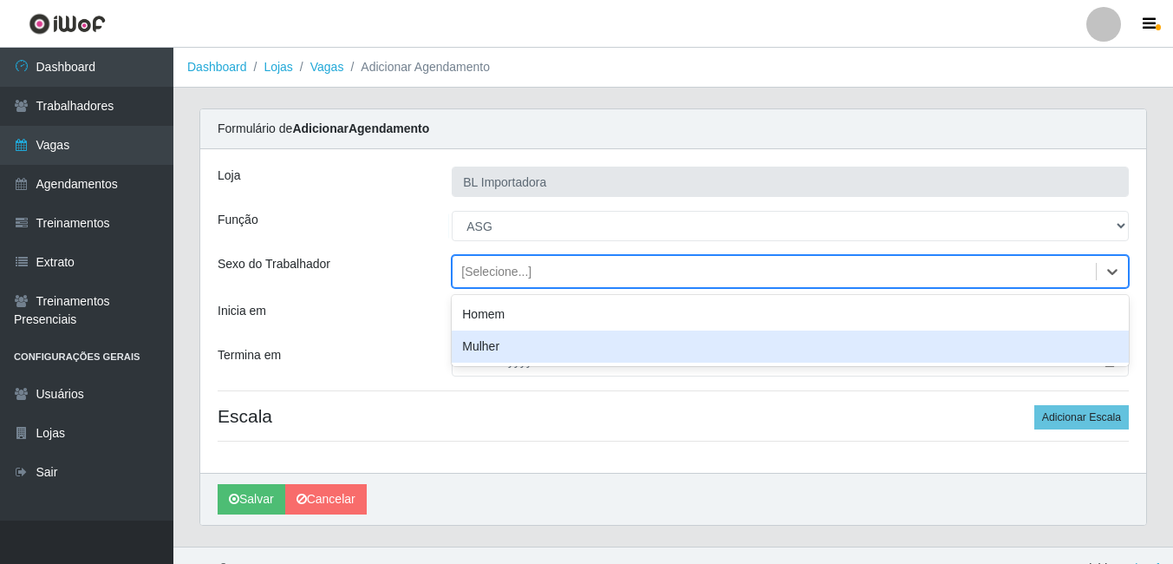
click at [469, 342] on div "Mulher" at bounding box center [790, 346] width 677 height 32
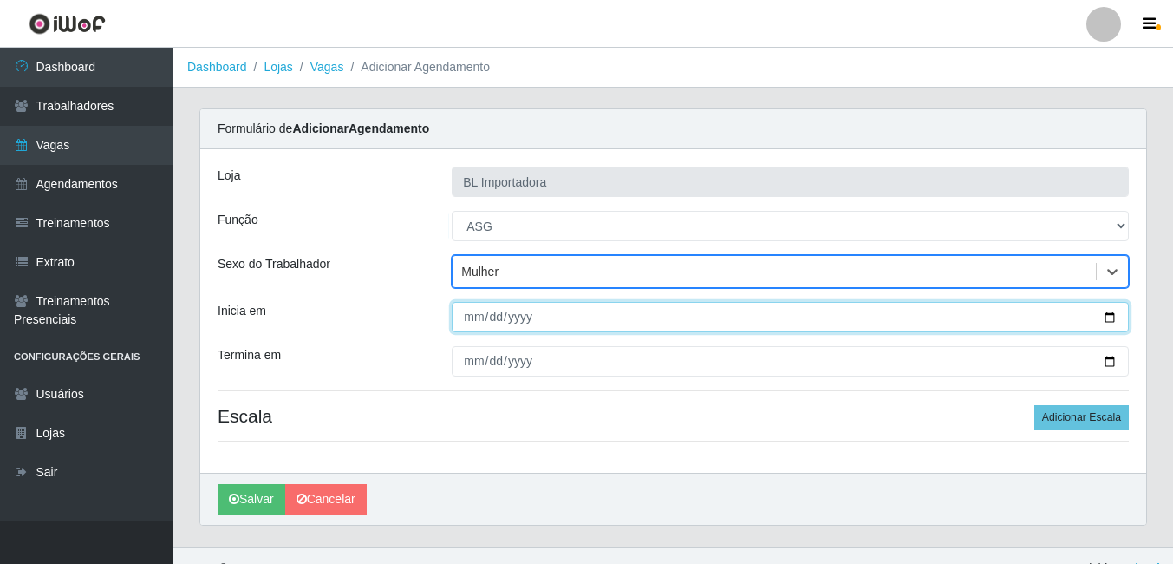
click at [461, 318] on input "Inicia em" at bounding box center [790, 317] width 677 height 30
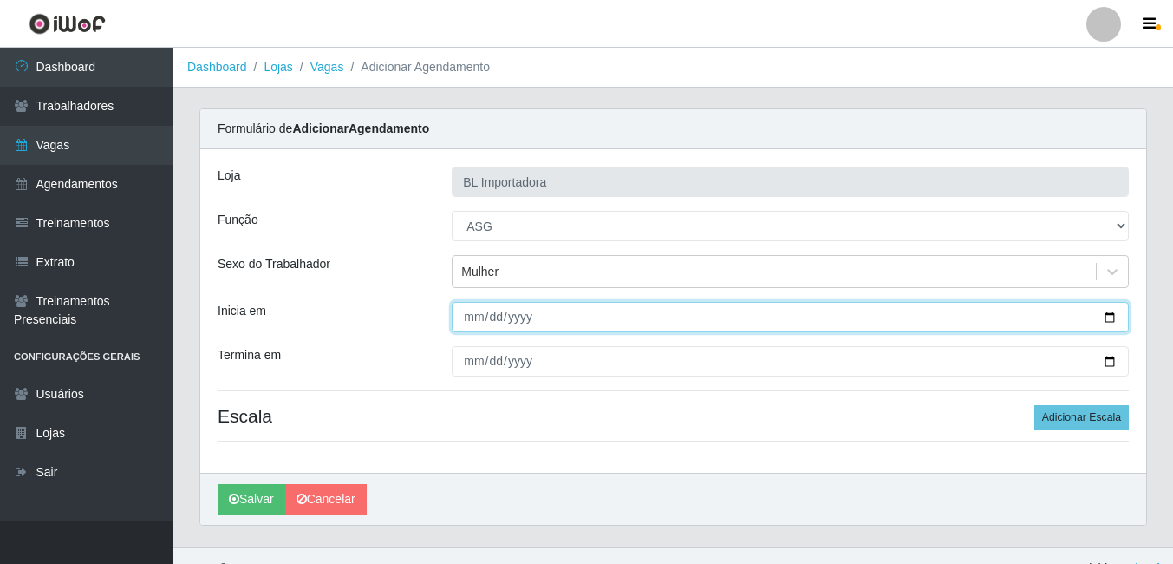
click at [461, 318] on input "Inicia em" at bounding box center [790, 317] width 677 height 30
click at [475, 312] on input "Inicia em" at bounding box center [790, 317] width 677 height 30
type input "[DATE]"
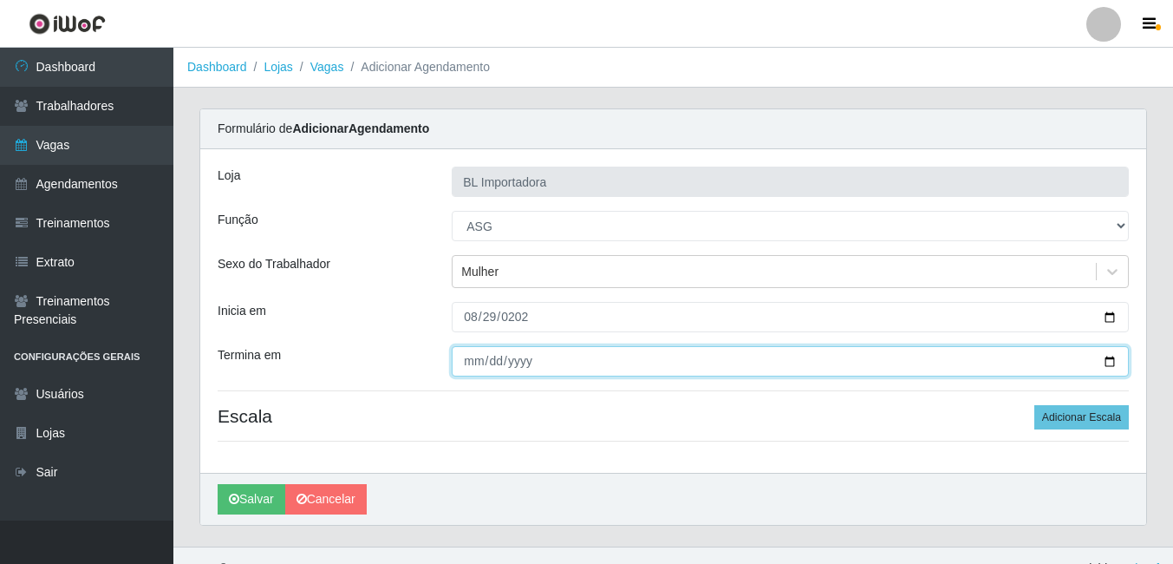
click at [474, 356] on input "Termina em" at bounding box center [790, 361] width 677 height 30
type input "[DATE]"
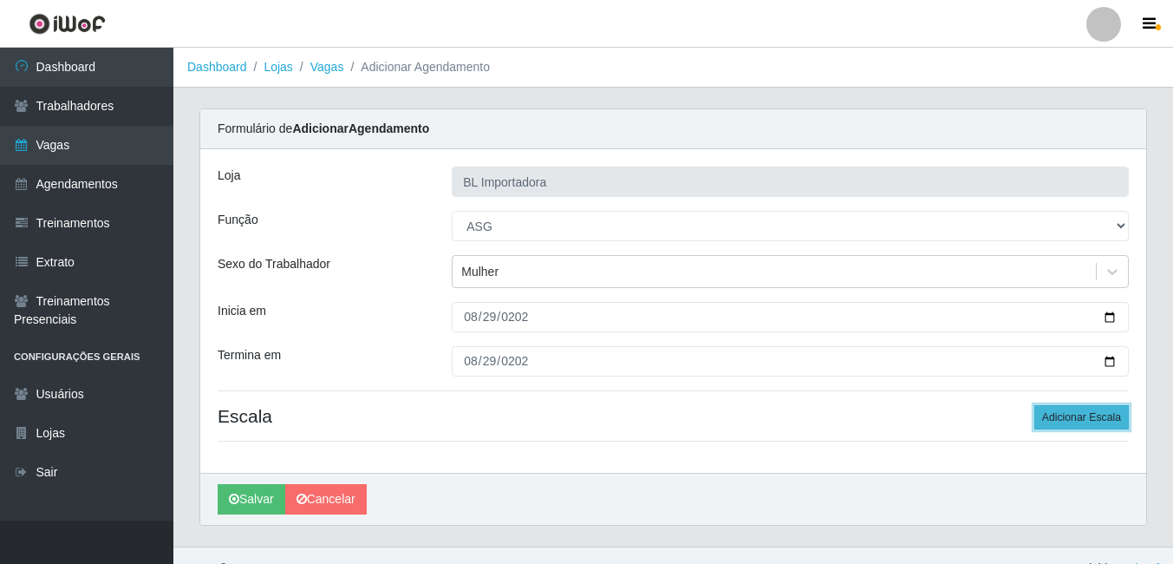
click at [1091, 407] on button "Adicionar Escala" at bounding box center [1081, 417] width 94 height 24
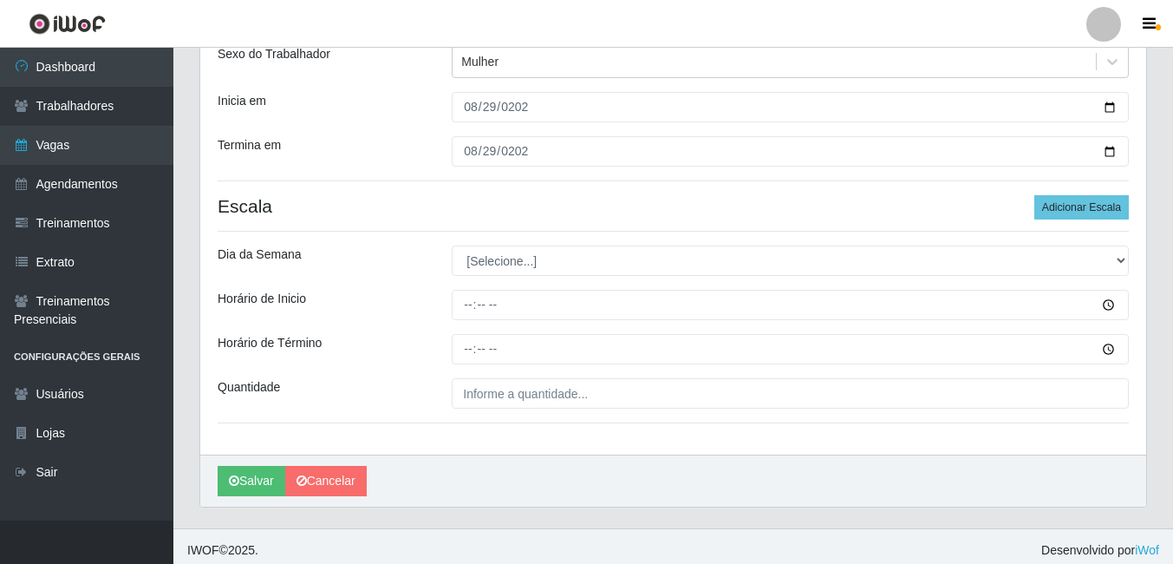
scroll to position [218, 0]
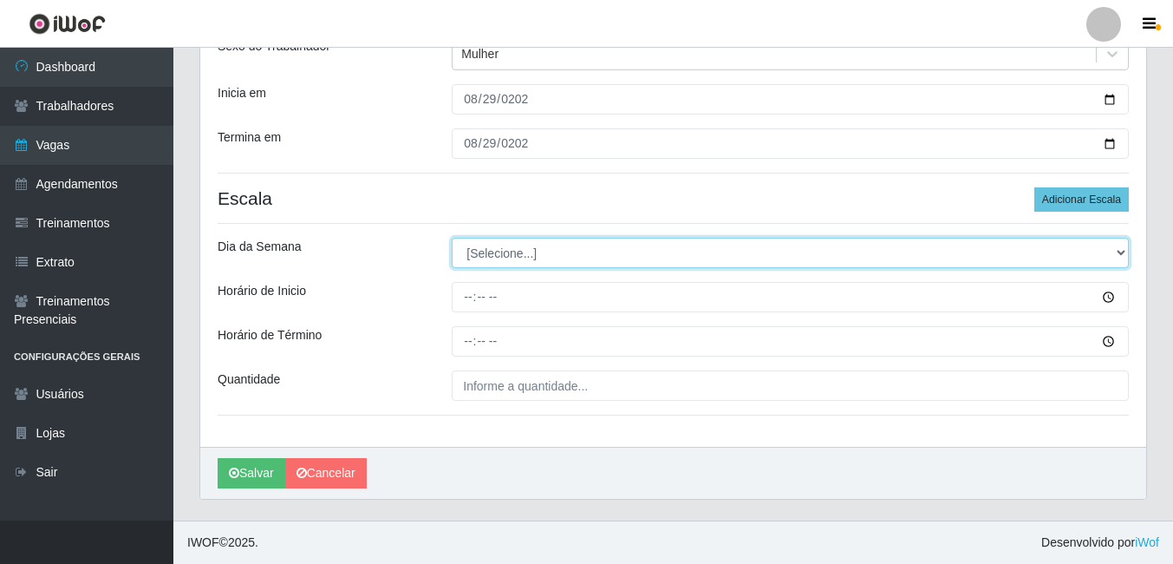
drag, startPoint x: 497, startPoint y: 248, endPoint x: 496, endPoint y: 264, distance: 15.6
click at [497, 248] on select "[Selecione...] Segunda Terça Quarta Quinta Sexta Sábado Domingo" at bounding box center [790, 253] width 677 height 30
select select "5"
click at [452, 238] on select "[Selecione...] Segunda Terça Quarta Quinta Sexta Sábado Domingo" at bounding box center [790, 253] width 677 height 30
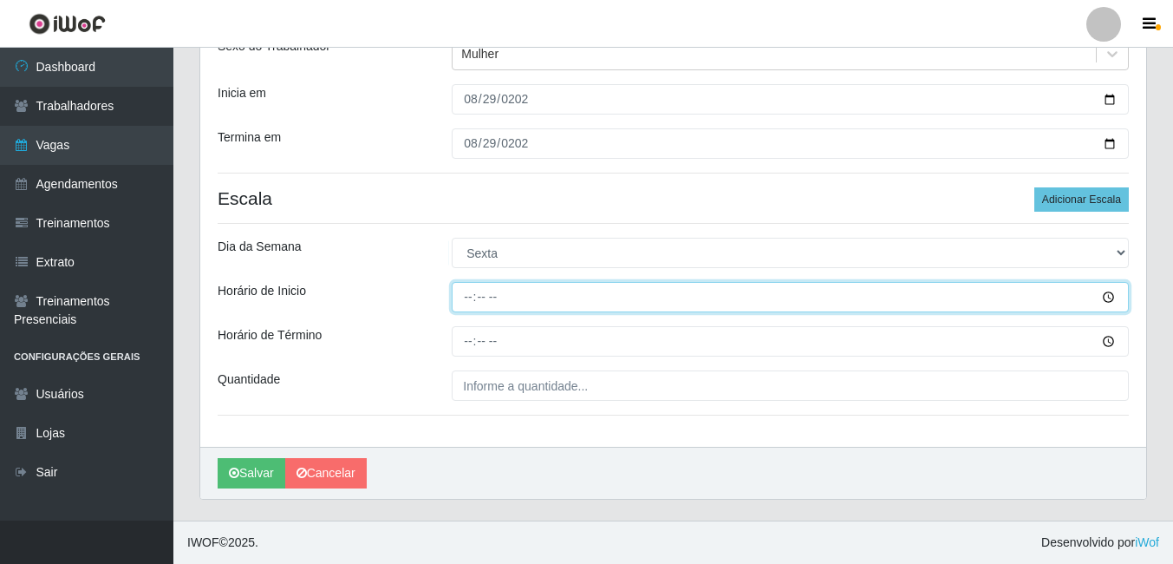
click at [472, 290] on input "Horário de Inicio" at bounding box center [790, 297] width 677 height 30
type input "08:00"
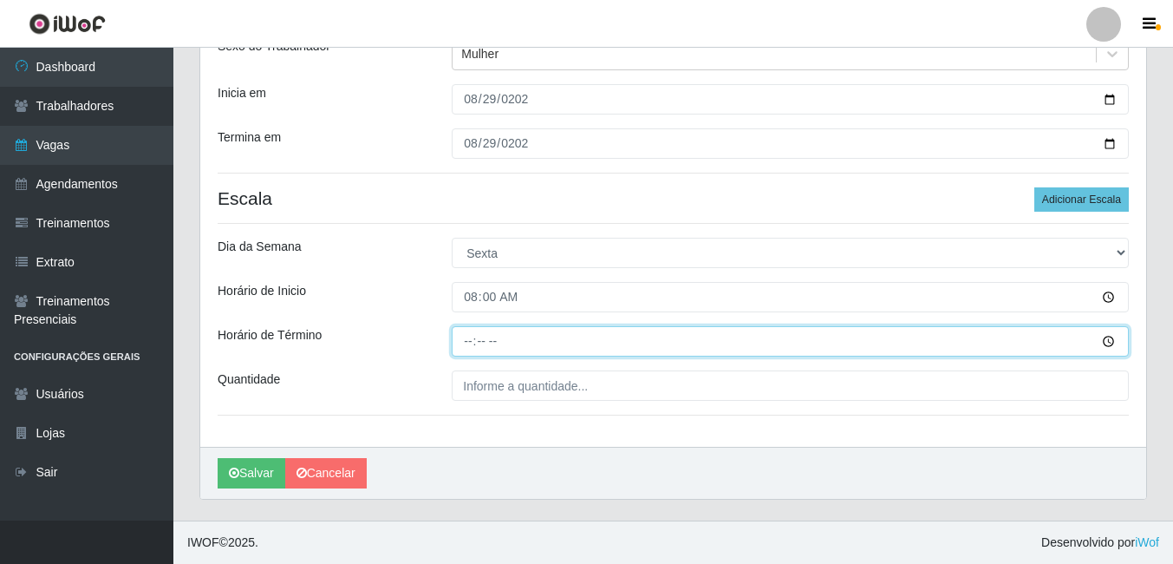
click at [511, 348] on input "Horário de Término" at bounding box center [790, 341] width 677 height 30
type input "12:00"
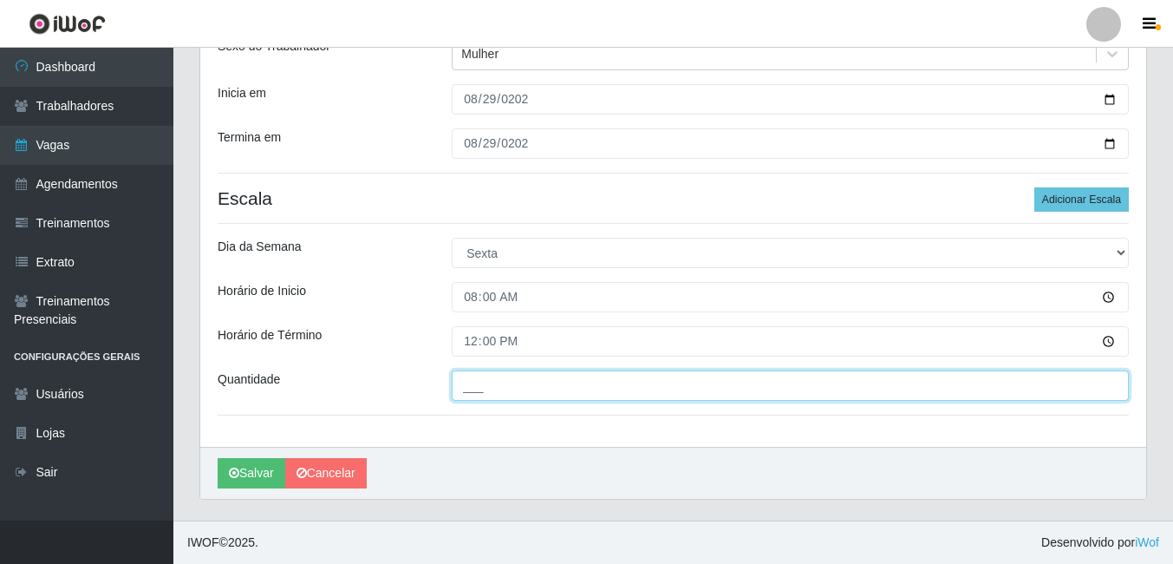
drag, startPoint x: 549, startPoint y: 382, endPoint x: 539, endPoint y: 391, distance: 12.9
click at [549, 382] on input "___" at bounding box center [790, 385] width 677 height 30
type input "1__"
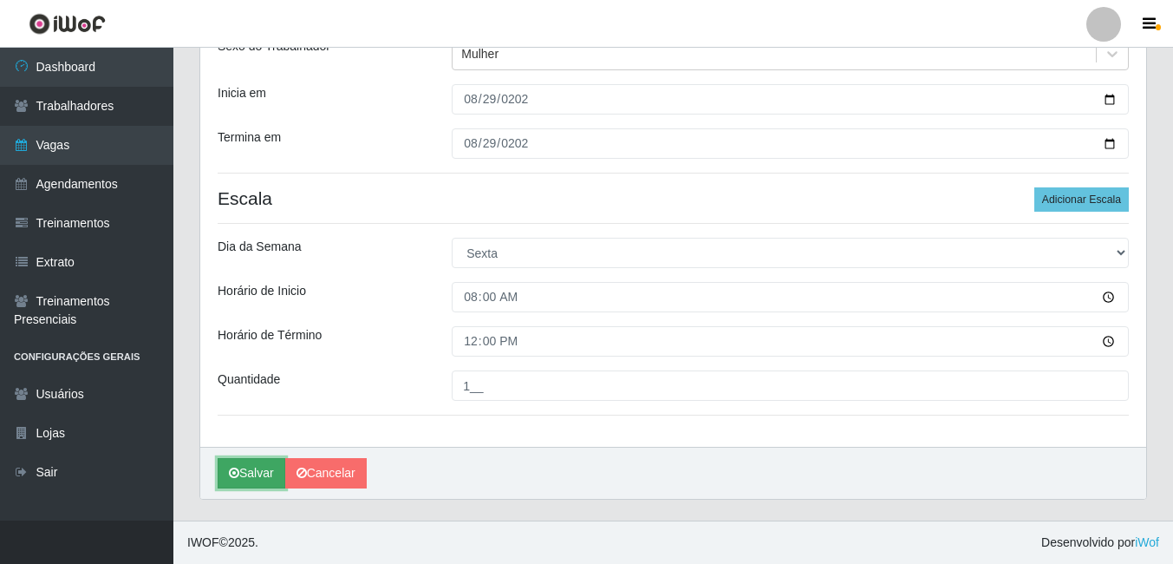
click at [243, 470] on button "Salvar" at bounding box center [252, 473] width 68 height 30
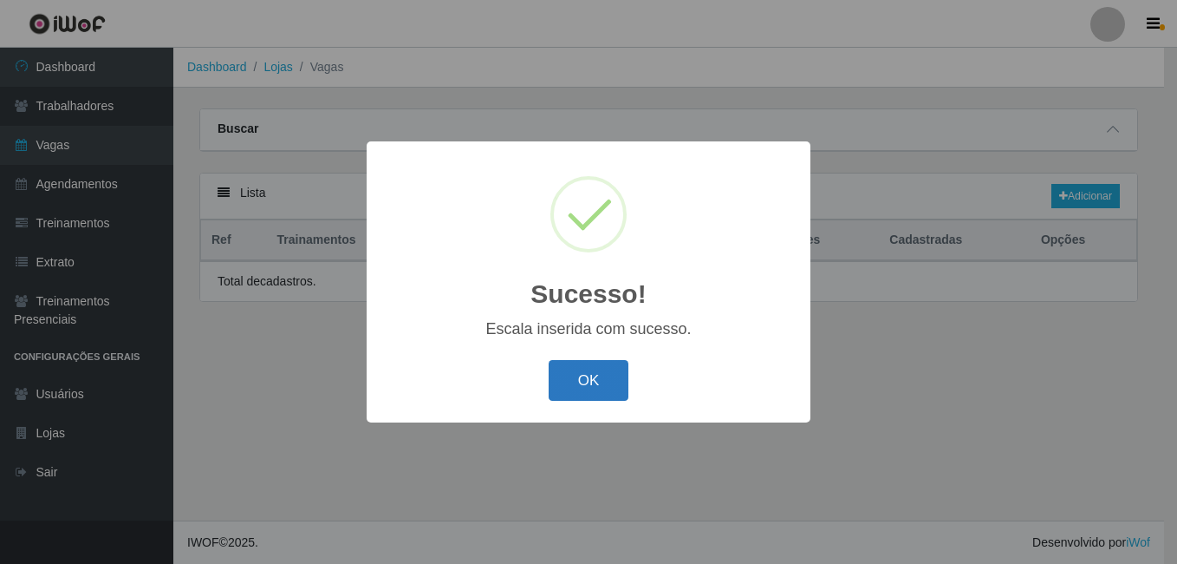
click at [569, 392] on button "OK" at bounding box center [589, 380] width 81 height 41
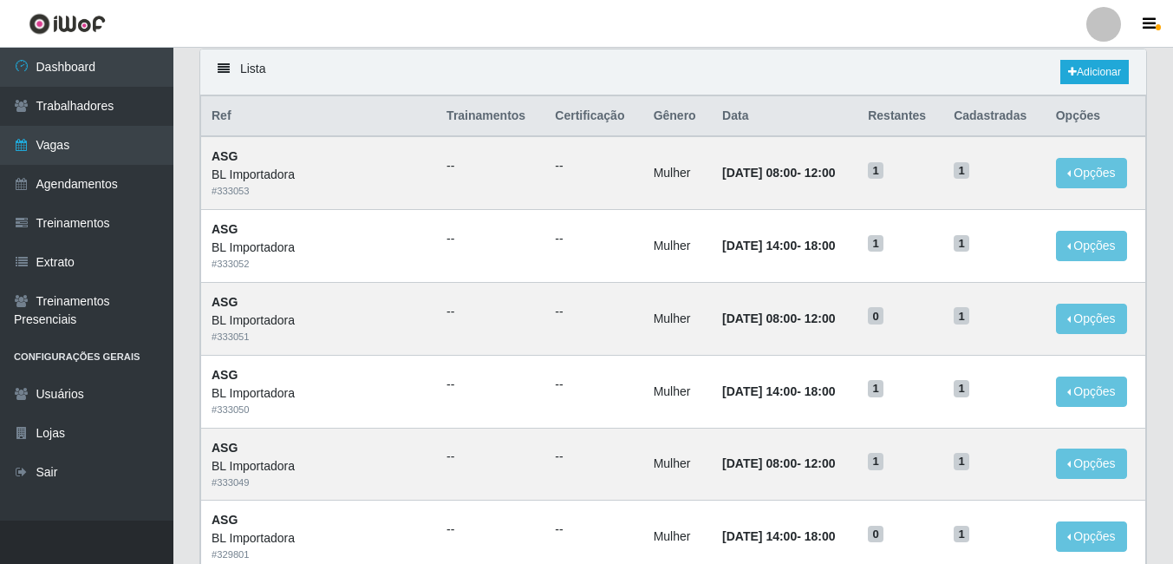
scroll to position [87, 0]
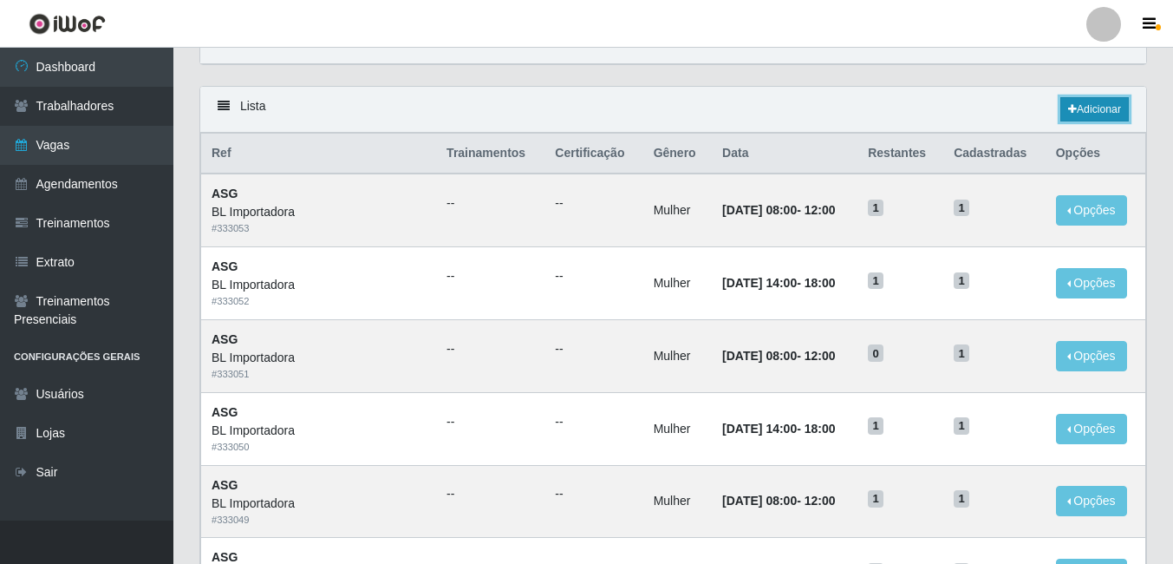
click at [1072, 106] on icon at bounding box center [1072, 109] width 9 height 10
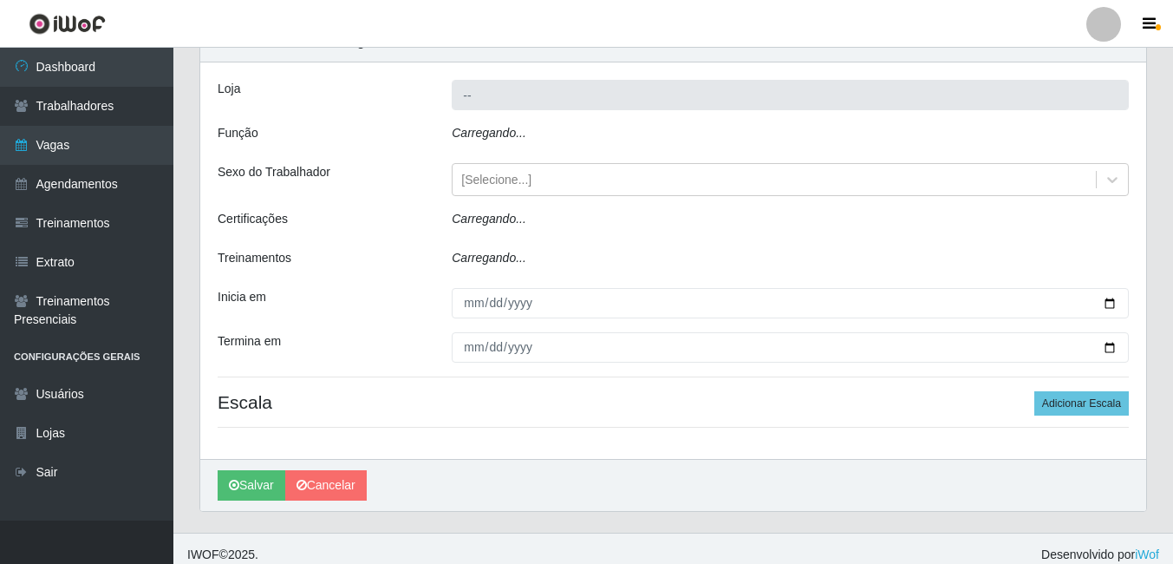
type input "BL Importadora"
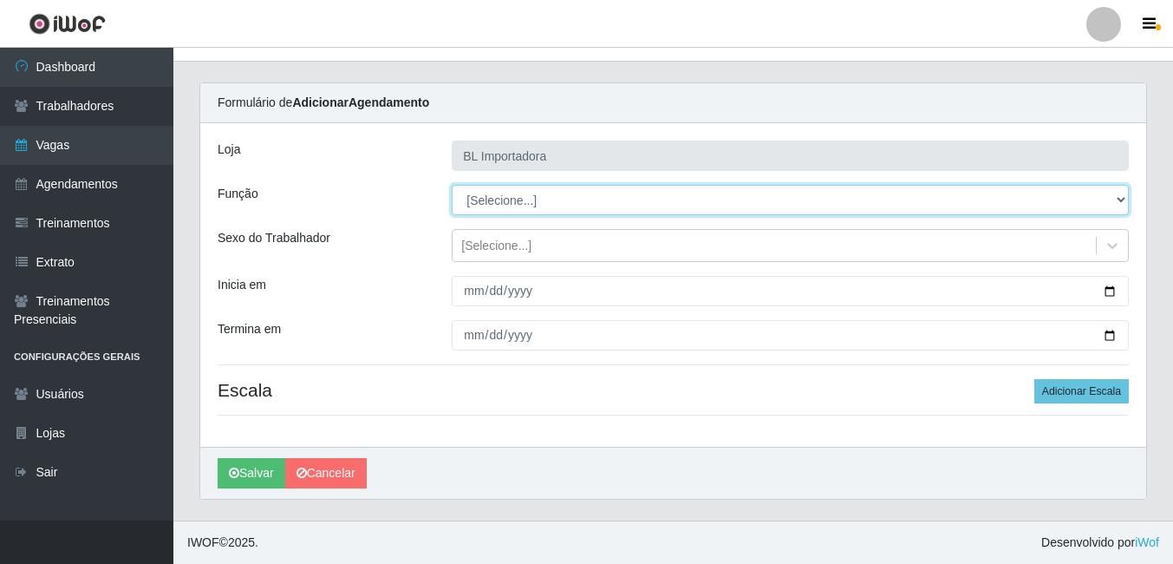
click at [508, 187] on select "[Selecione...] ASG ASG + ASG ++ Auxiliar Administrativo Auxiliar administrativo…" at bounding box center [790, 200] width 677 height 30
select select "16"
click at [452, 185] on select "[Selecione...] ASG ASG + ASG ++ Auxiliar Administrativo Auxiliar administrativo…" at bounding box center [790, 200] width 677 height 30
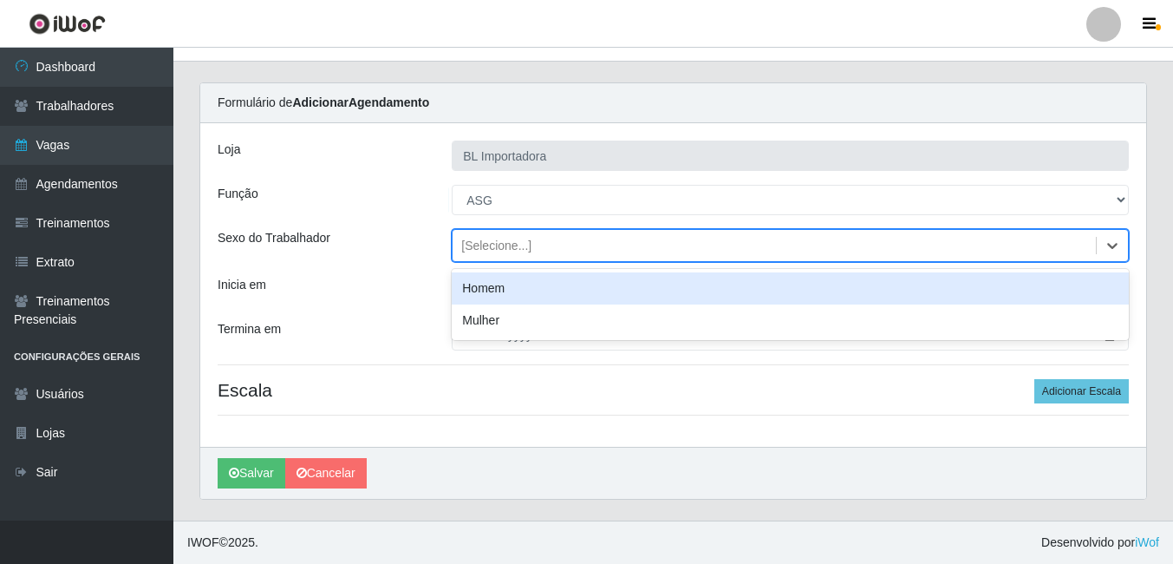
click at [508, 240] on div "[Selecione...]" at bounding box center [496, 246] width 70 height 18
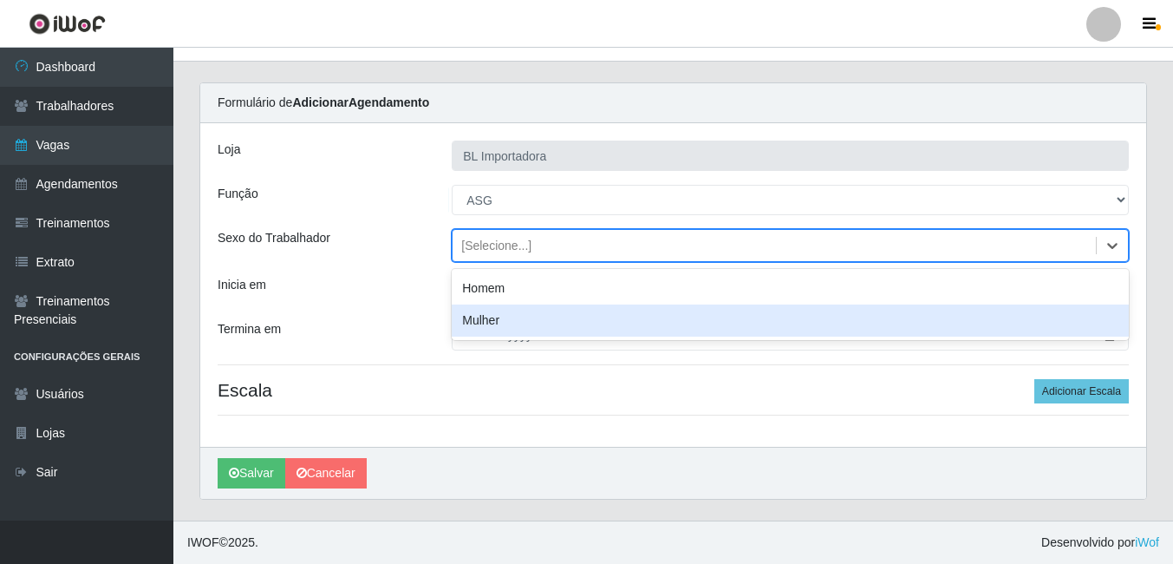
click at [506, 316] on div "Mulher" at bounding box center [790, 320] width 677 height 32
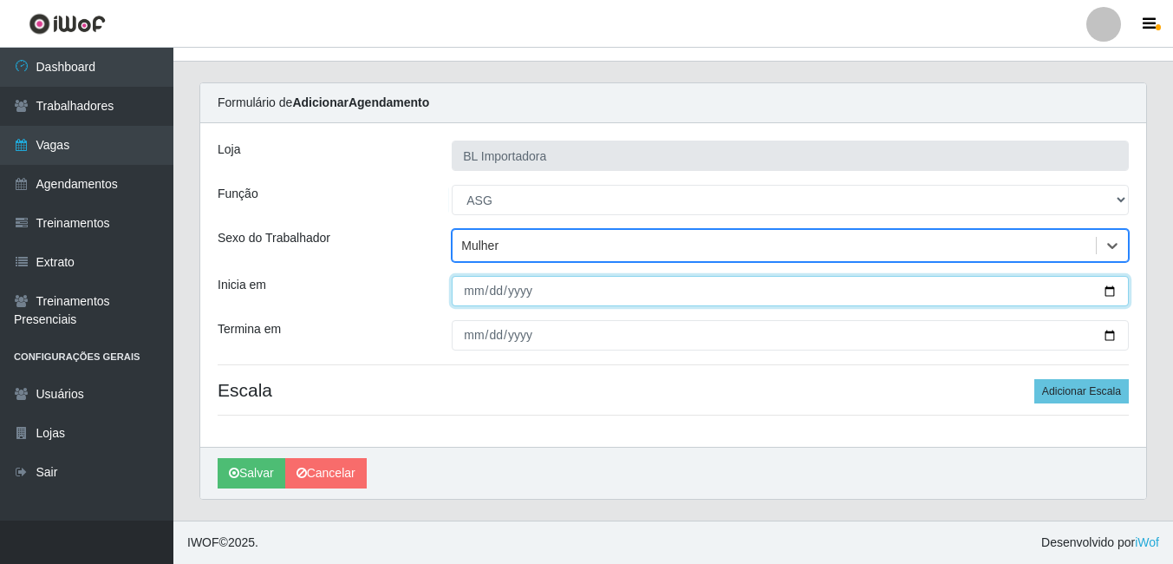
click at [468, 286] on input "Inicia em" at bounding box center [790, 291] width 677 height 30
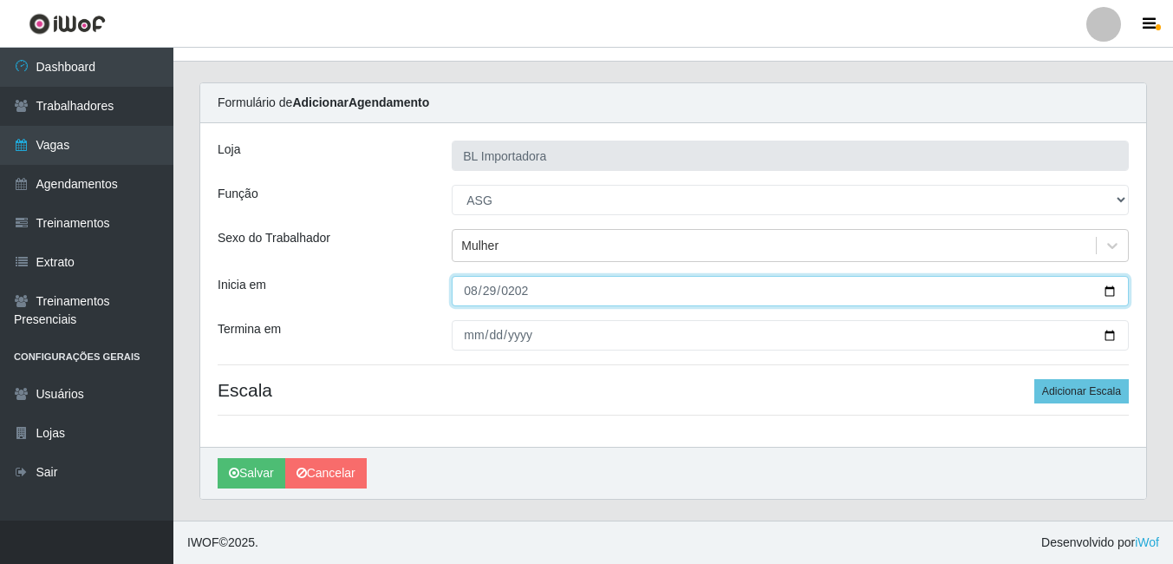
type input "[DATE]"
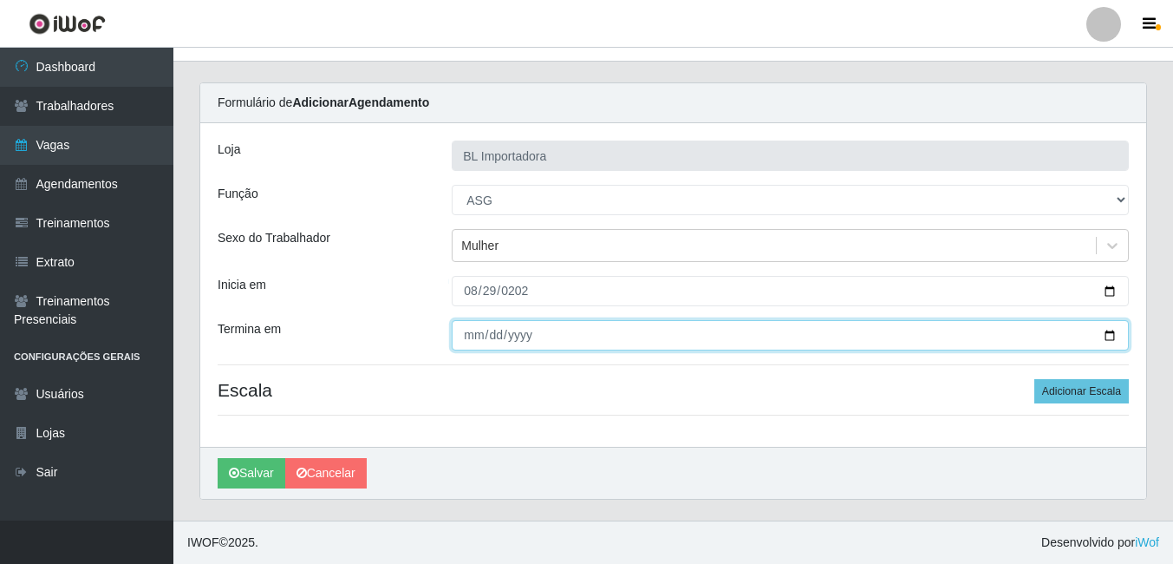
click at [469, 336] on input "Termina em" at bounding box center [790, 335] width 677 height 30
type input "[DATE]"
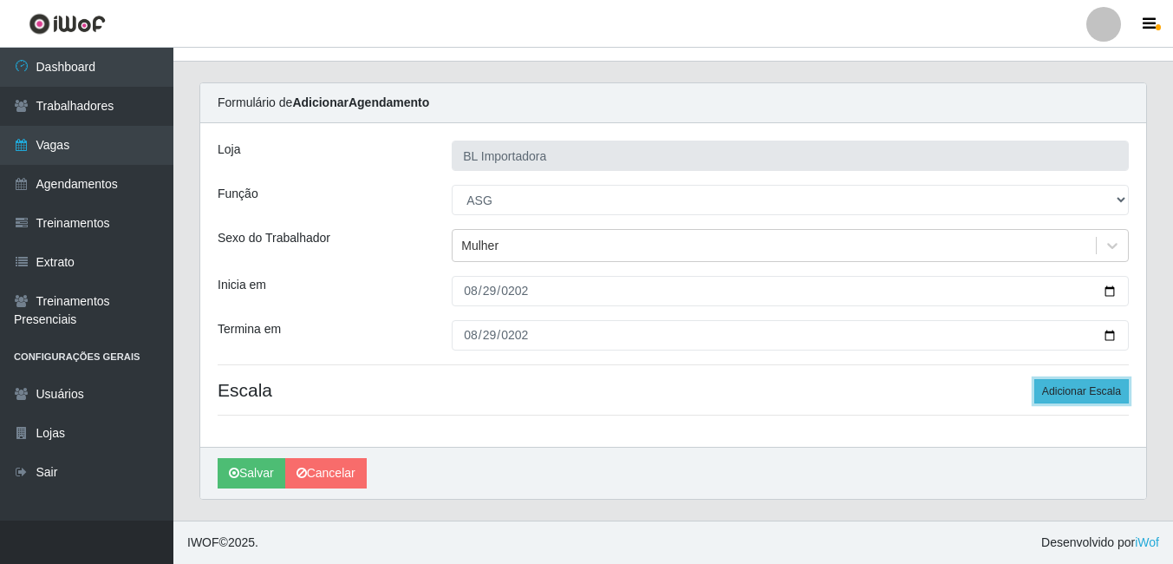
click at [1102, 394] on button "Adicionar Escala" at bounding box center [1081, 391] width 94 height 24
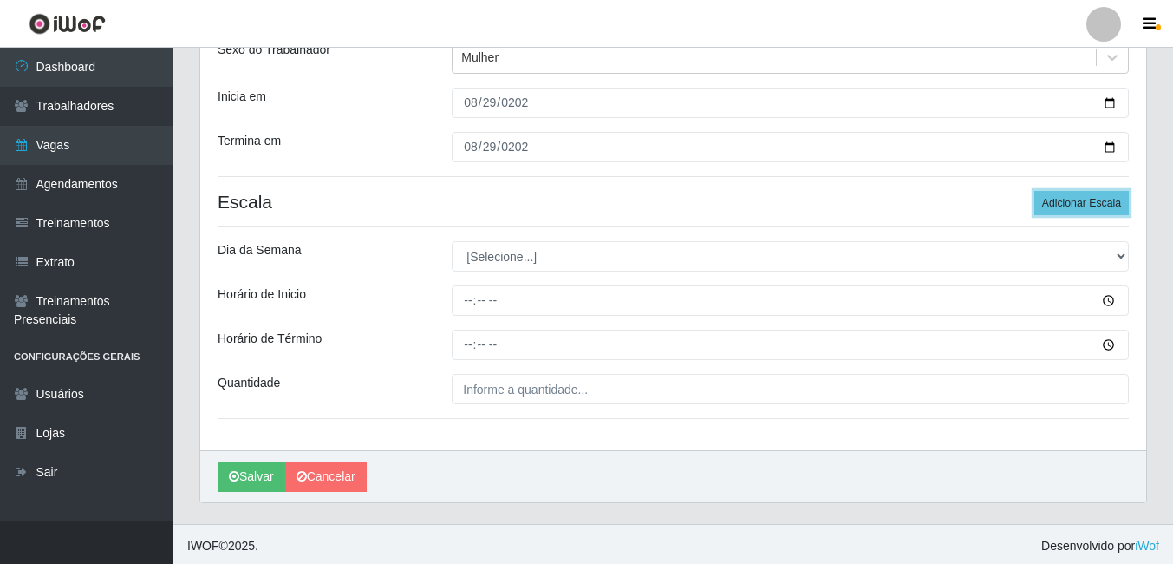
scroll to position [218, 0]
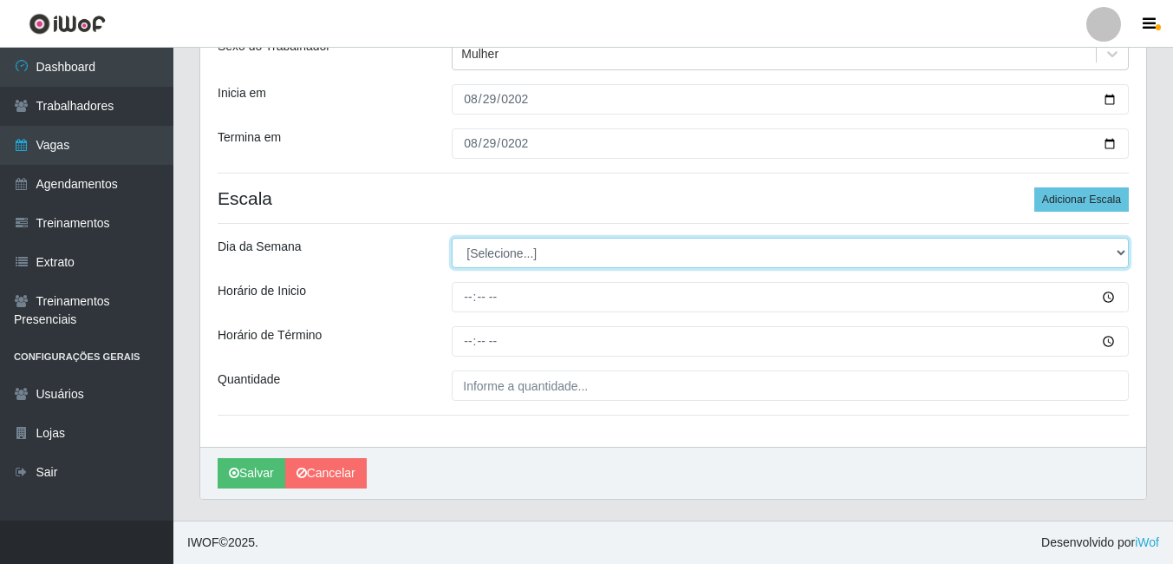
click at [505, 248] on select "[Selecione...] Segunda Terça Quarta Quinta Sexta Sábado Domingo" at bounding box center [790, 253] width 677 height 30
select select "5"
click at [452, 238] on select "[Selecione...] Segunda Terça Quarta Quinta Sexta Sábado Domingo" at bounding box center [790, 253] width 677 height 30
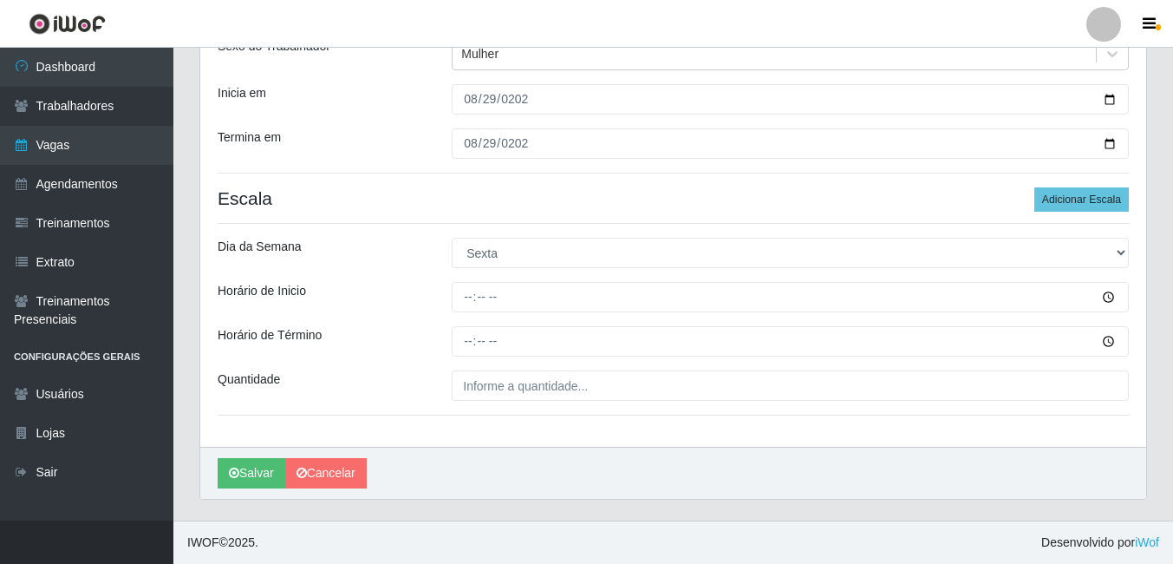
click at [451, 289] on div at bounding box center [790, 297] width 703 height 30
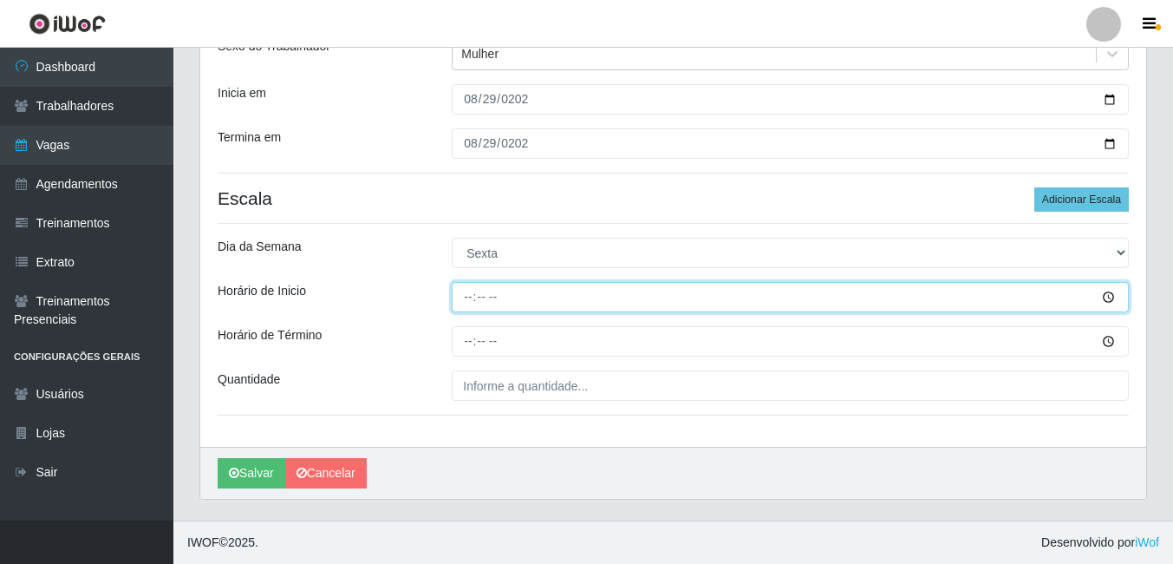
click at [462, 293] on input "Horário de Inicio" at bounding box center [790, 297] width 677 height 30
type input "14:00"
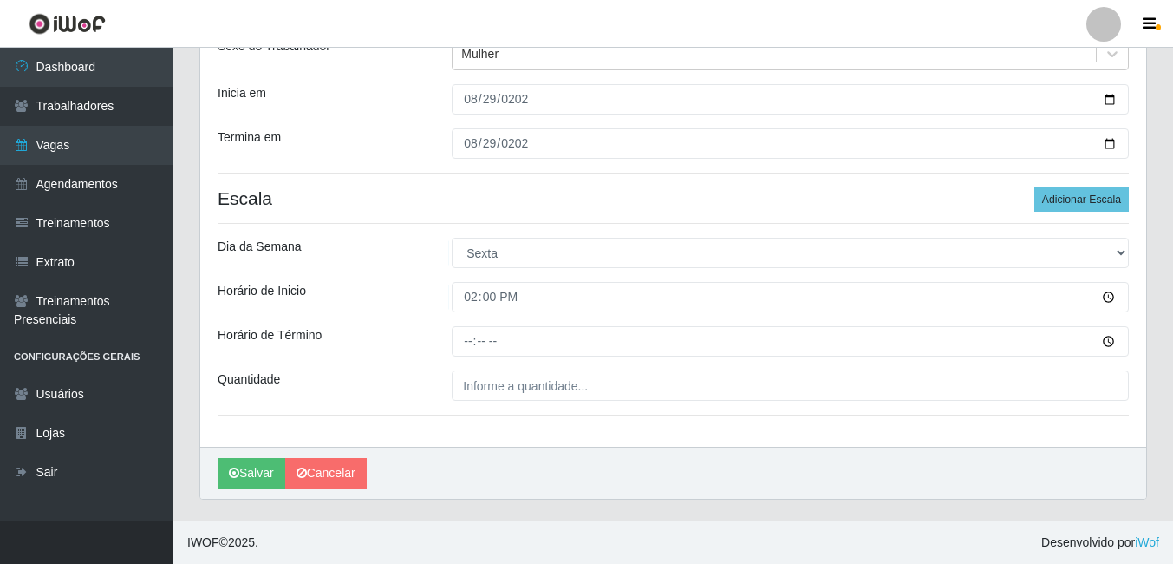
click at [470, 323] on div "Loja BL Importadora Função [Selecione...] ASG ASG + ASG ++ Auxiliar Administrat…" at bounding box center [673, 189] width 946 height 515
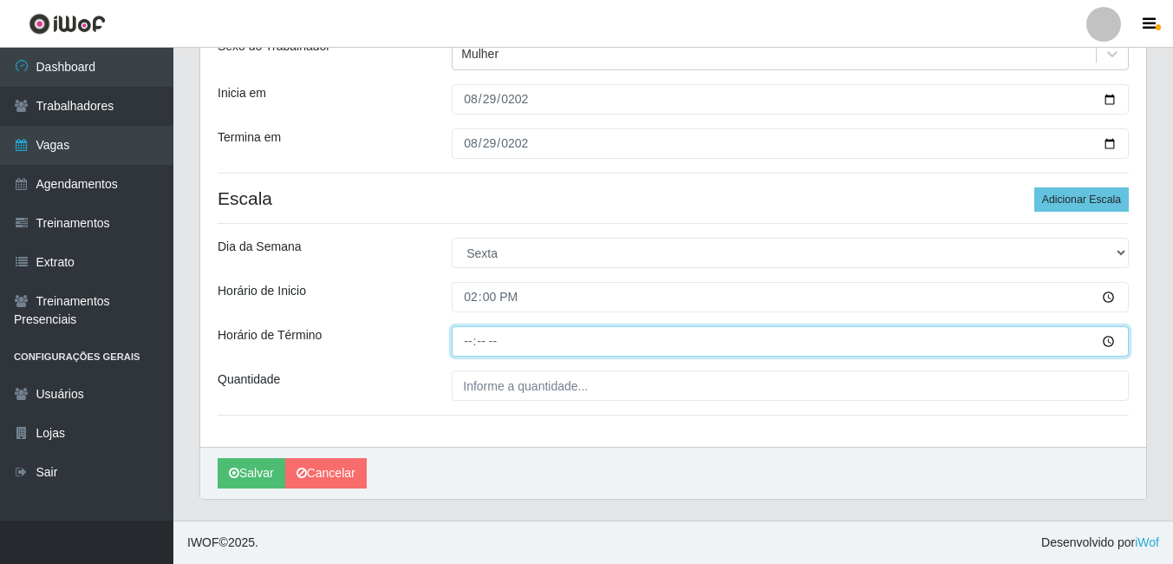
click at [470, 328] on input "Horário de Término" at bounding box center [790, 341] width 677 height 30
type input "18:00"
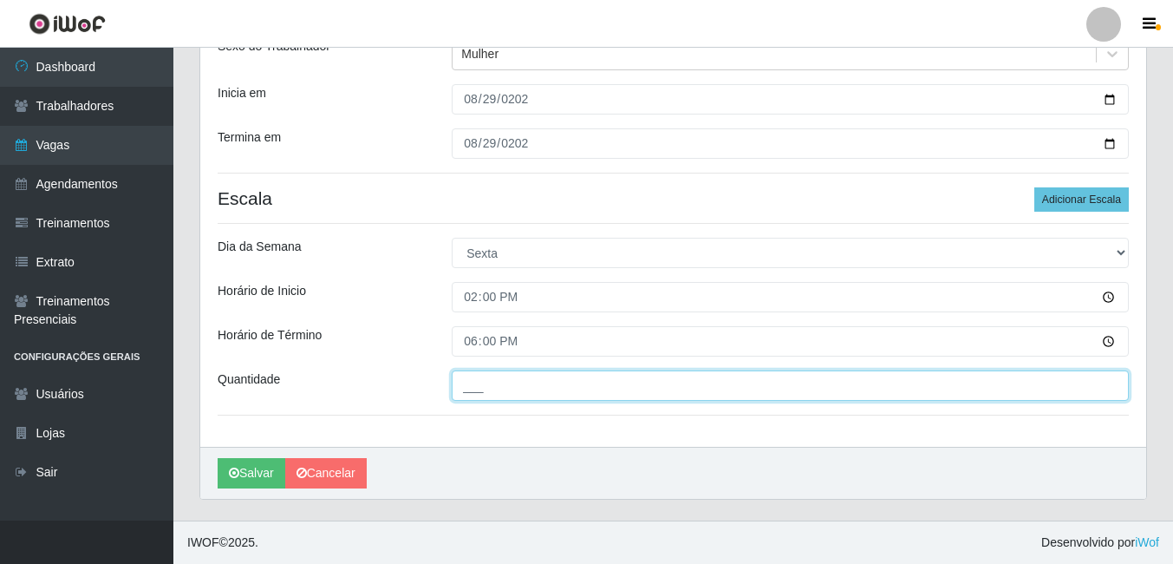
click at [480, 401] on input "___" at bounding box center [790, 385] width 677 height 30
type input "1__"
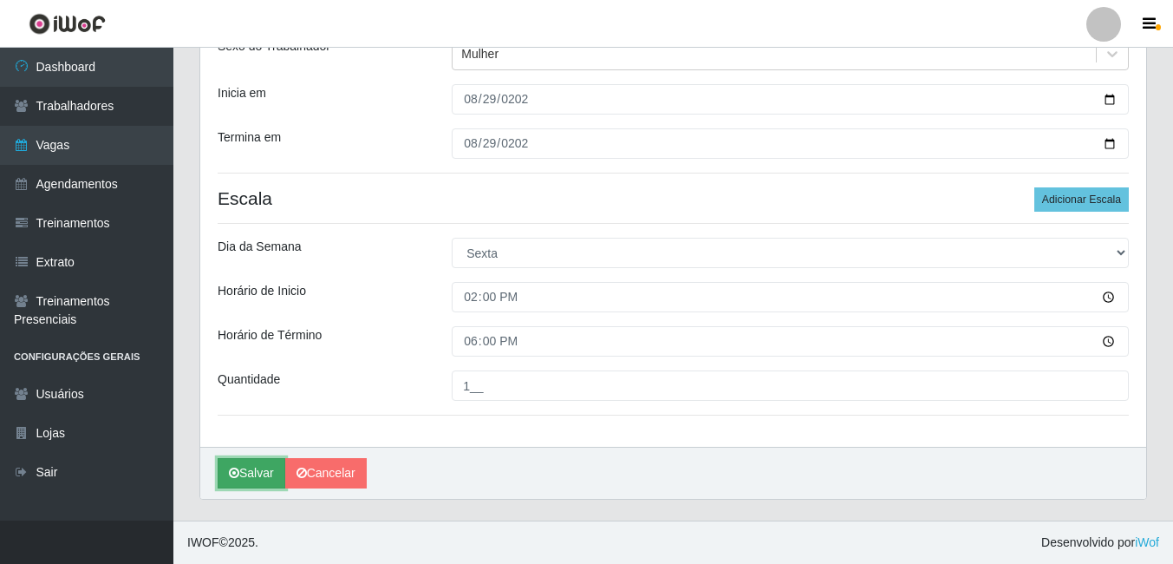
click at [270, 471] on button "Salvar" at bounding box center [252, 473] width 68 height 30
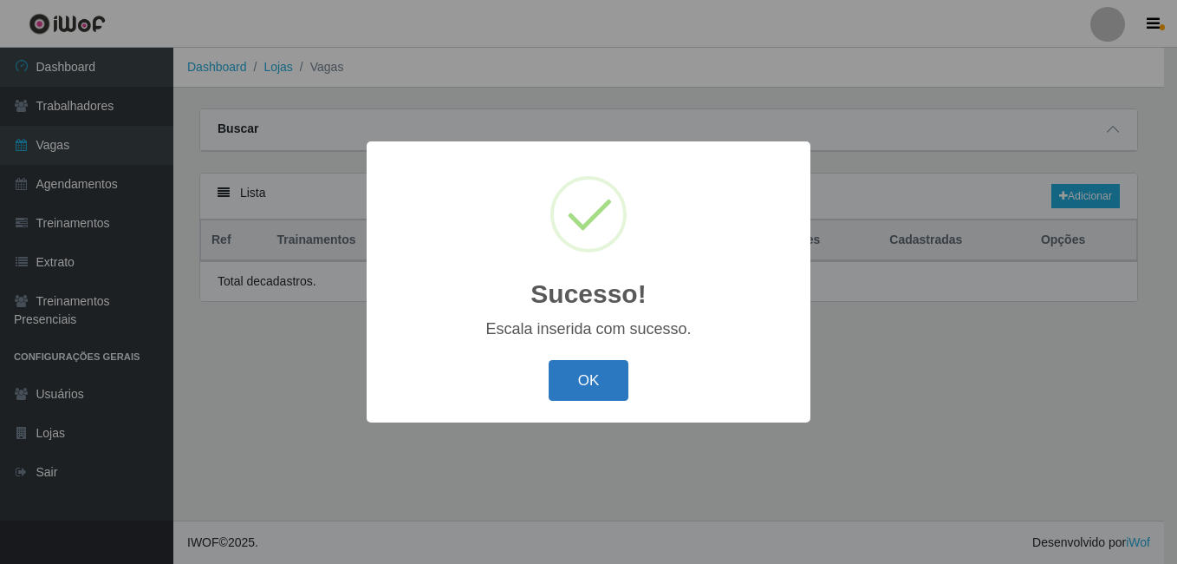
click at [628, 368] on button "OK" at bounding box center [589, 380] width 81 height 41
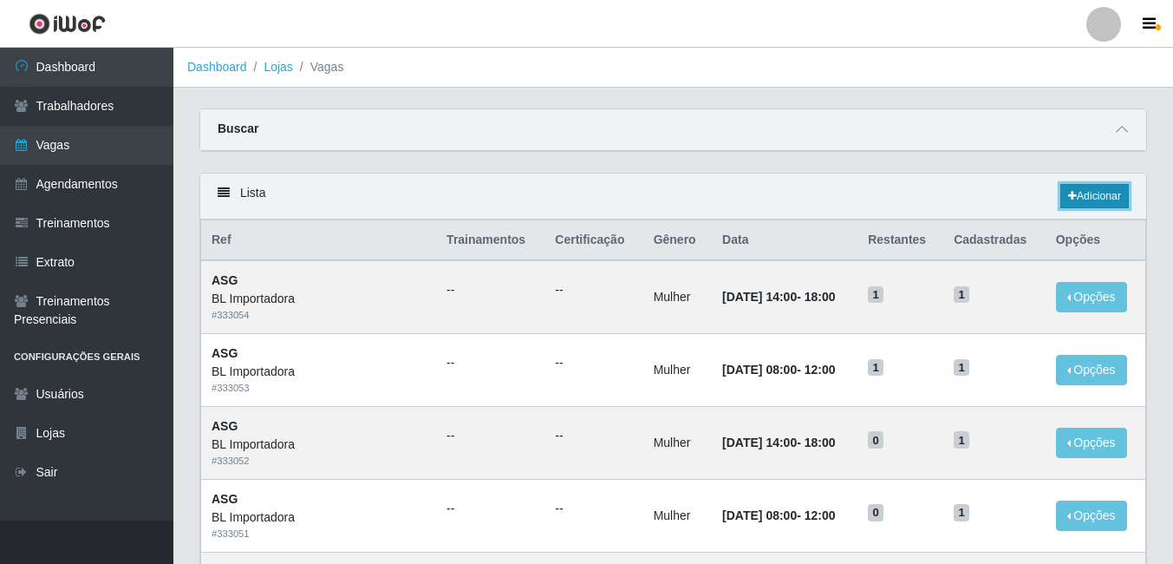
click at [1060, 202] on link "Adicionar" at bounding box center [1094, 196] width 68 height 24
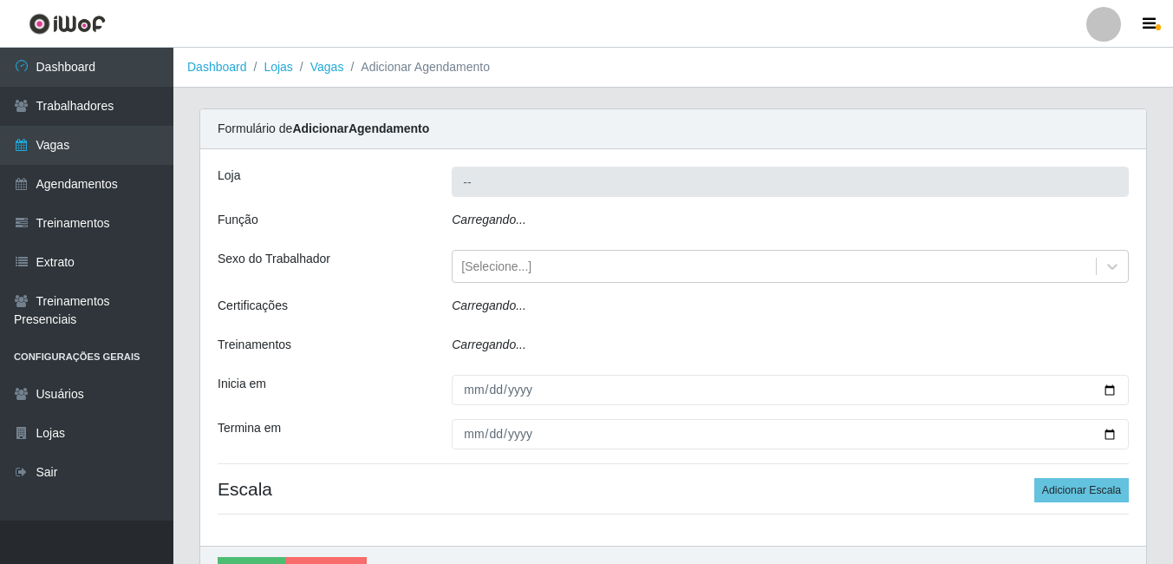
type input "BL Importadora"
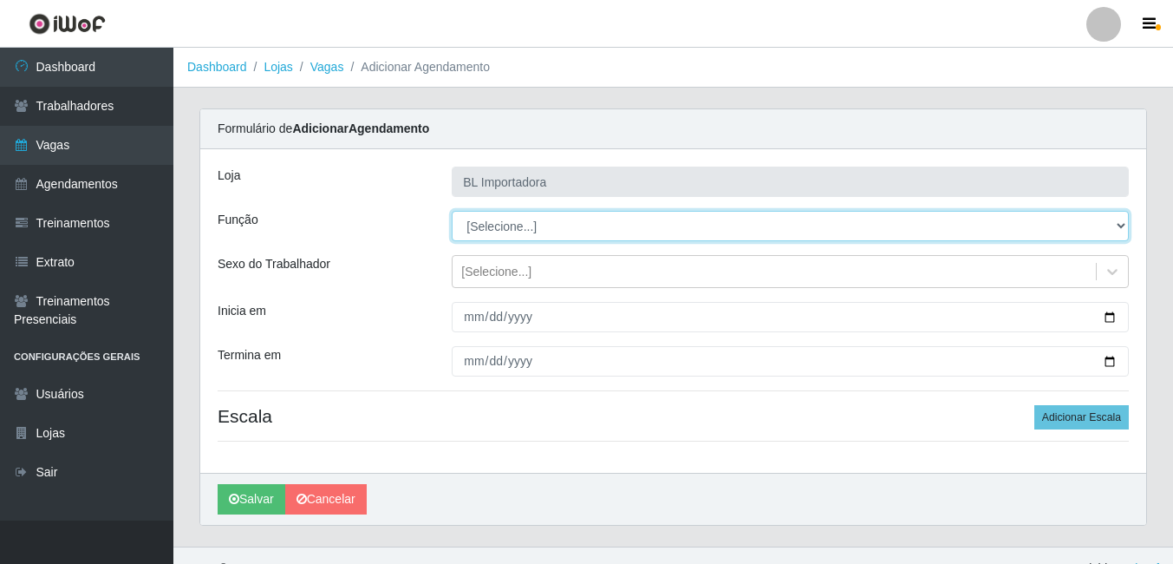
click at [518, 233] on select "[Selecione...] ASG ASG + ASG ++ Auxiliar Administrativo Auxiliar administrativo…" at bounding box center [790, 226] width 677 height 30
select select "75"
click at [452, 211] on select "[Selecione...] ASG ASG + ASG ++ Auxiliar Administrativo Auxiliar administrativo…" at bounding box center [790, 226] width 677 height 30
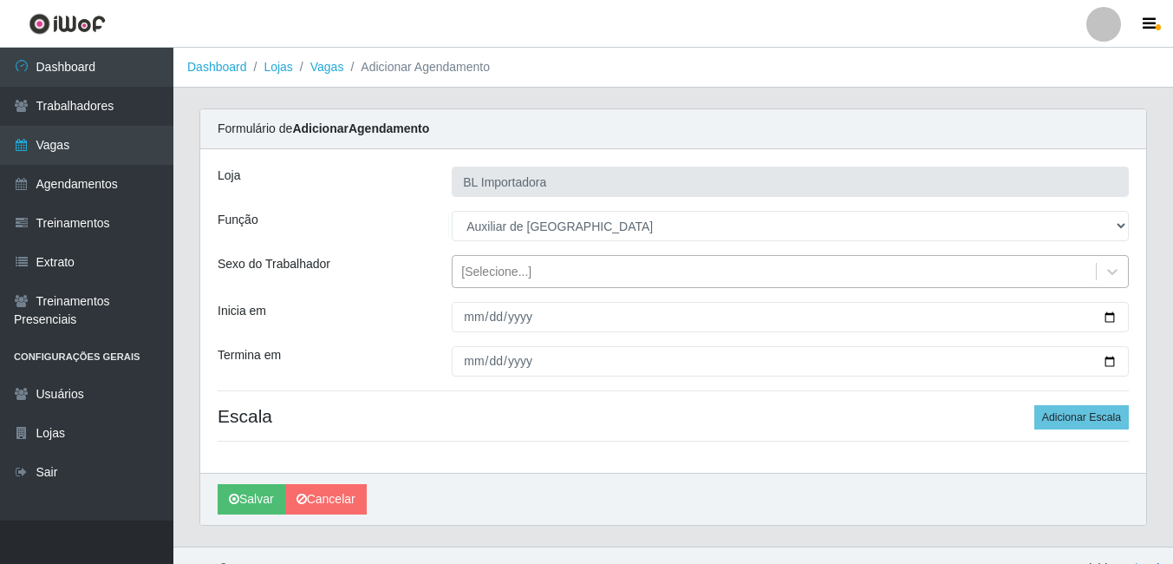
click at [505, 277] on div "[Selecione...]" at bounding box center [496, 272] width 70 height 18
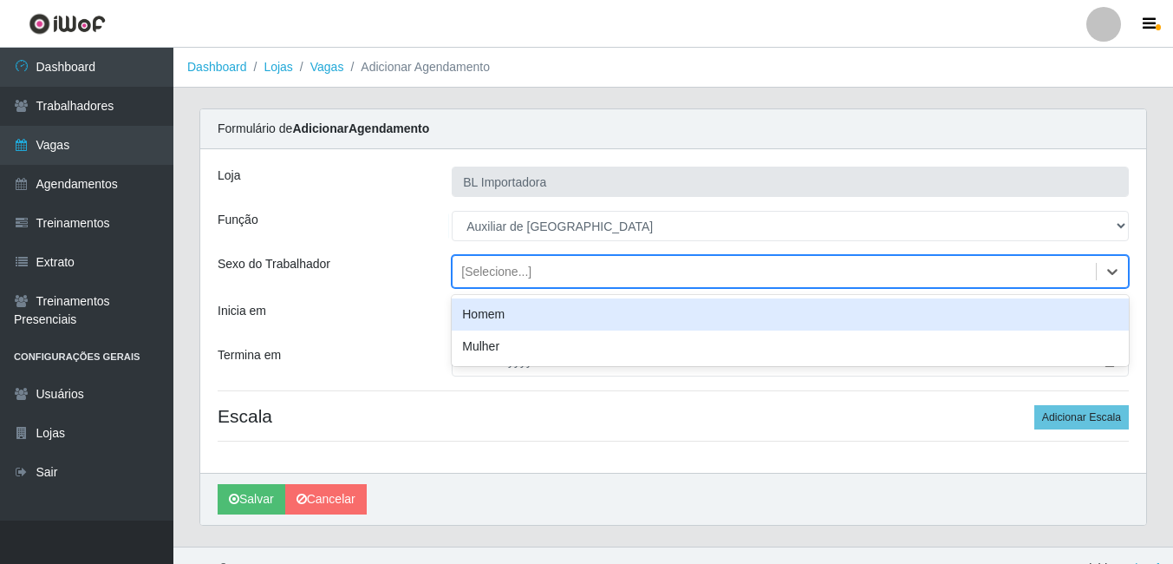
click at [498, 318] on div "Homem" at bounding box center [790, 314] width 677 height 32
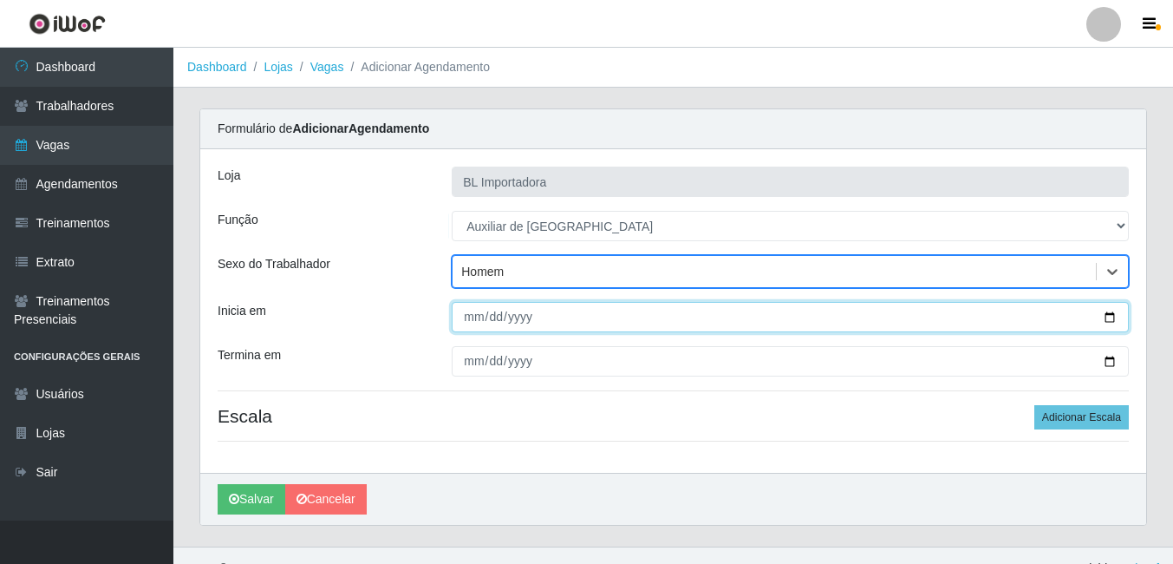
click at [479, 312] on input "Inicia em" at bounding box center [790, 317] width 677 height 30
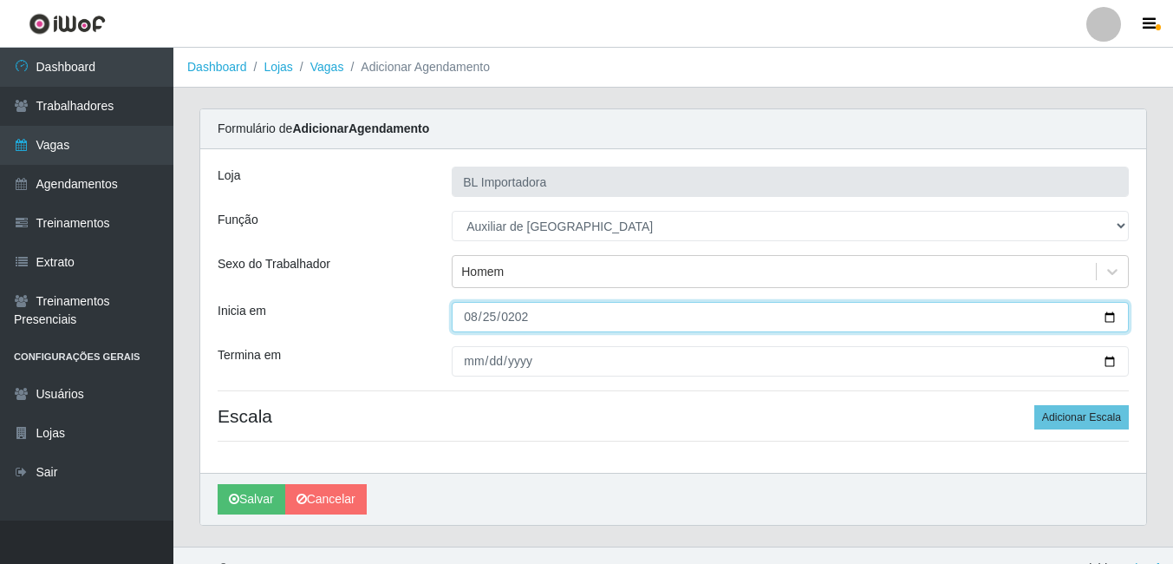
type input "[DATE]"
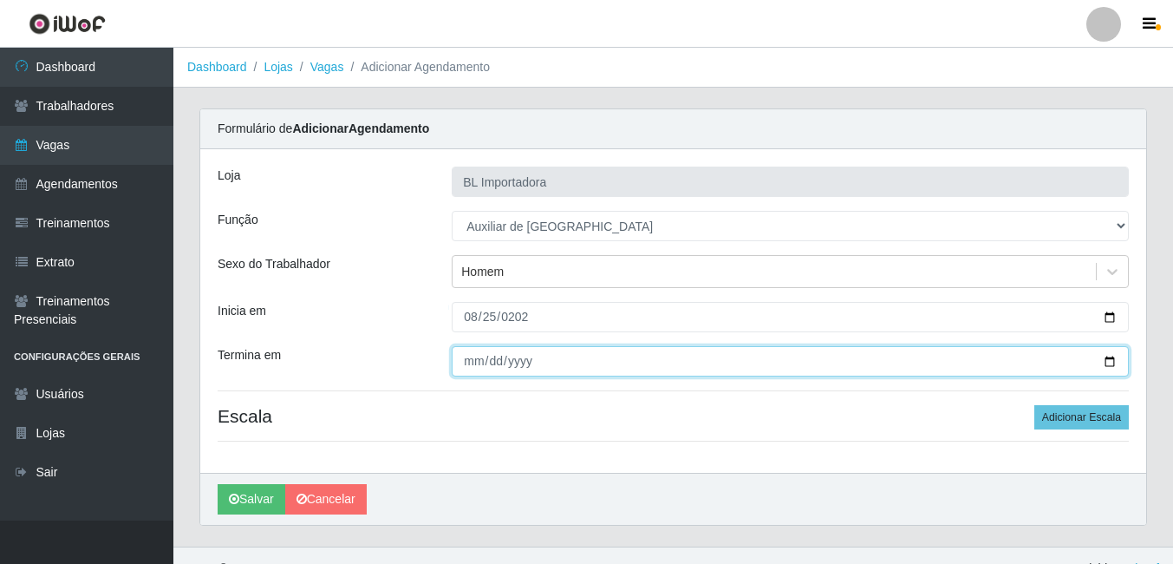
click at [466, 354] on input "Termina em" at bounding box center [790, 361] width 677 height 30
type input "[DATE]"
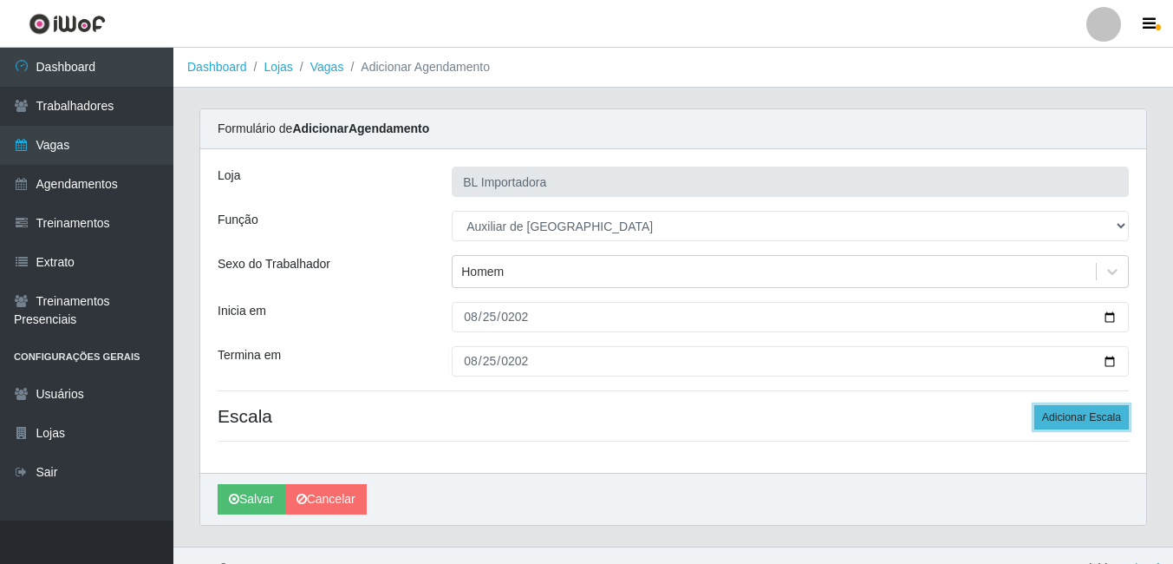
click at [1117, 426] on button "Adicionar Escala" at bounding box center [1081, 417] width 94 height 24
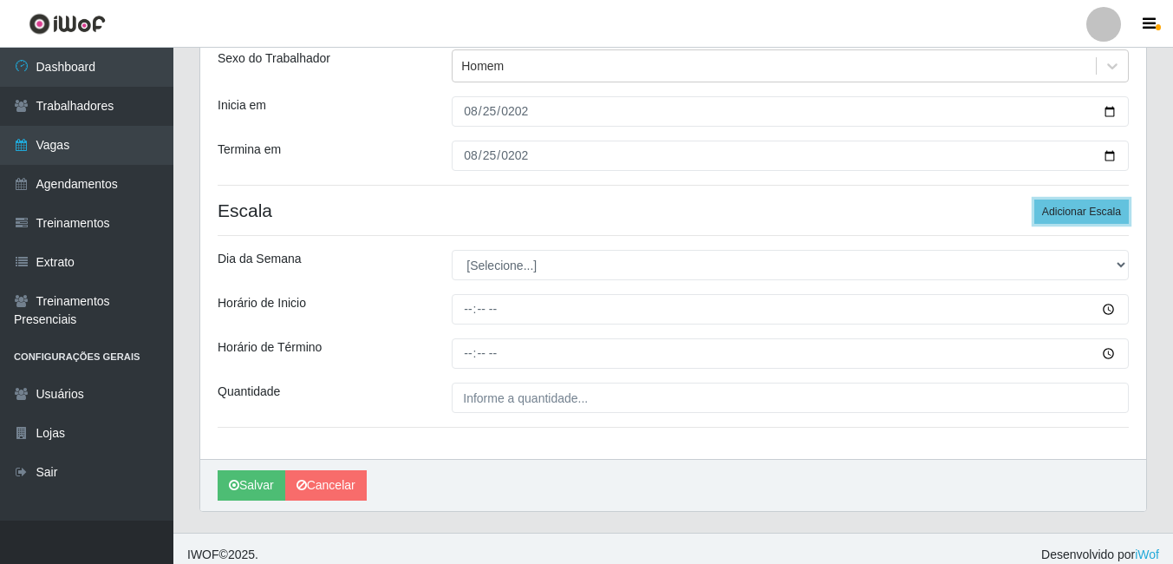
scroll to position [218, 0]
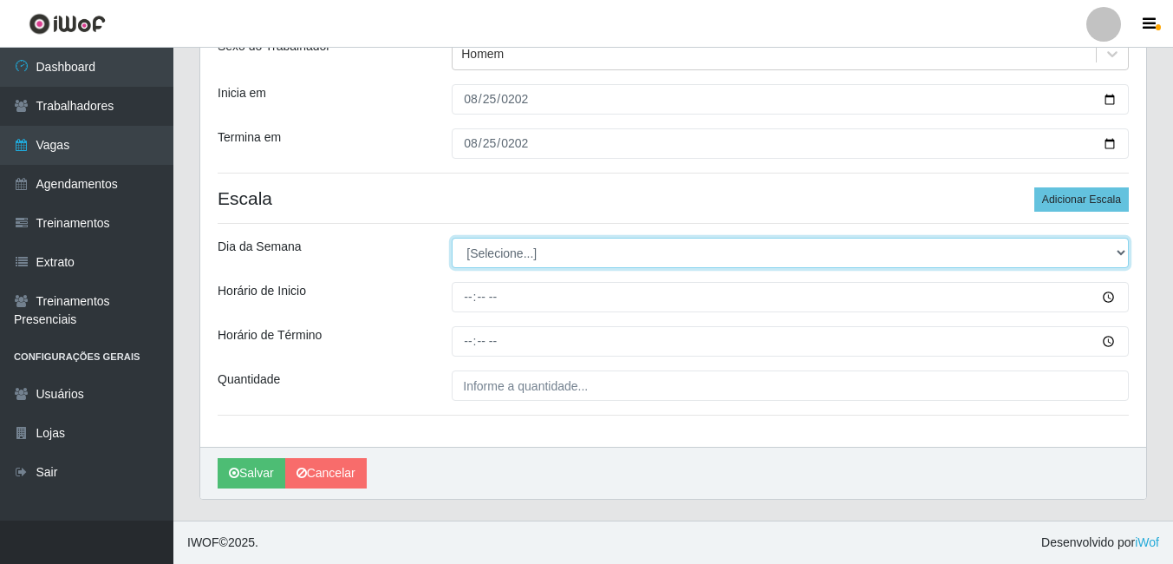
click at [557, 264] on select "[Selecione...] Segunda Terça Quarta Quinta Sexta Sábado Domingo" at bounding box center [790, 253] width 677 height 30
select select "1"
click at [452, 238] on select "[Selecione...] Segunda Terça Quarta Quinta Sexta Sábado Domingo" at bounding box center [790, 253] width 677 height 30
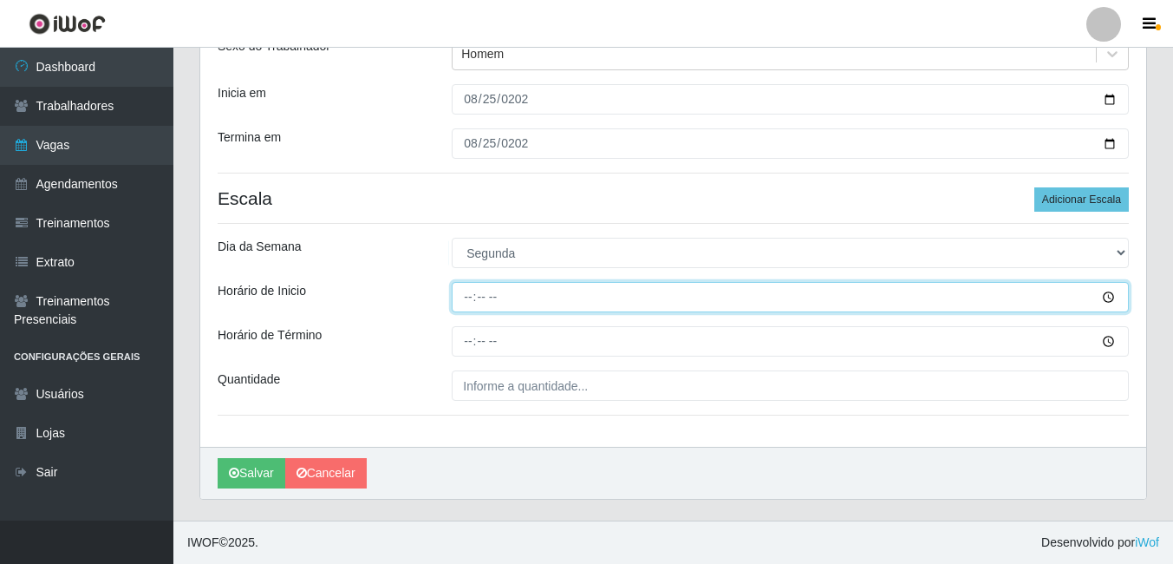
click at [543, 285] on input "Horário de Inicio" at bounding box center [790, 297] width 677 height 30
type input "14:00"
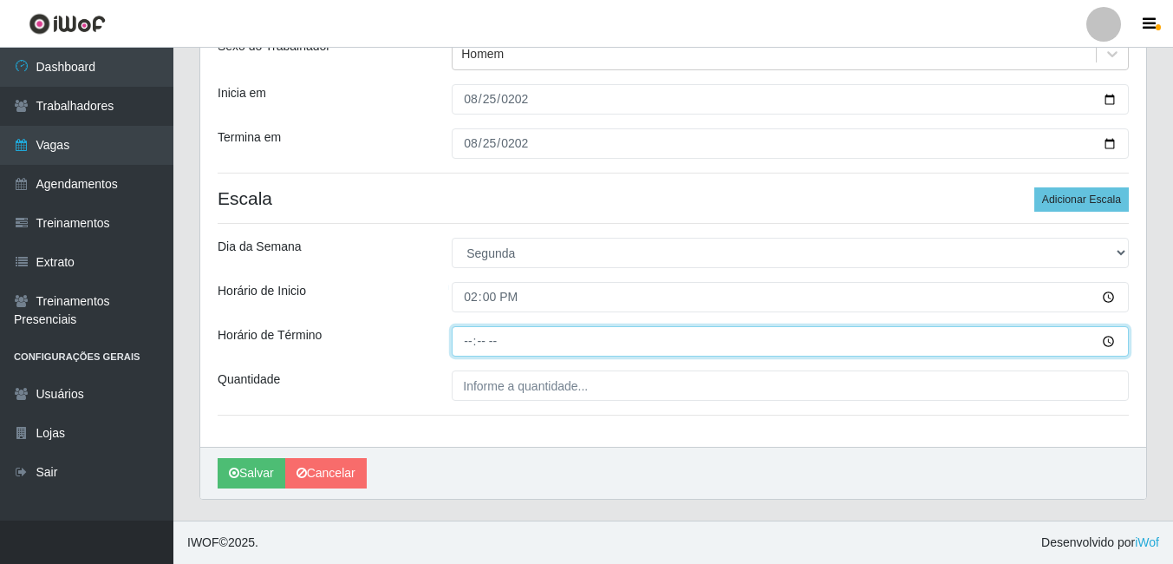
click at [455, 341] on input "Horário de Término" at bounding box center [790, 341] width 677 height 30
type input "18:00"
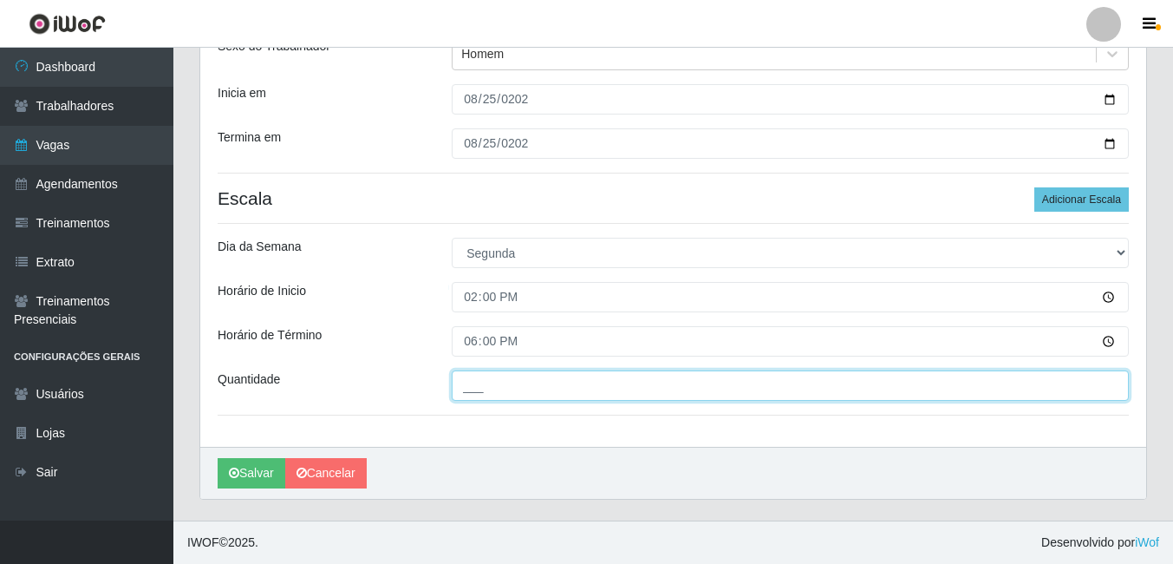
drag, startPoint x: 468, startPoint y: 386, endPoint x: 482, endPoint y: 413, distance: 30.2
click at [468, 386] on input "___" at bounding box center [790, 385] width 677 height 30
type input "2__"
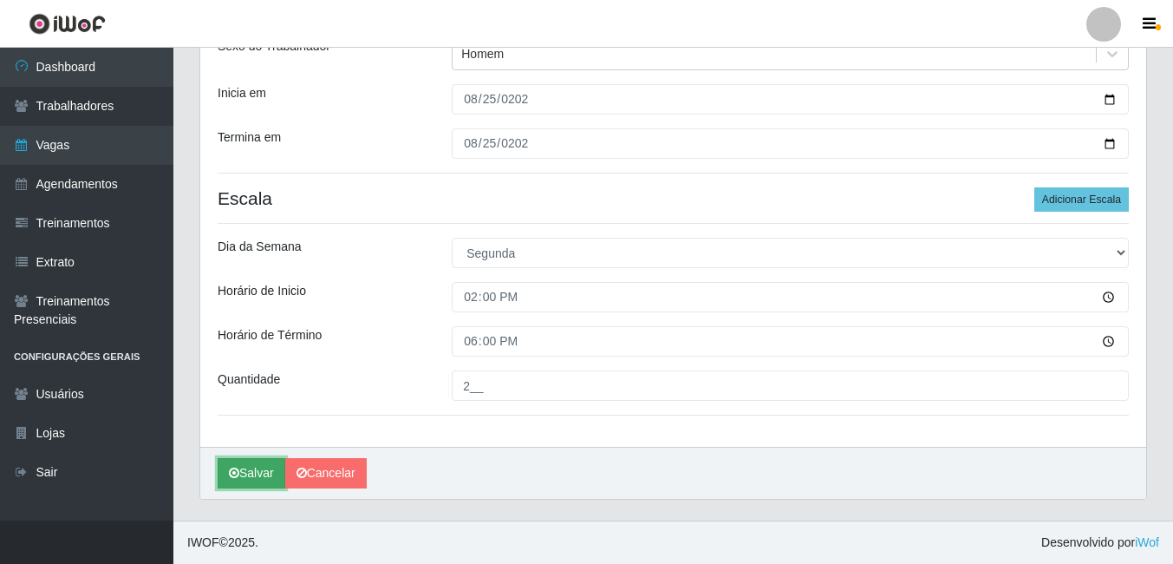
click at [230, 473] on icon "submit" at bounding box center [234, 472] width 10 height 12
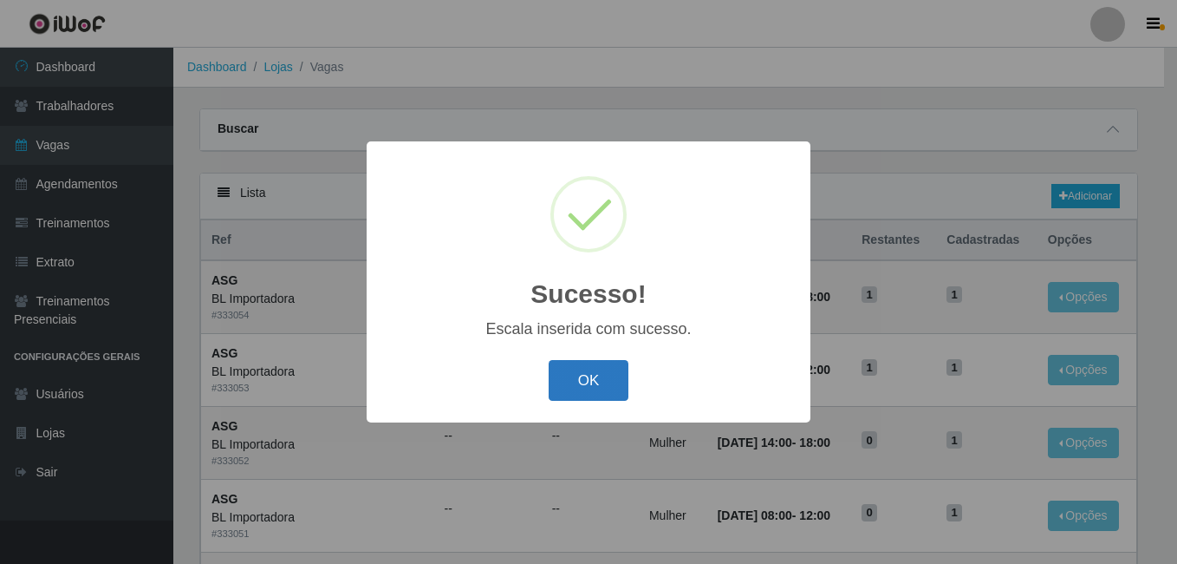
click at [566, 390] on button "OK" at bounding box center [589, 380] width 81 height 41
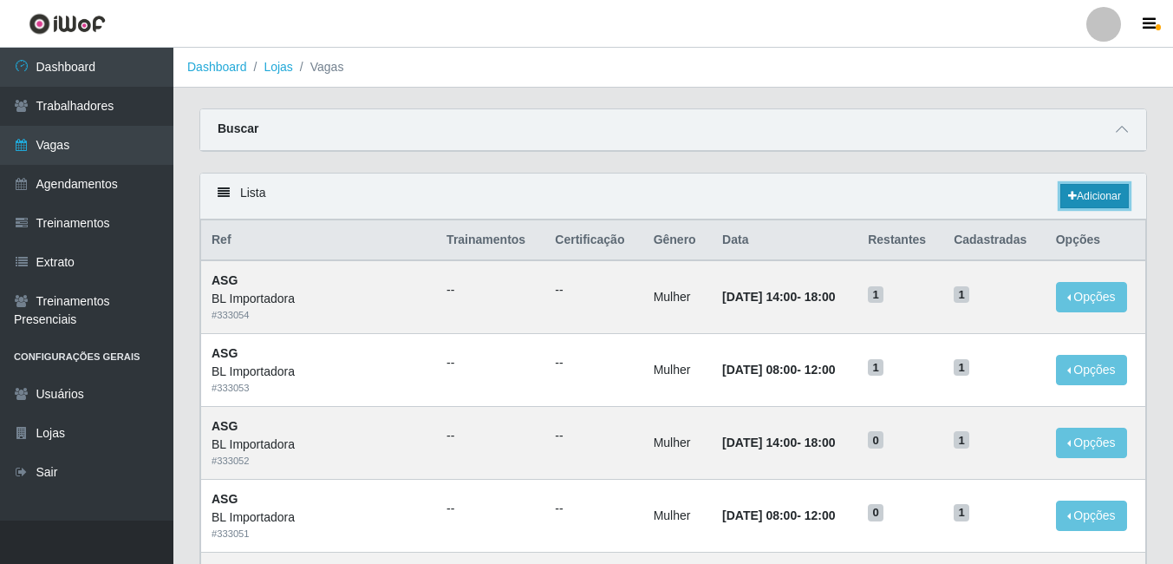
click at [1084, 188] on link "Adicionar" at bounding box center [1094, 196] width 68 height 24
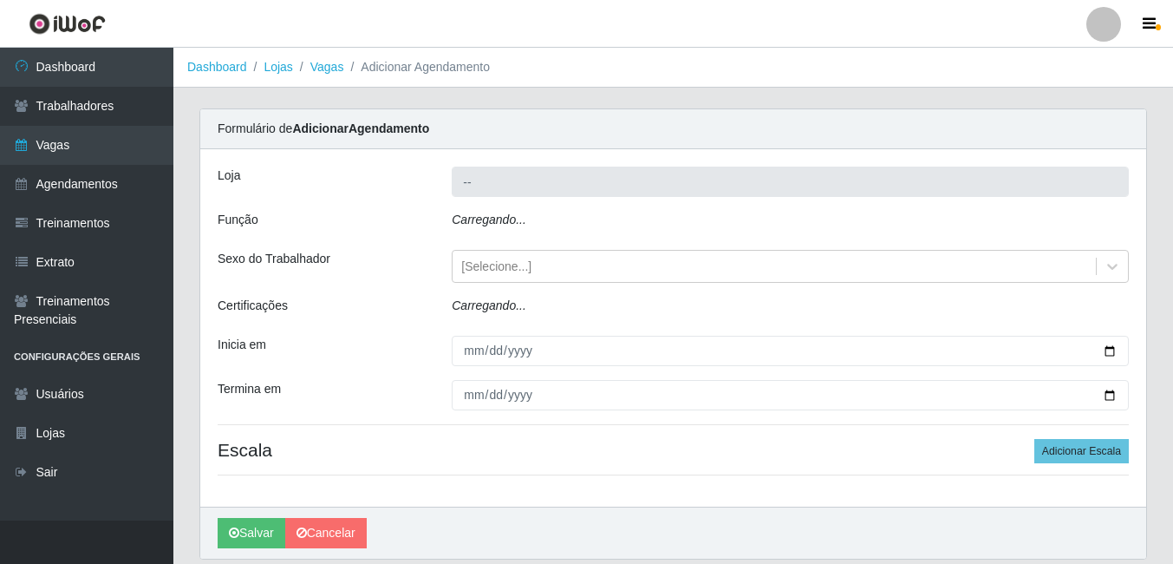
type input "BL Importadora"
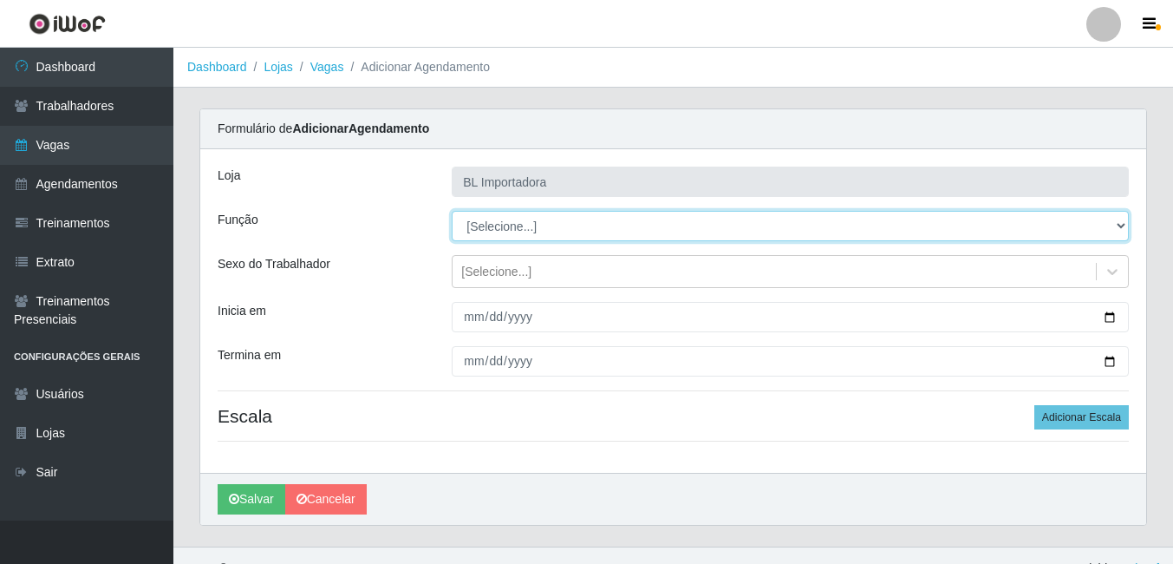
click at [472, 240] on select "[Selecione...] ASG ASG + ASG ++ Auxiliar Administrativo Auxiliar administrativo…" at bounding box center [790, 226] width 677 height 30
select select "75"
click at [452, 211] on select "[Selecione...] ASG ASG + ASG ++ Auxiliar Administrativo Auxiliar administrativo…" at bounding box center [790, 226] width 677 height 30
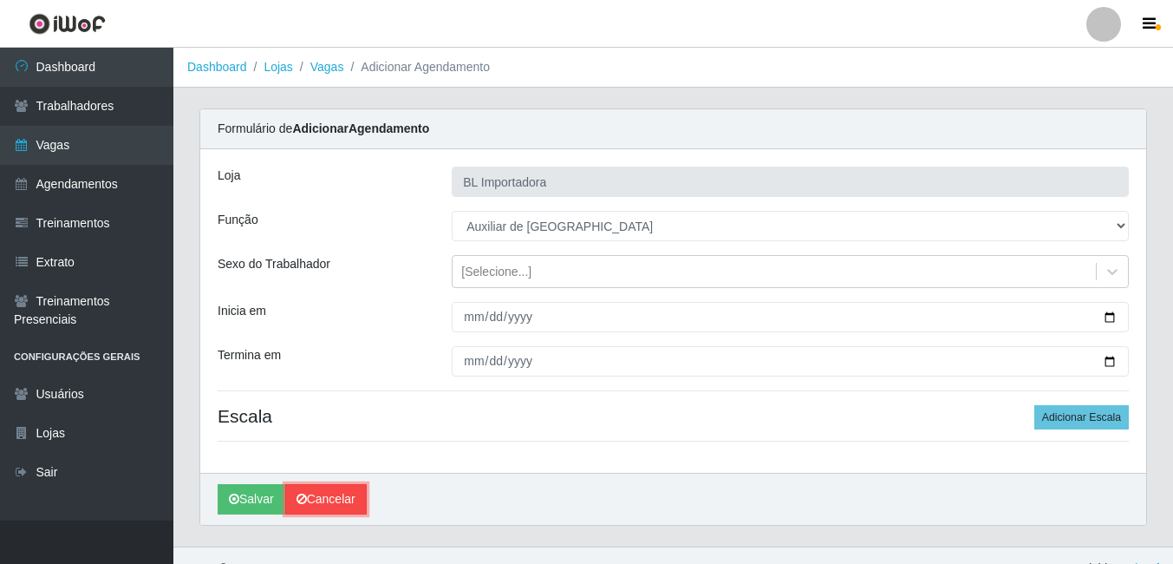
click at [305, 490] on link "Cancelar" at bounding box center [325, 499] width 81 height 30
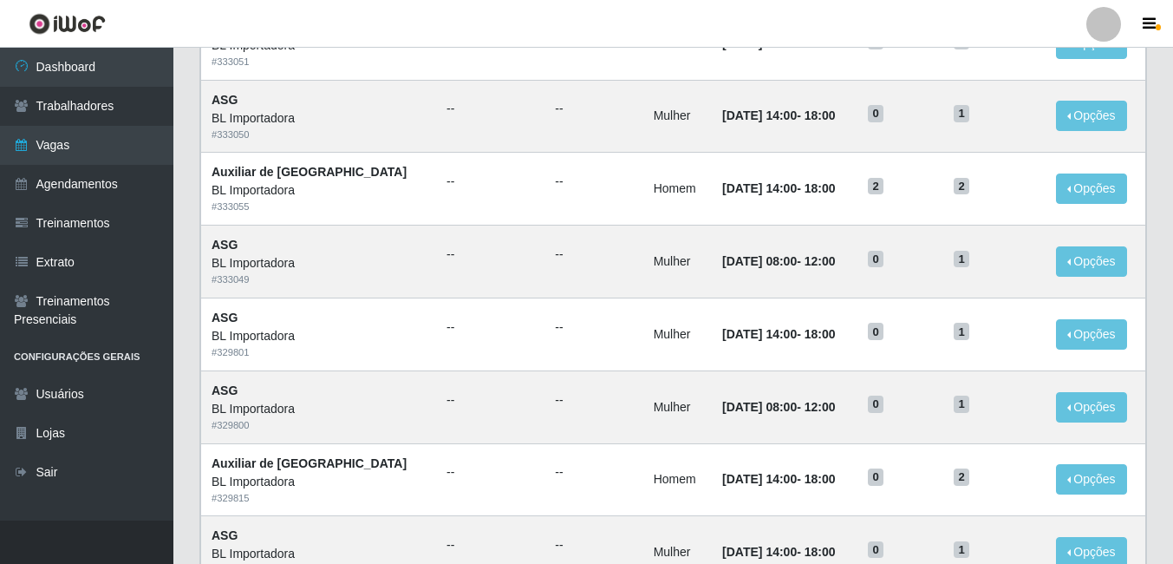
scroll to position [433, 0]
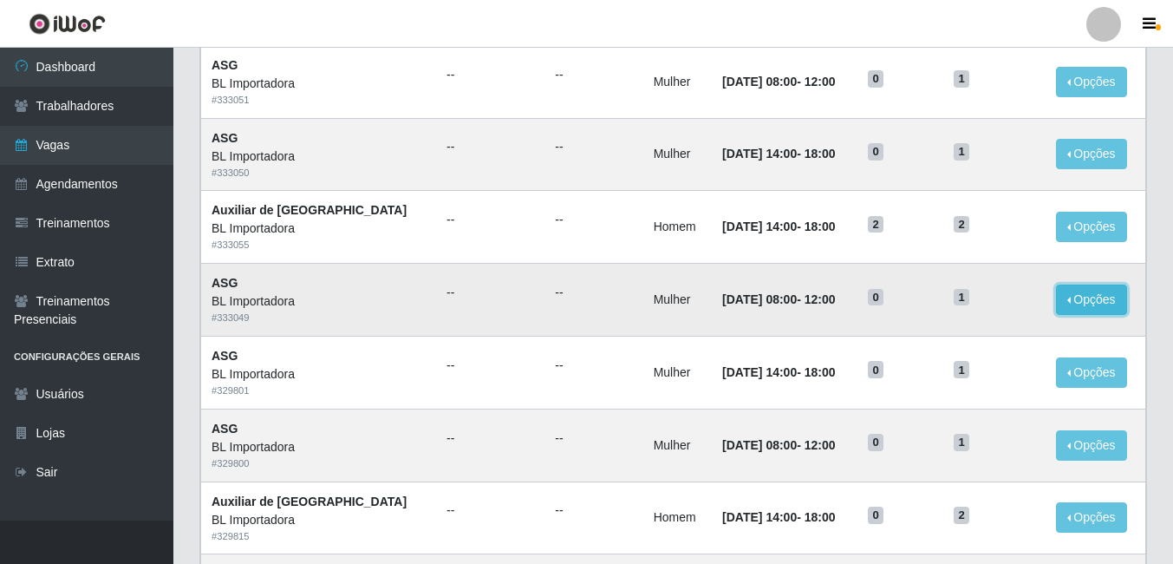
click at [1056, 287] on button "Opções" at bounding box center [1091, 299] width 71 height 30
click at [1152, 262] on div "Lista Adicionar Ref Trainamentos Certificação Gênero Data Restantes Cadastradas…" at bounding box center [673, 365] width 974 height 1253
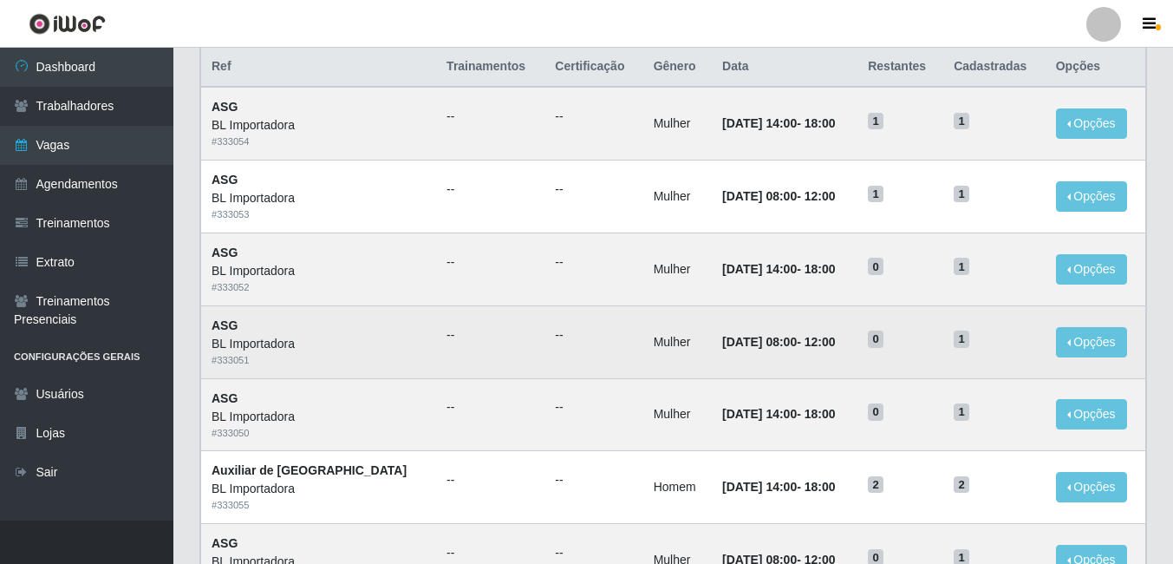
scroll to position [87, 0]
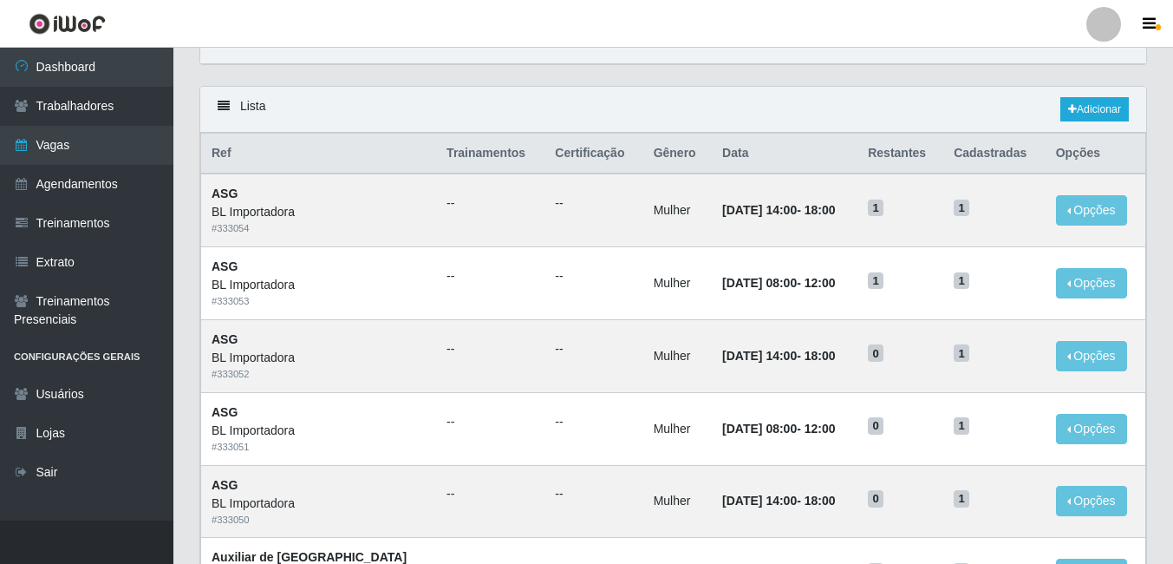
click at [1098, 97] on div "Lista Adicionar" at bounding box center [673, 110] width 946 height 46
click at [1100, 101] on link "Adicionar" at bounding box center [1094, 109] width 68 height 24
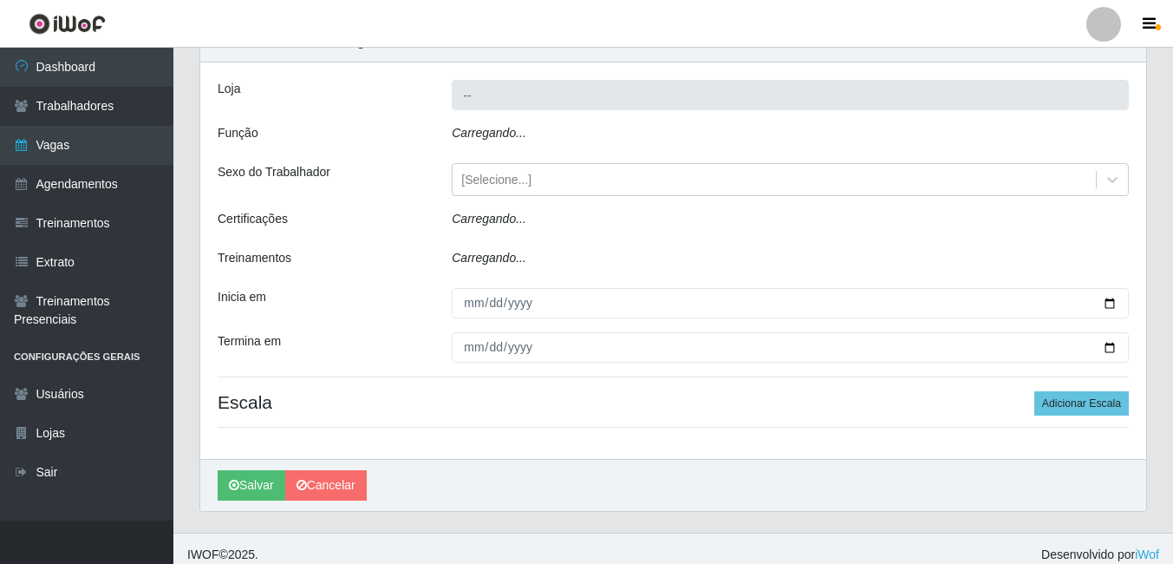
type input "BL Importadora"
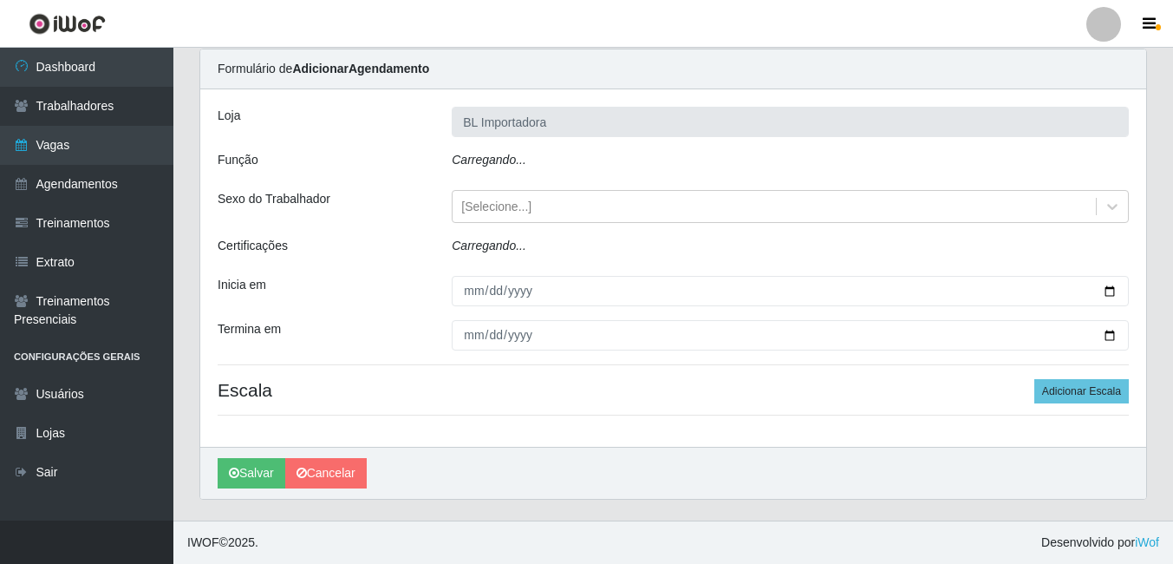
scroll to position [26, 0]
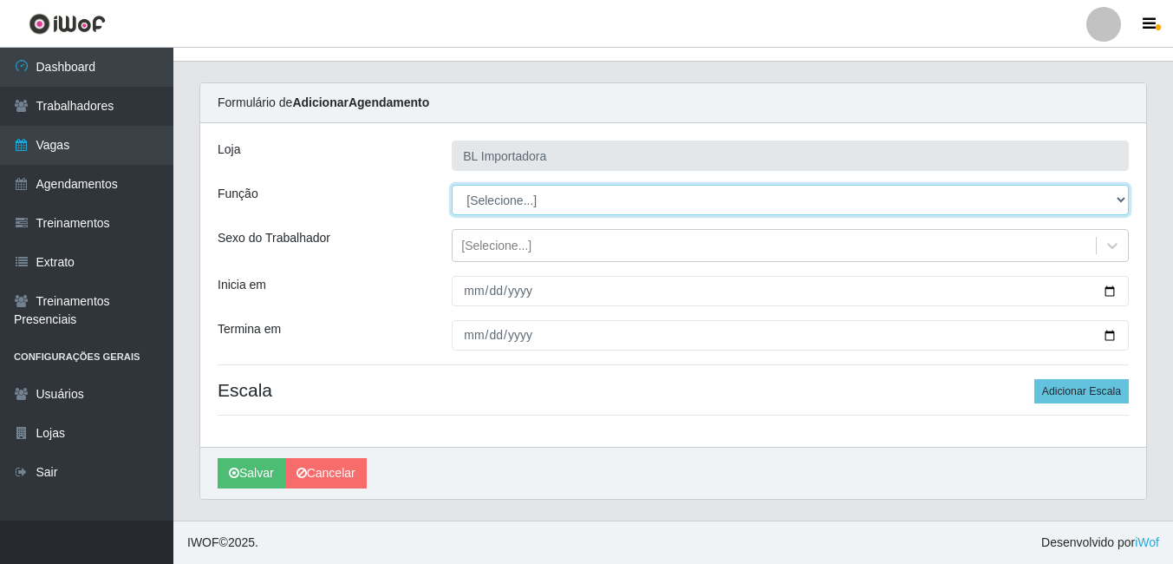
click at [544, 192] on select "[Selecione...] ASG ASG + ASG ++ Auxiliar Administrativo Auxiliar administrativo…" at bounding box center [790, 200] width 677 height 30
select select "75"
click at [452, 185] on select "[Selecione...] ASG ASG + ASG ++ Auxiliar Administrativo Auxiliar administrativo…" at bounding box center [790, 200] width 677 height 30
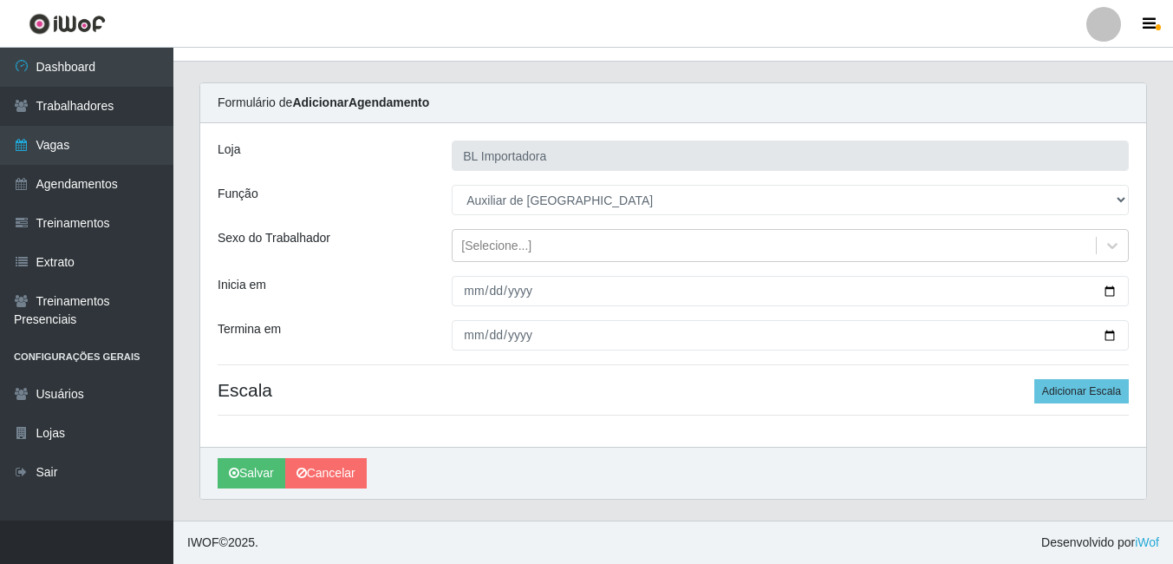
click at [511, 270] on div "Loja BL Importadora Função [Selecione...] ASG ASG + ASG ++ Auxiliar Administrat…" at bounding box center [673, 284] width 946 height 323
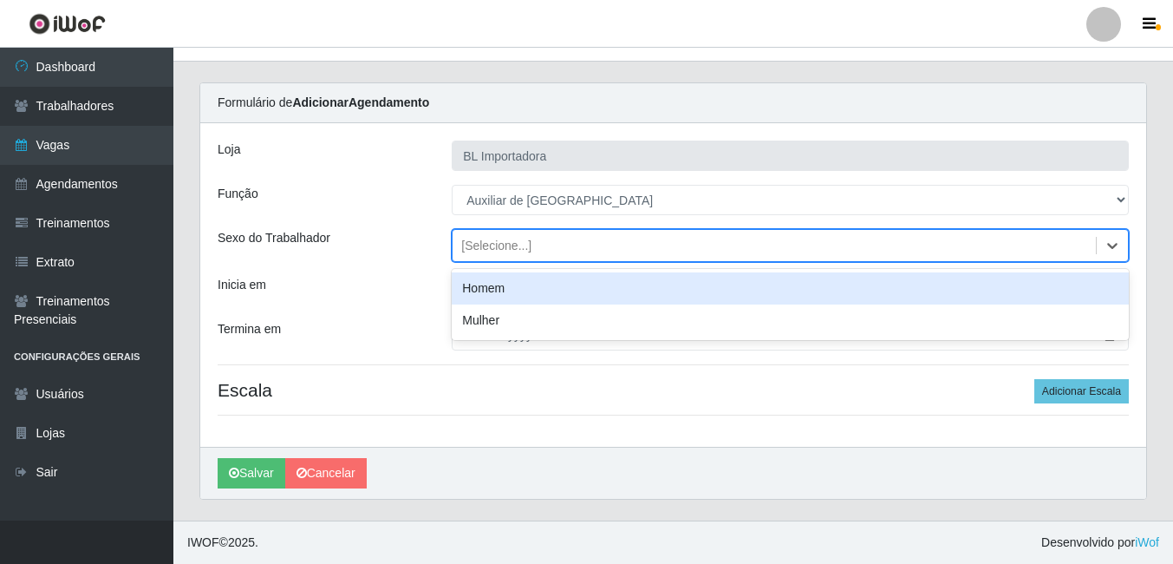
click at [514, 234] on div "[Selecione...]" at bounding box center [774, 245] width 643 height 29
click at [514, 316] on div "Mulher" at bounding box center [790, 320] width 677 height 32
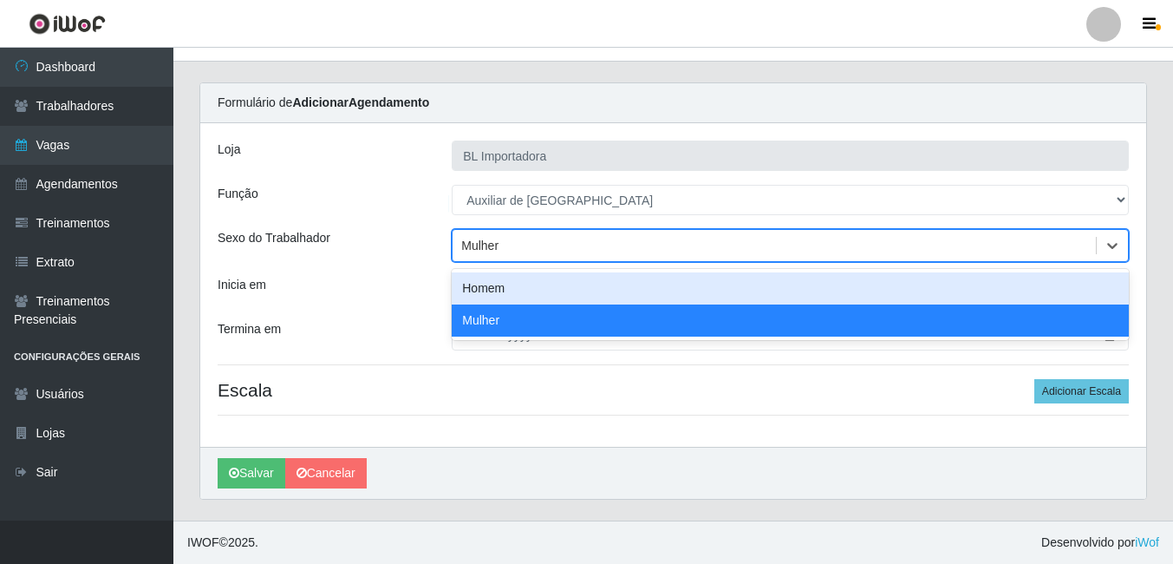
click at [526, 238] on div "Mulher" at bounding box center [774, 245] width 643 height 29
click at [520, 278] on div "Homem" at bounding box center [790, 288] width 677 height 32
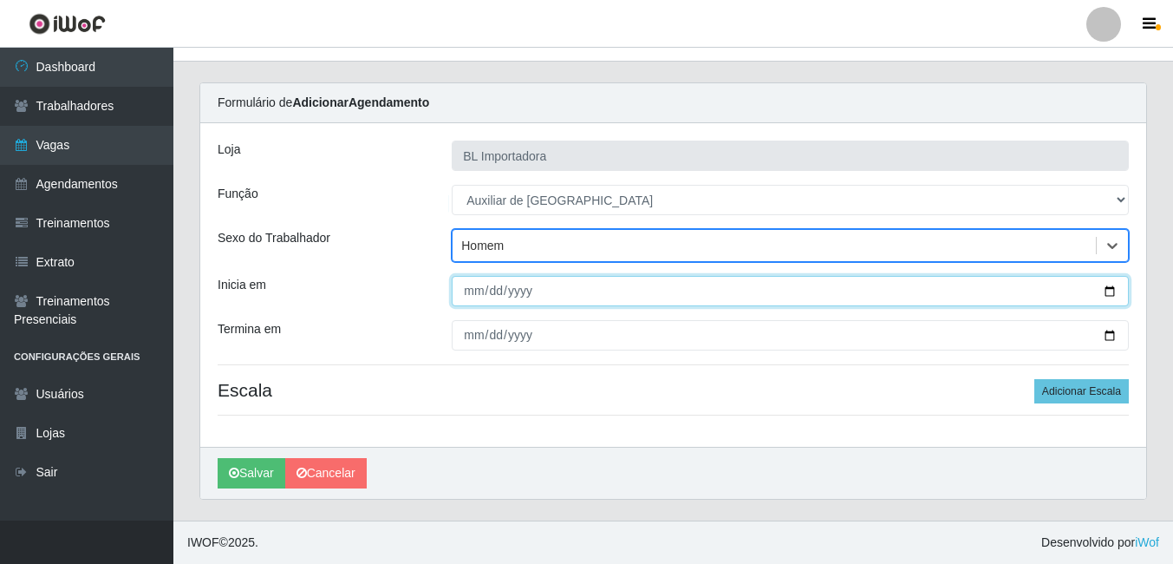
click at [466, 286] on input "Inicia em" at bounding box center [790, 291] width 677 height 30
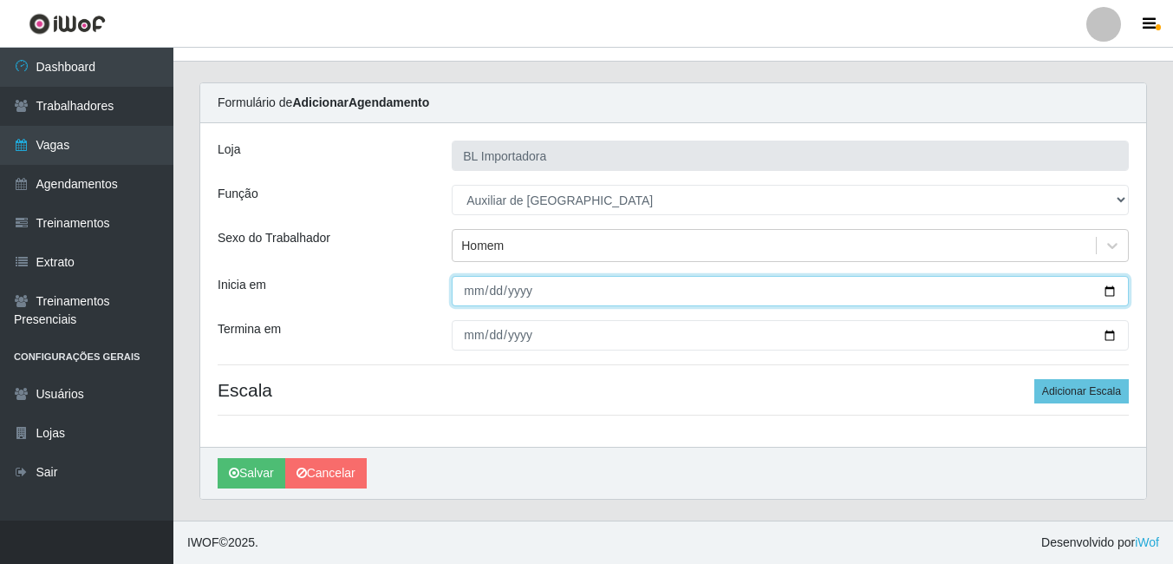
click at [479, 283] on input "Inicia em" at bounding box center [790, 291] width 677 height 30
type input "[DATE]"
click at [218, 458] on button "Salvar" at bounding box center [252, 473] width 68 height 30
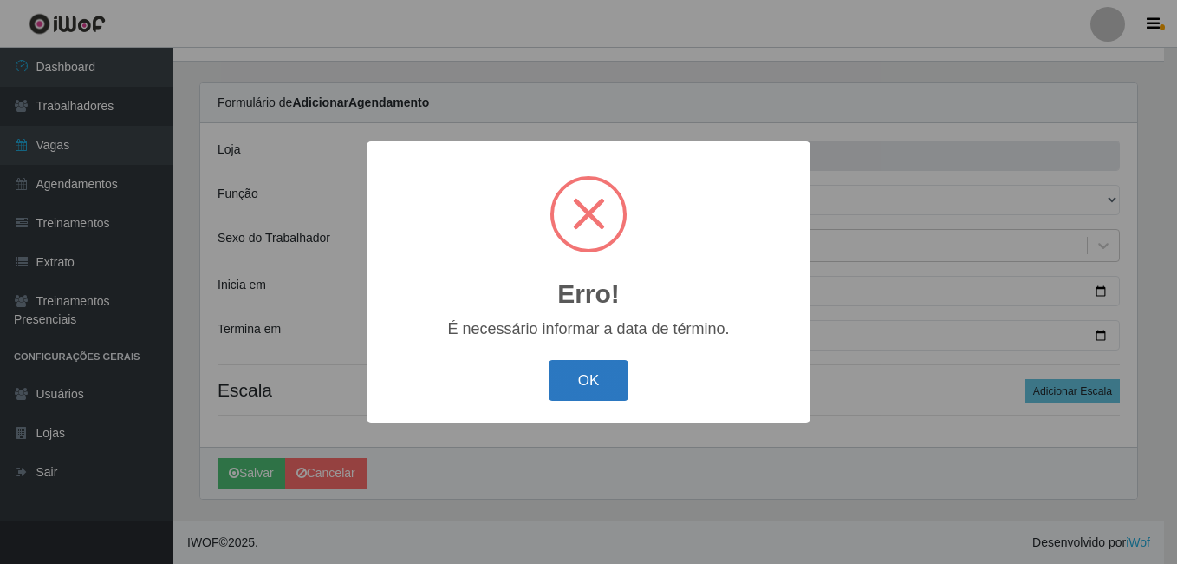
click at [595, 401] on button "OK" at bounding box center [589, 380] width 81 height 41
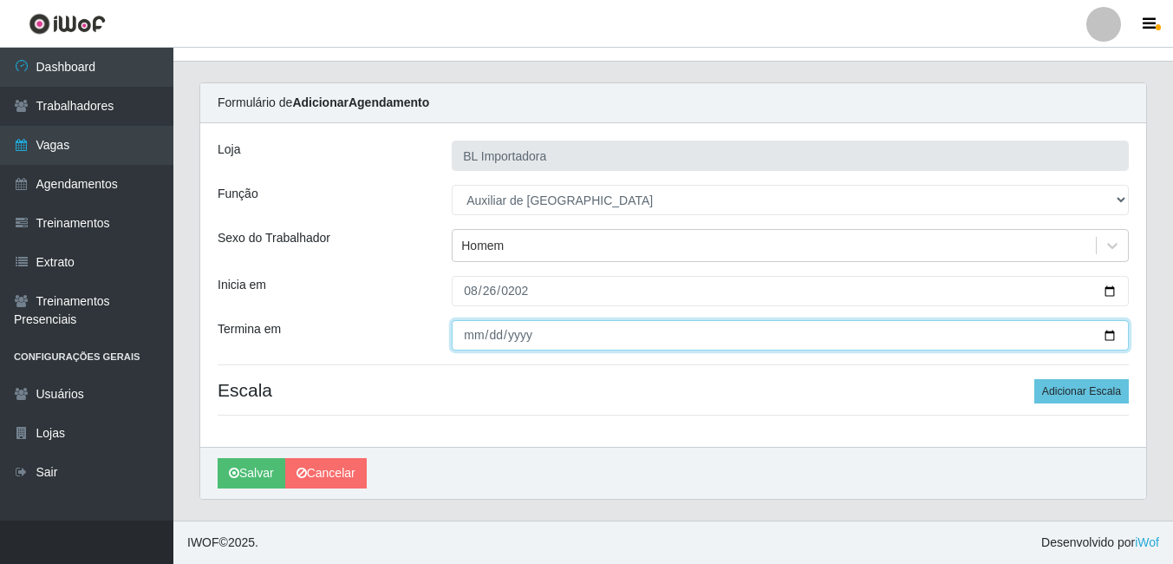
click at [474, 339] on input "Termina em" at bounding box center [790, 335] width 677 height 30
type input "[DATE]"
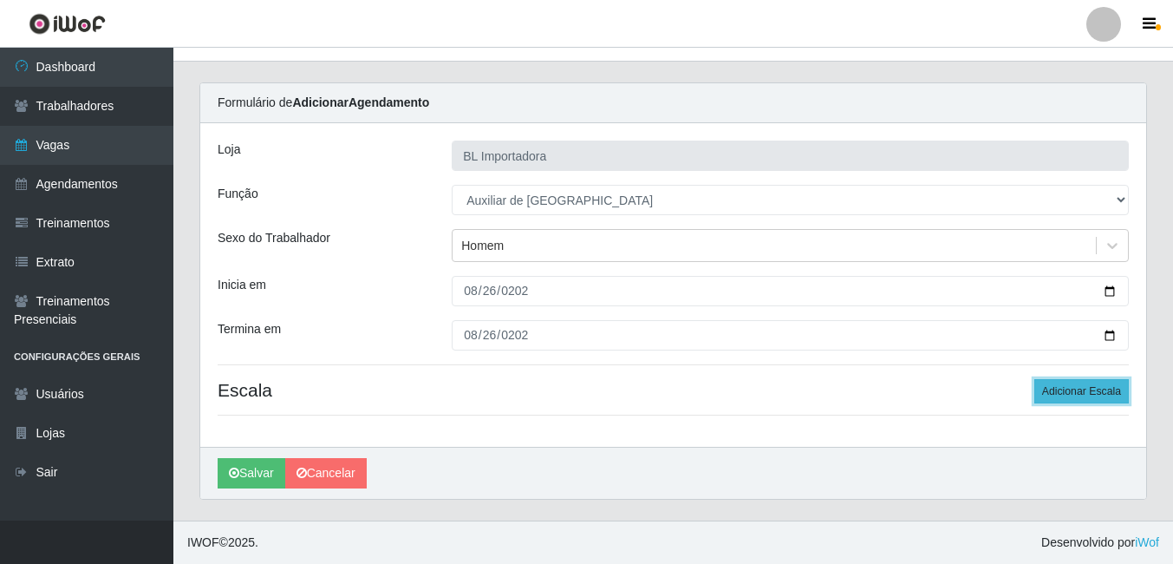
click at [1061, 383] on button "Adicionar Escala" at bounding box center [1081, 391] width 94 height 24
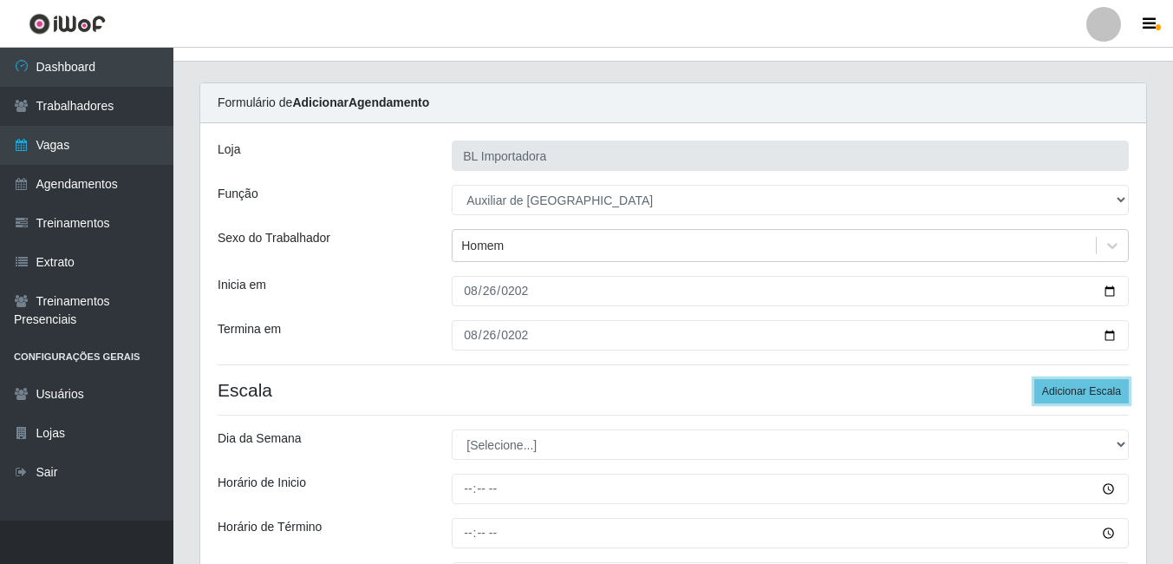
scroll to position [218, 0]
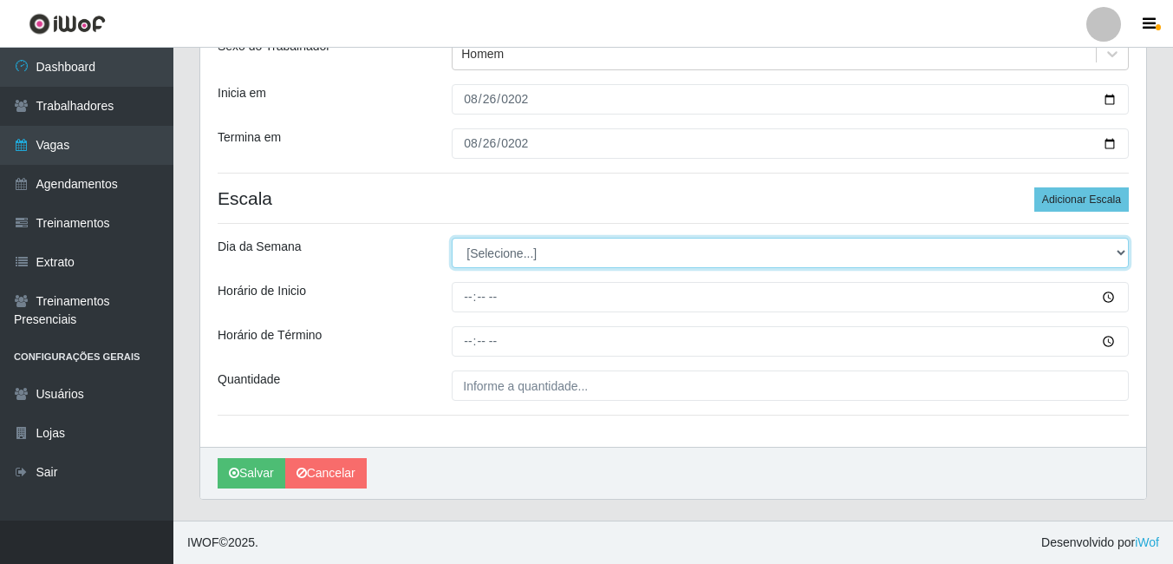
click at [502, 254] on select "[Selecione...] Segunda Terça Quarta Quinta Sexta Sábado Domingo" at bounding box center [790, 253] width 677 height 30
select select "2"
click at [452, 238] on select "[Selecione...] Segunda Terça Quarta Quinta Sexta Sábado Domingo" at bounding box center [790, 253] width 677 height 30
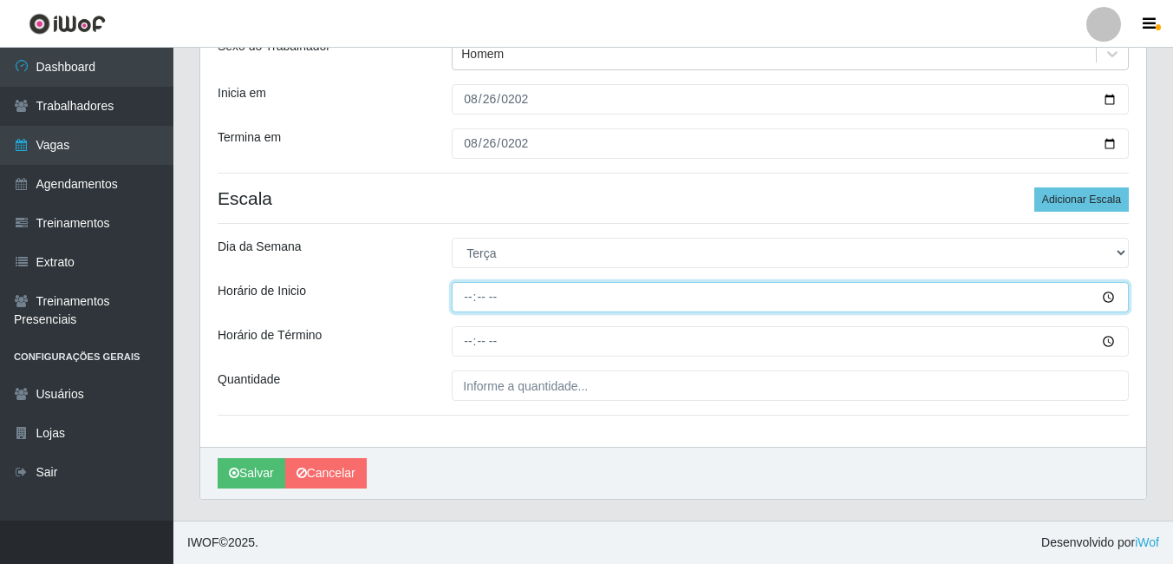
click at [464, 292] on input "Horário de Inicio" at bounding box center [790, 297] width 677 height 30
type input "14:00"
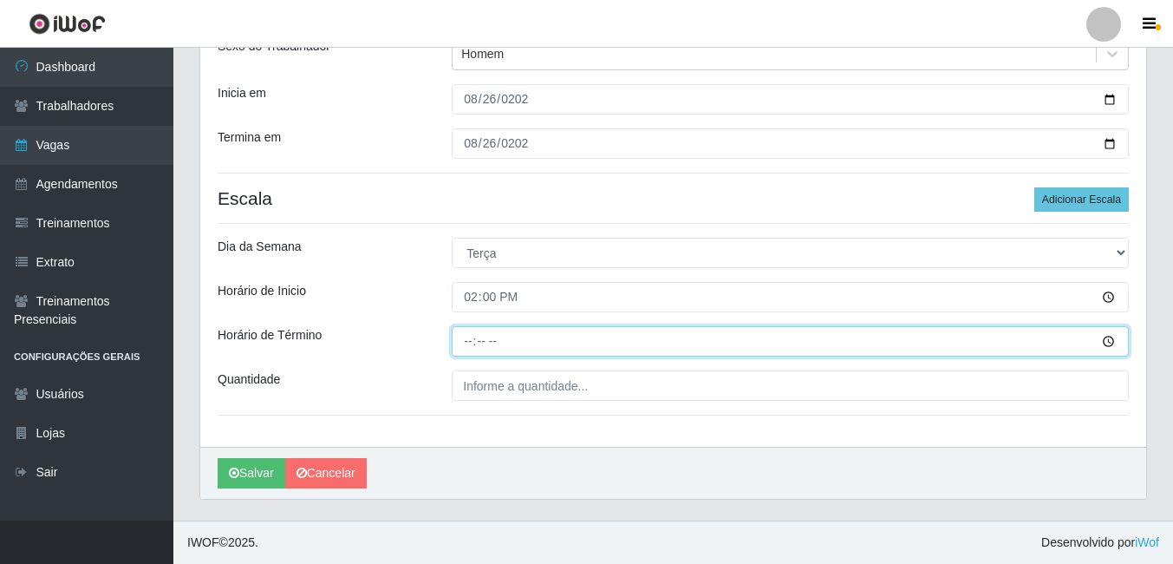
click at [458, 326] on input "Horário de Término" at bounding box center [790, 341] width 677 height 30
type input "18:00"
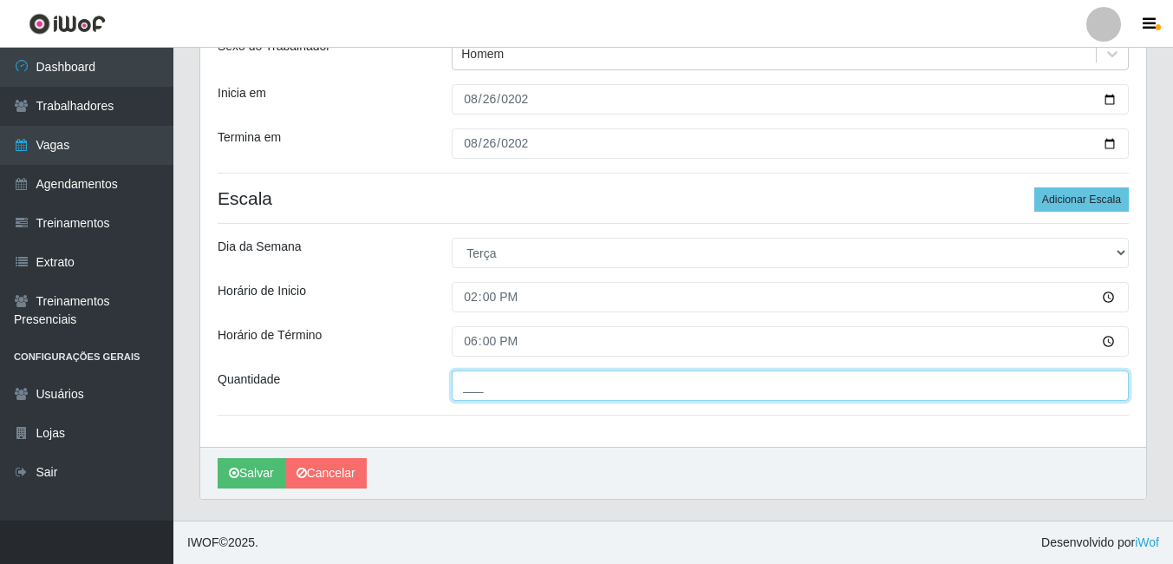
click at [514, 392] on input "___" at bounding box center [790, 385] width 677 height 30
type input "2__"
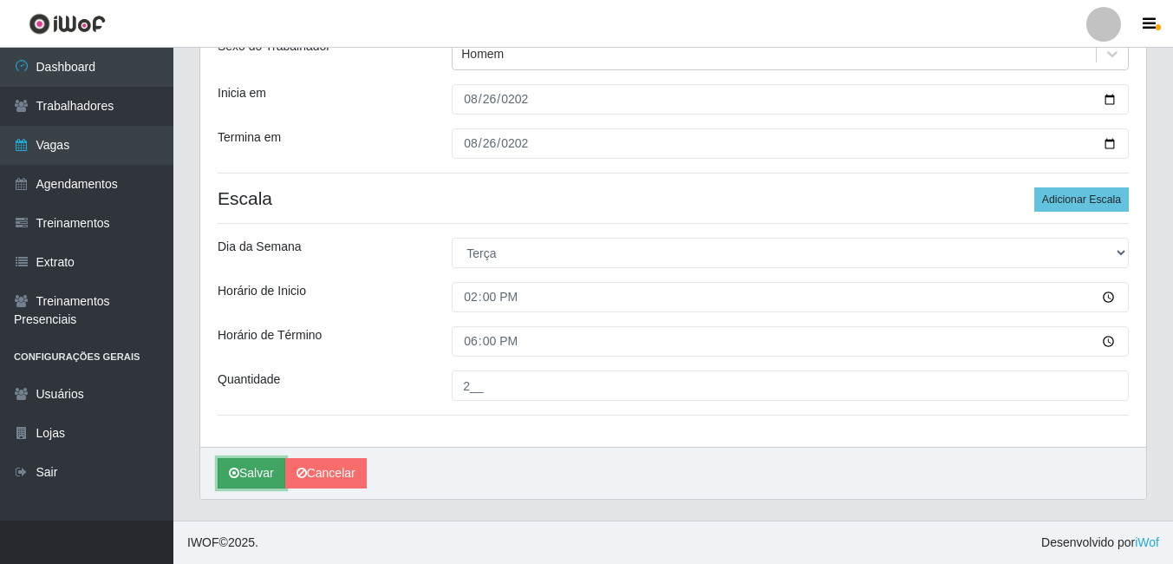
click at [264, 461] on button "Salvar" at bounding box center [252, 473] width 68 height 30
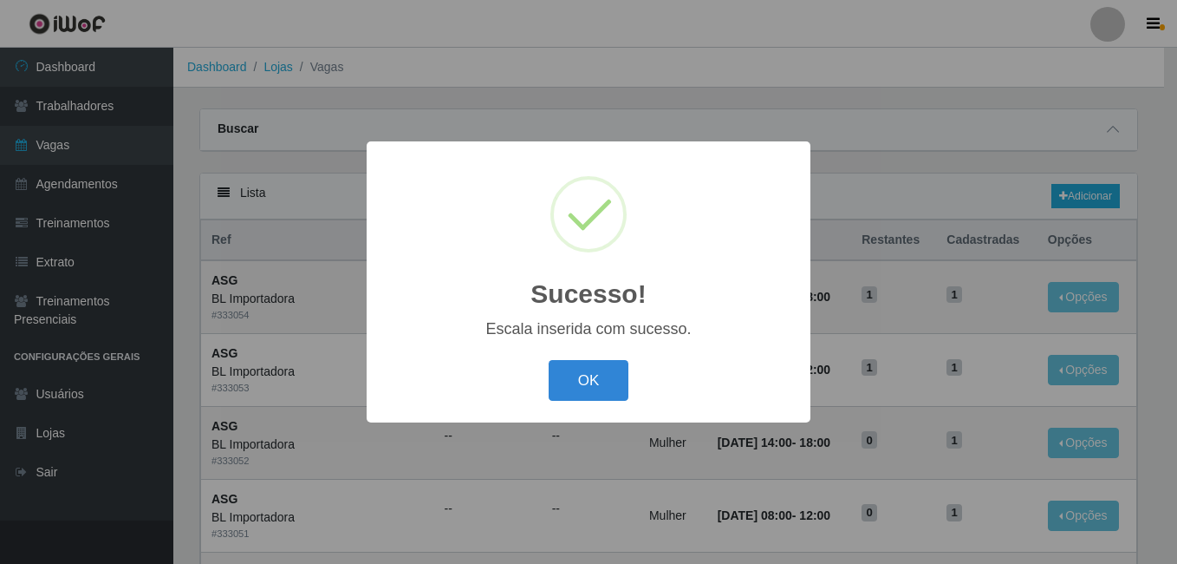
click at [579, 405] on div "OK Cancel" at bounding box center [588, 379] width 409 height 49
click at [584, 388] on button "OK" at bounding box center [589, 380] width 81 height 41
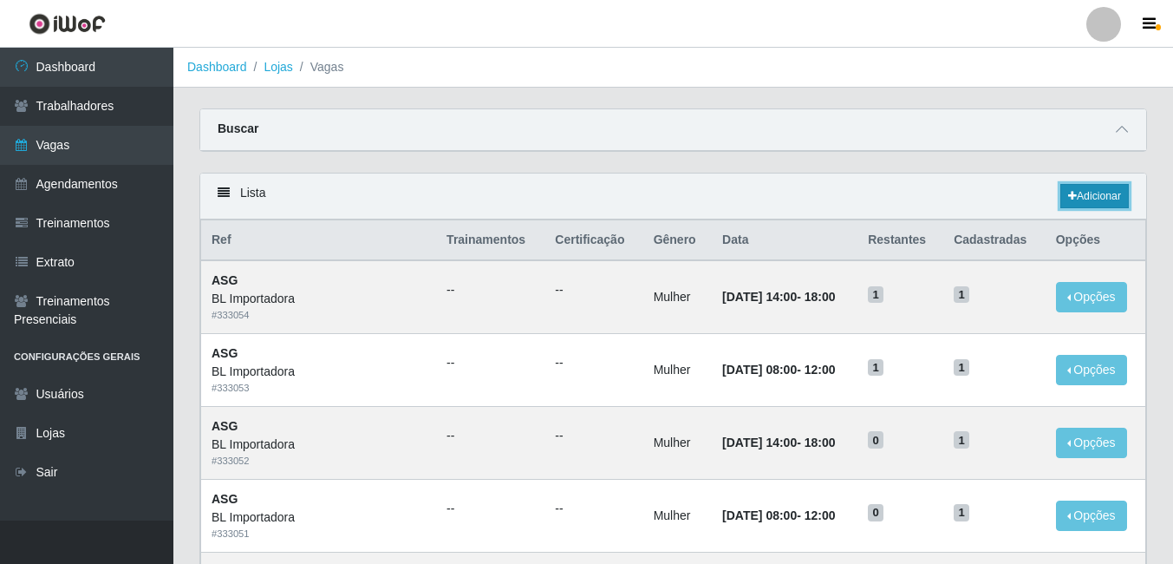
click at [1106, 186] on link "Adicionar" at bounding box center [1094, 196] width 68 height 24
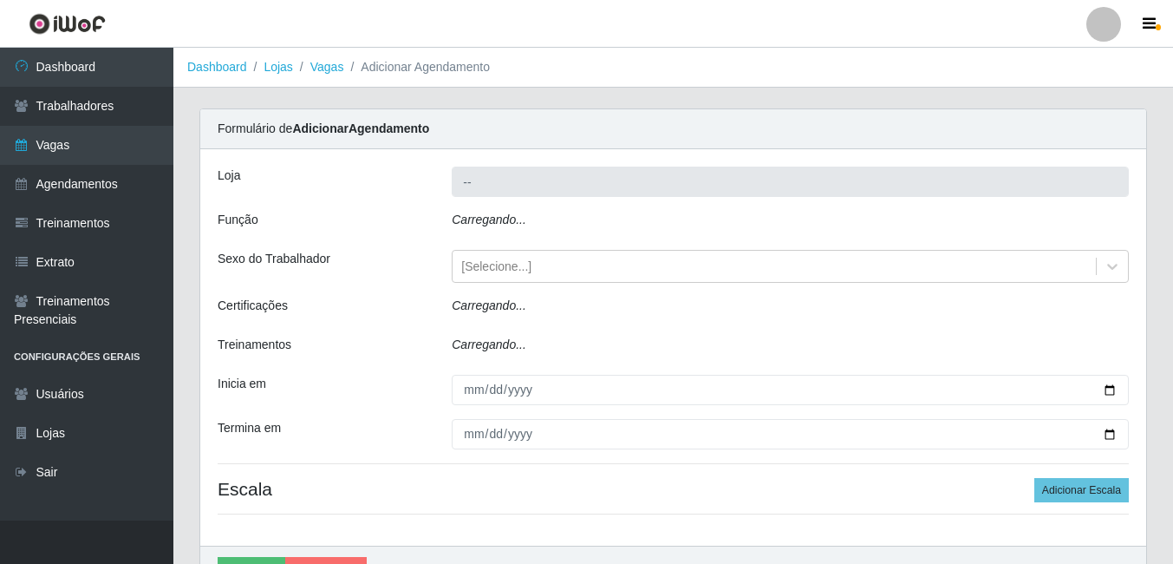
type input "BL Importadora"
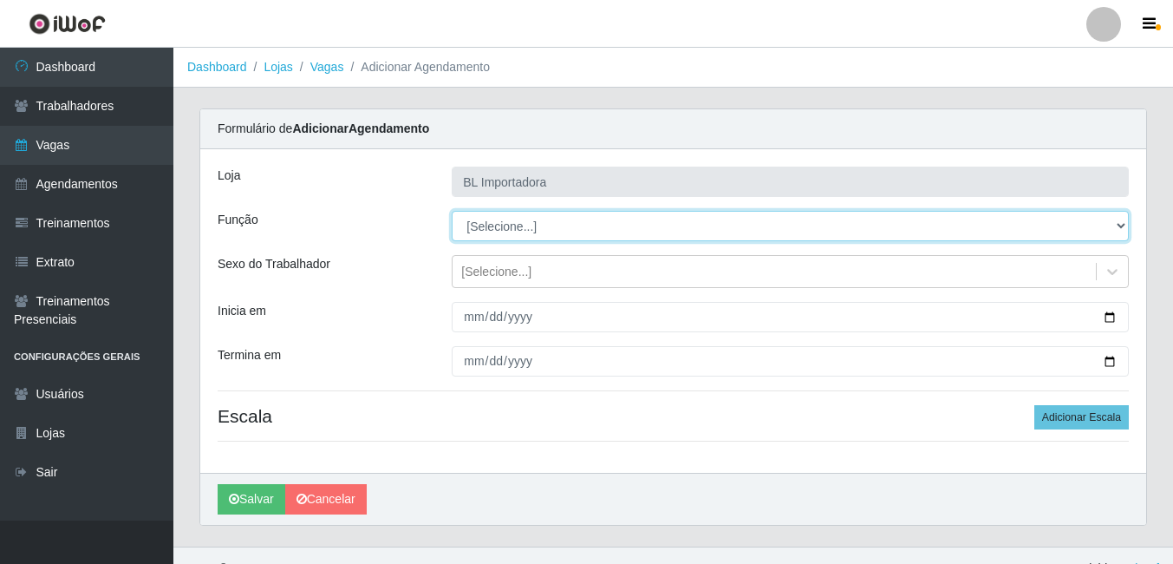
click at [504, 217] on select "[Selecione...] ASG ASG + ASG ++ Auxiliar Administrativo Auxiliar administrativo…" at bounding box center [790, 226] width 677 height 30
select select "75"
click at [452, 211] on select "[Selecione...] ASG ASG + ASG ++ Auxiliar Administrativo Auxiliar administrativo…" at bounding box center [790, 226] width 677 height 30
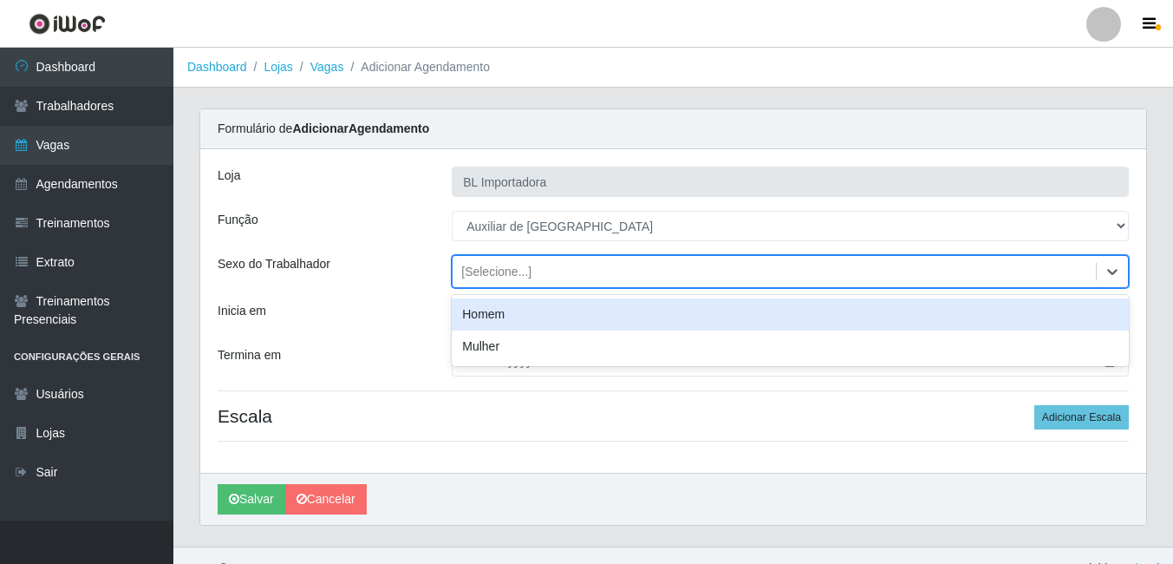
click at [532, 281] on div "[Selecione...]" at bounding box center [774, 271] width 643 height 29
click at [519, 316] on div "Homem" at bounding box center [790, 314] width 677 height 32
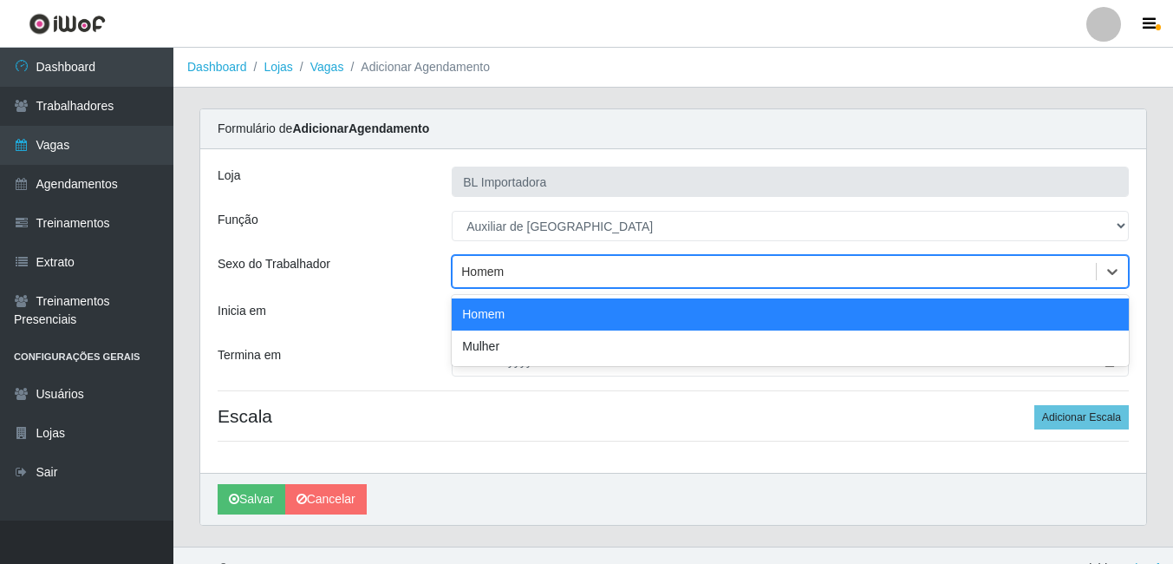
click at [485, 273] on div "Homem" at bounding box center [482, 272] width 42 height 18
click at [492, 274] on div "Homem" at bounding box center [482, 272] width 42 height 18
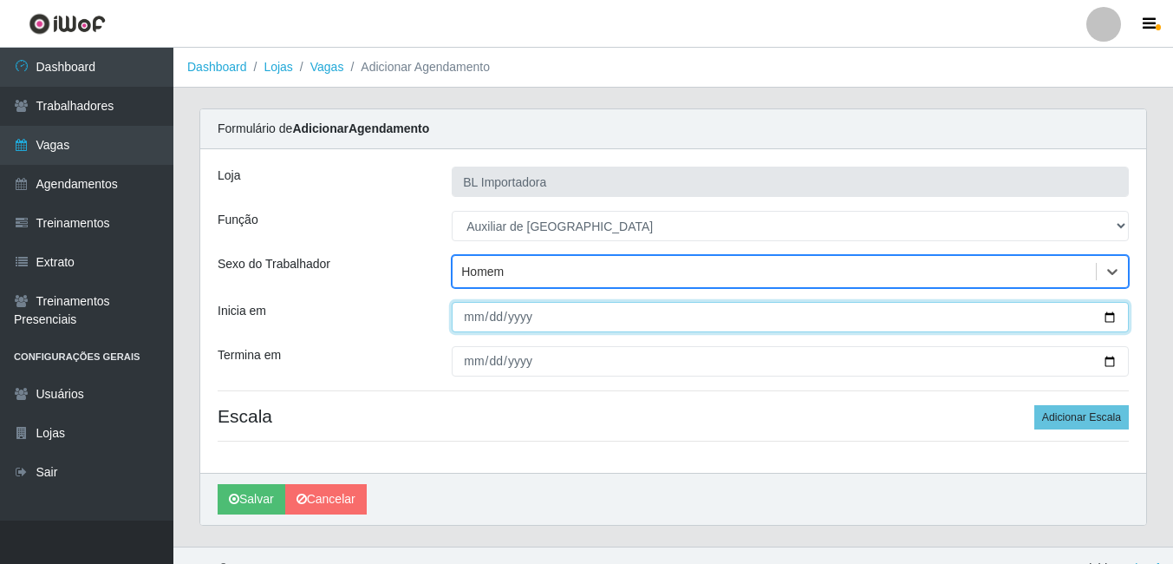
click at [492, 319] on input "Inicia em" at bounding box center [790, 317] width 677 height 30
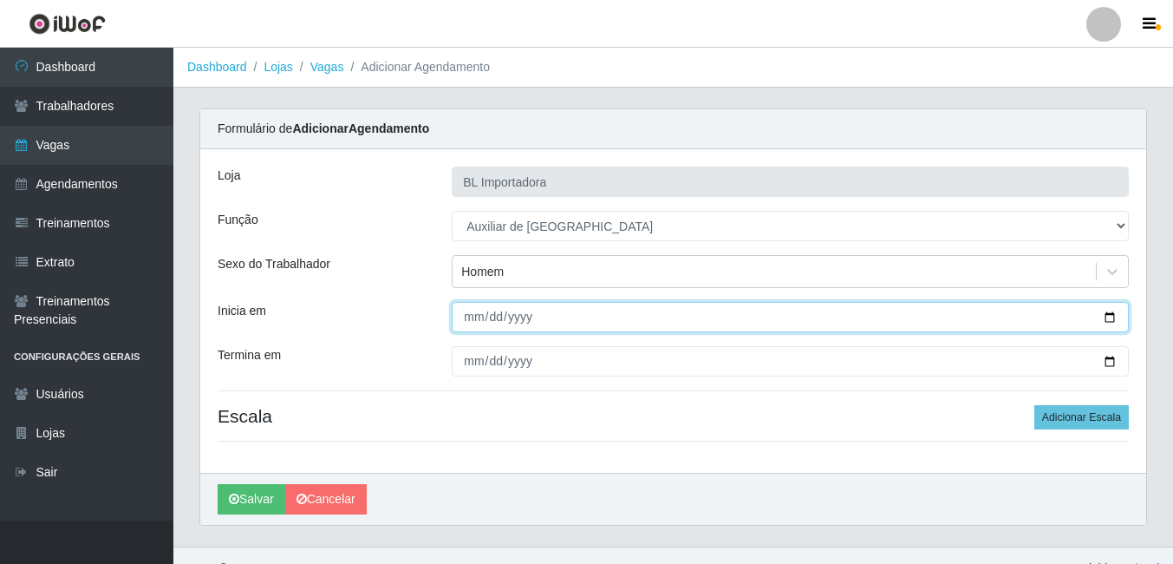
click at [469, 318] on input "Inicia em" at bounding box center [790, 317] width 677 height 30
type input "[DATE]"
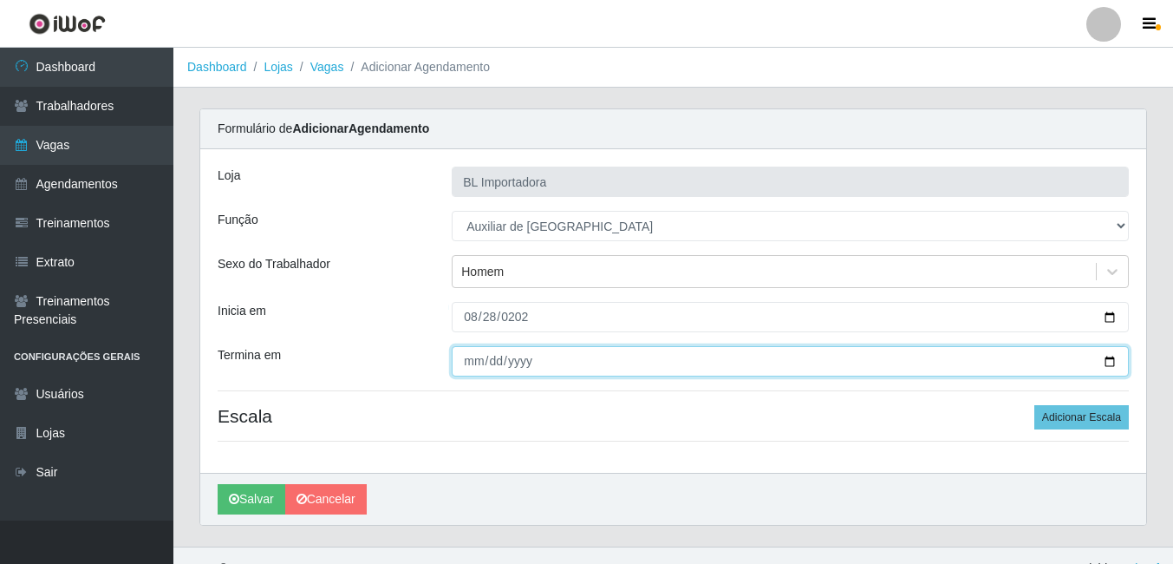
click at [466, 358] on input "Termina em" at bounding box center [790, 361] width 677 height 30
type input "[DATE]"
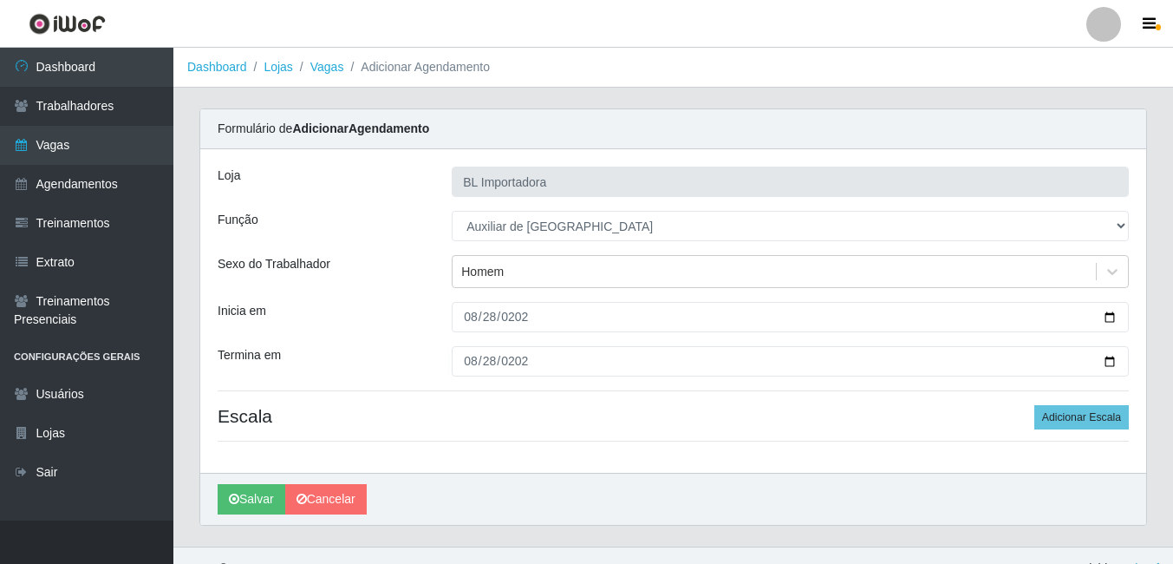
drag, startPoint x: 518, startPoint y: 410, endPoint x: 528, endPoint y: 406, distance: 10.5
click at [518, 410] on h4 "Escala Adicionar Escala" at bounding box center [673, 416] width 911 height 22
click at [1077, 412] on button "Adicionar Escala" at bounding box center [1081, 417] width 94 height 24
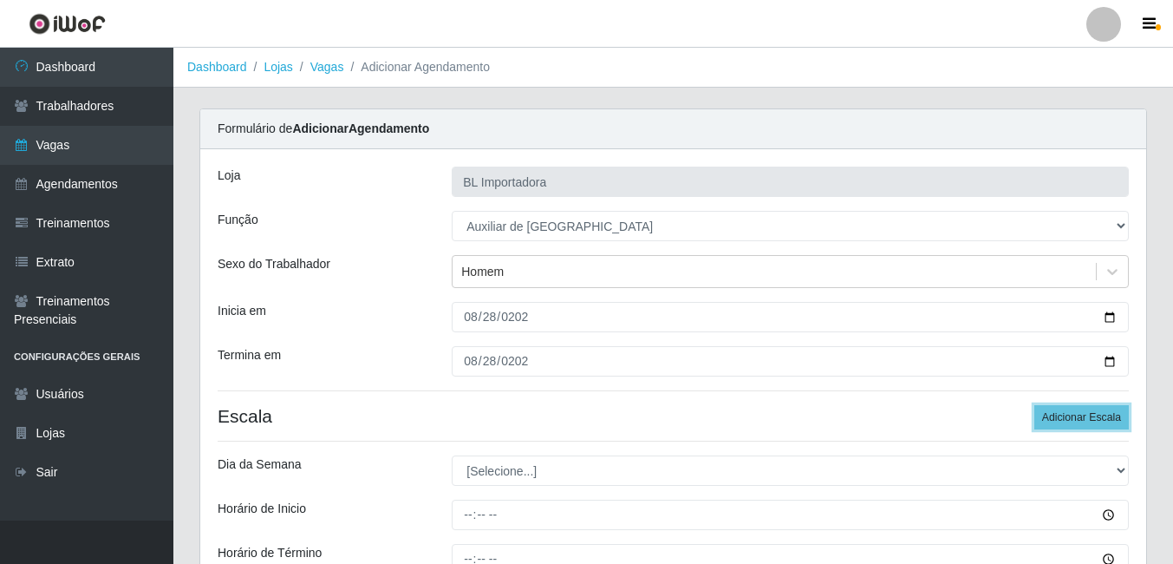
scroll to position [218, 0]
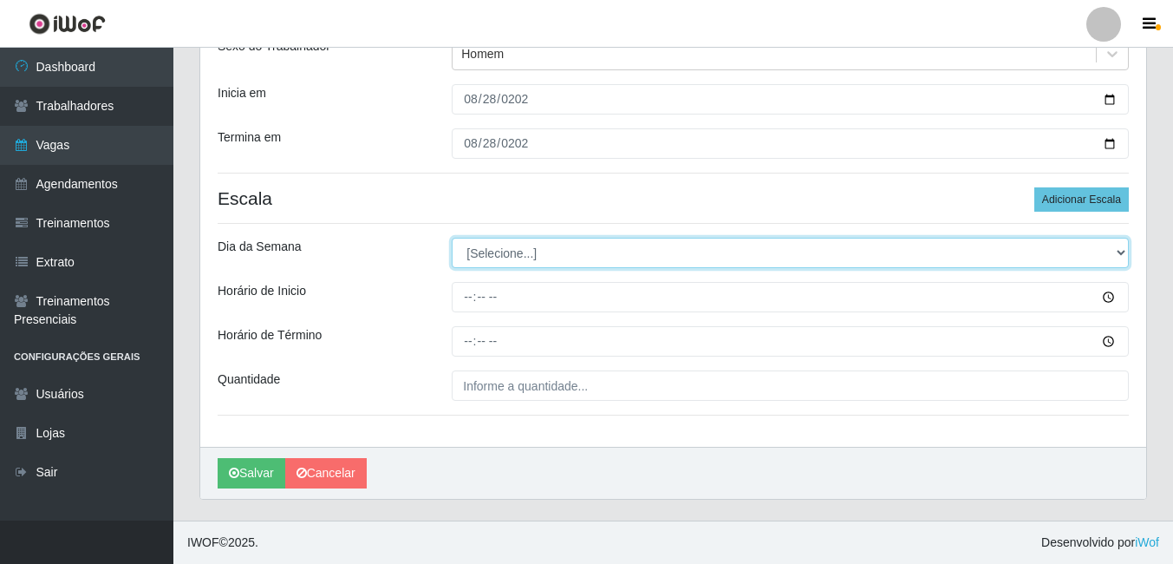
click at [498, 252] on select "[Selecione...] Segunda Terça Quarta Quinta Sexta Sábado Domingo" at bounding box center [790, 253] width 677 height 30
select select "4"
click at [452, 238] on select "[Selecione...] Segunda Terça Quarta Quinta Sexta Sábado Domingo" at bounding box center [790, 253] width 677 height 30
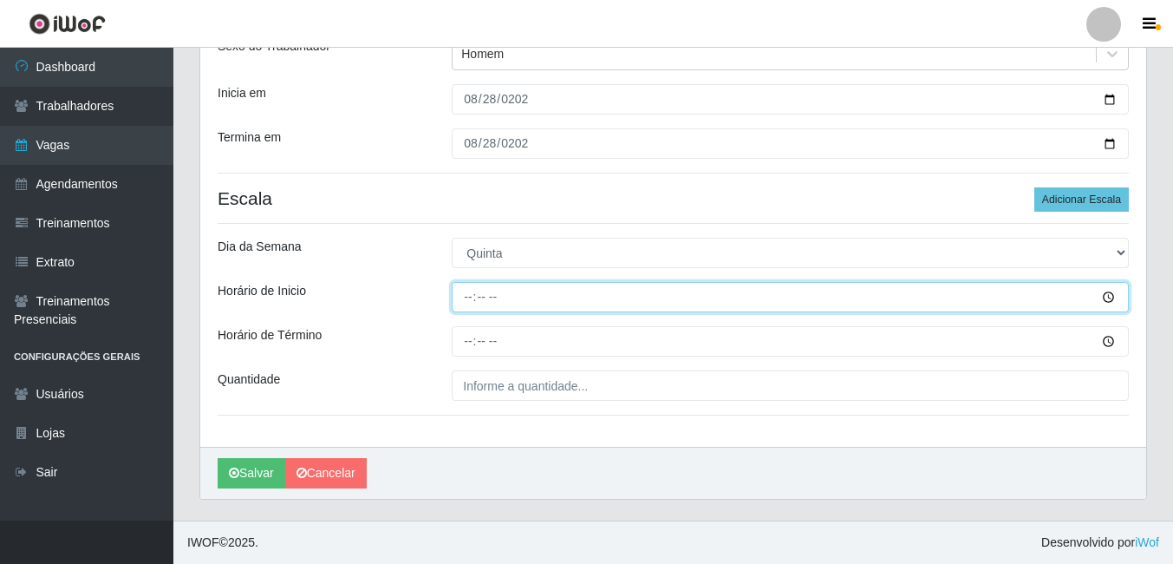
click at [469, 289] on input "Horário de Inicio" at bounding box center [790, 297] width 677 height 30
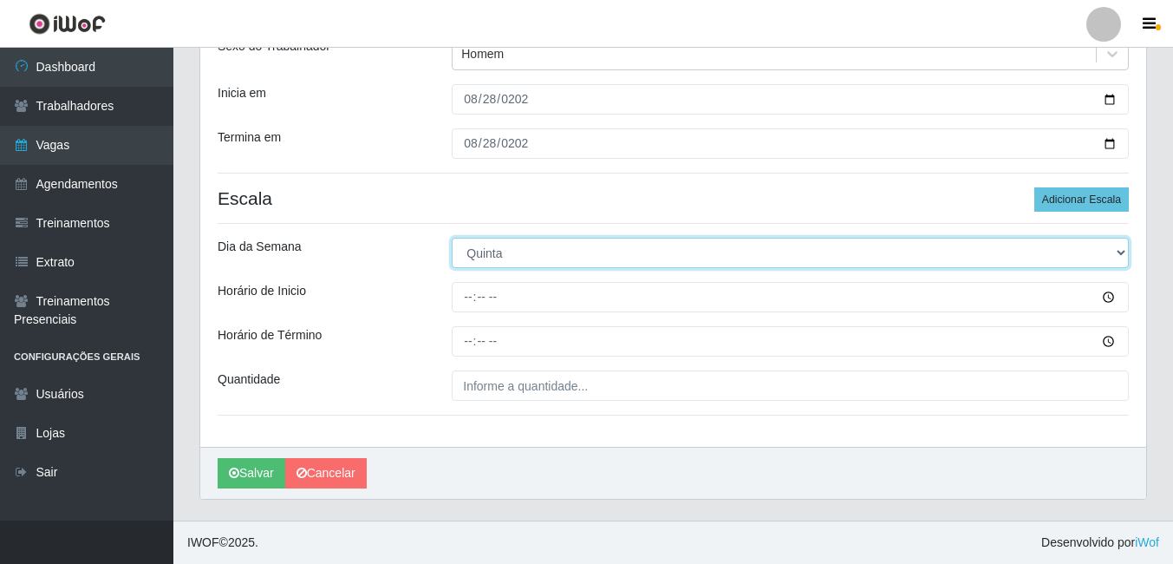
click at [486, 260] on select "[Selecione...] Segunda Terça Quarta Quinta Sexta Sábado Domingo" at bounding box center [790, 253] width 677 height 30
click at [452, 238] on select "[Selecione...] Segunda Terça Quarta Quinta Sexta Sábado Domingo" at bounding box center [790, 253] width 677 height 30
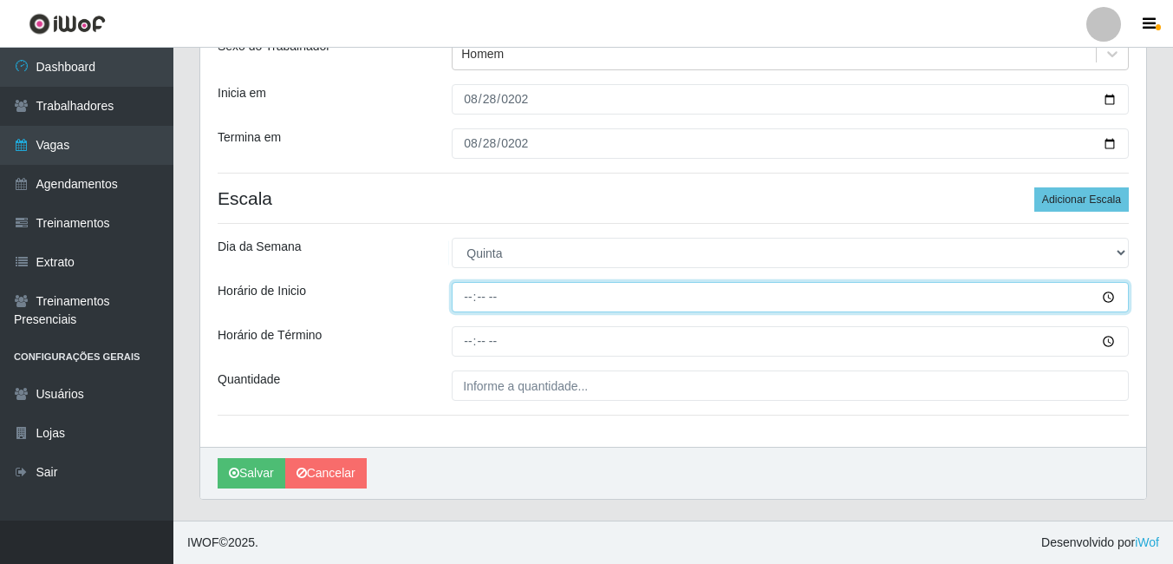
click at [469, 299] on input "Horário de Inicio" at bounding box center [790, 297] width 677 height 30
type input "14:00"
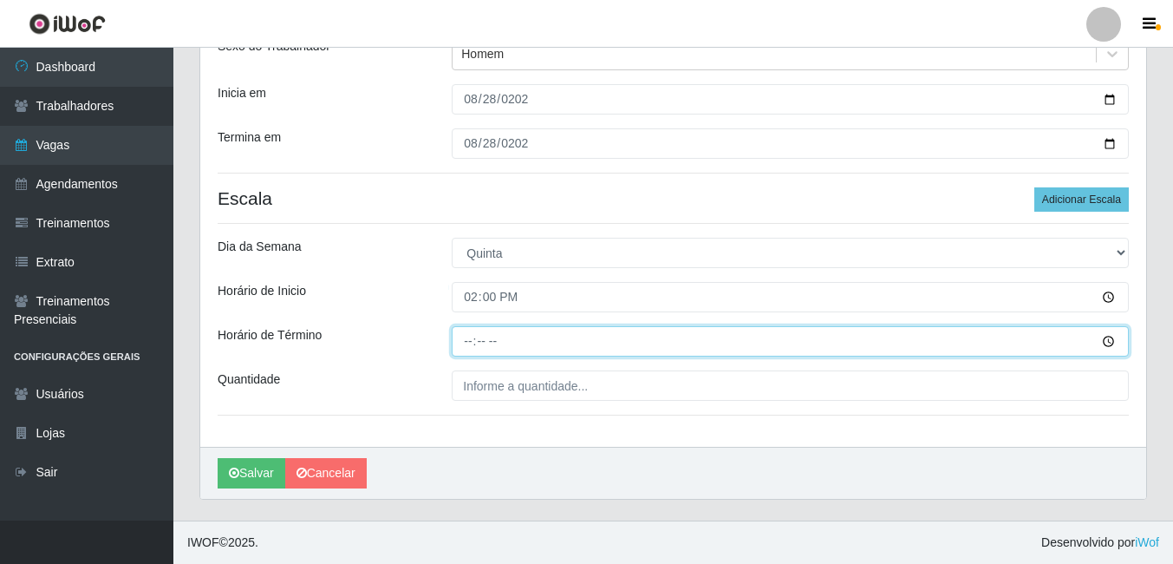
click at [466, 333] on input "Horário de Término" at bounding box center [790, 341] width 677 height 30
type input "18:00"
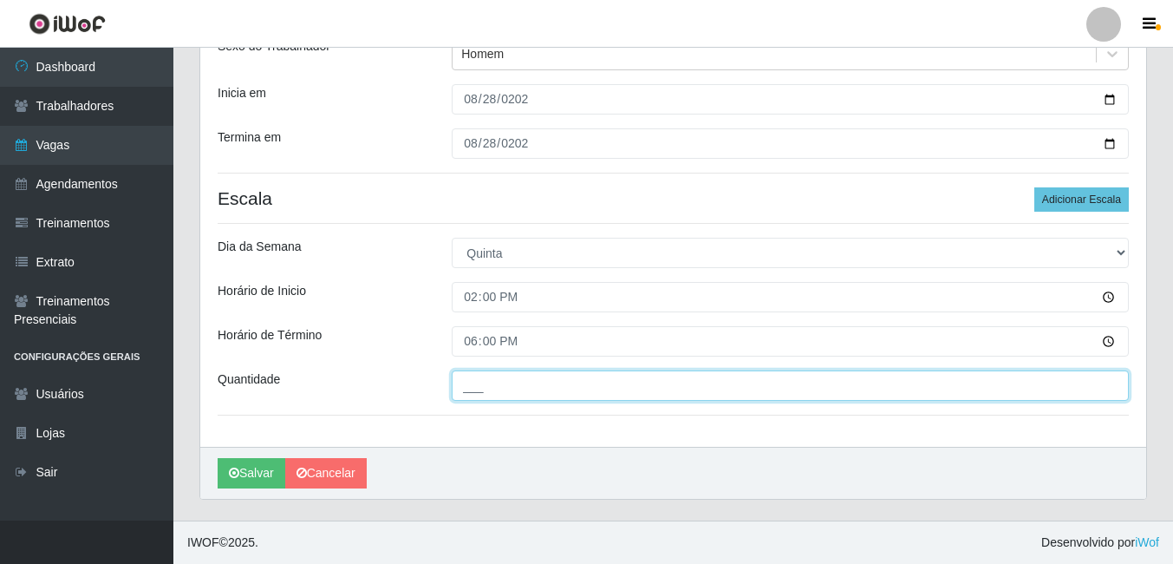
click at [482, 373] on input "___" at bounding box center [790, 385] width 677 height 30
type input "2__"
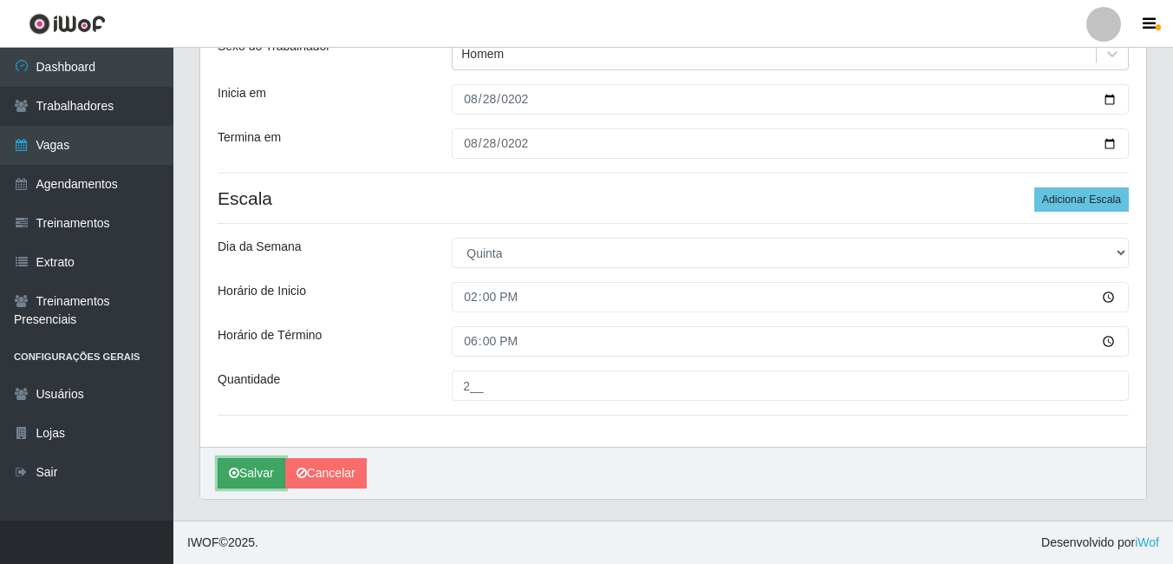
click at [238, 468] on icon "submit" at bounding box center [234, 472] width 10 height 12
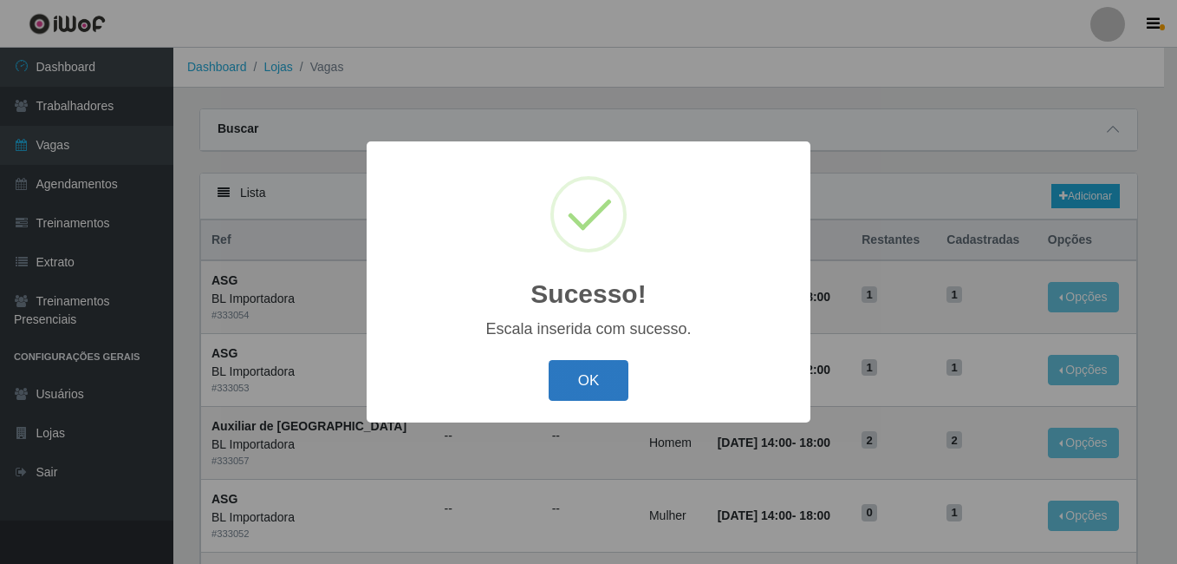
click at [598, 400] on button "OK" at bounding box center [589, 380] width 81 height 41
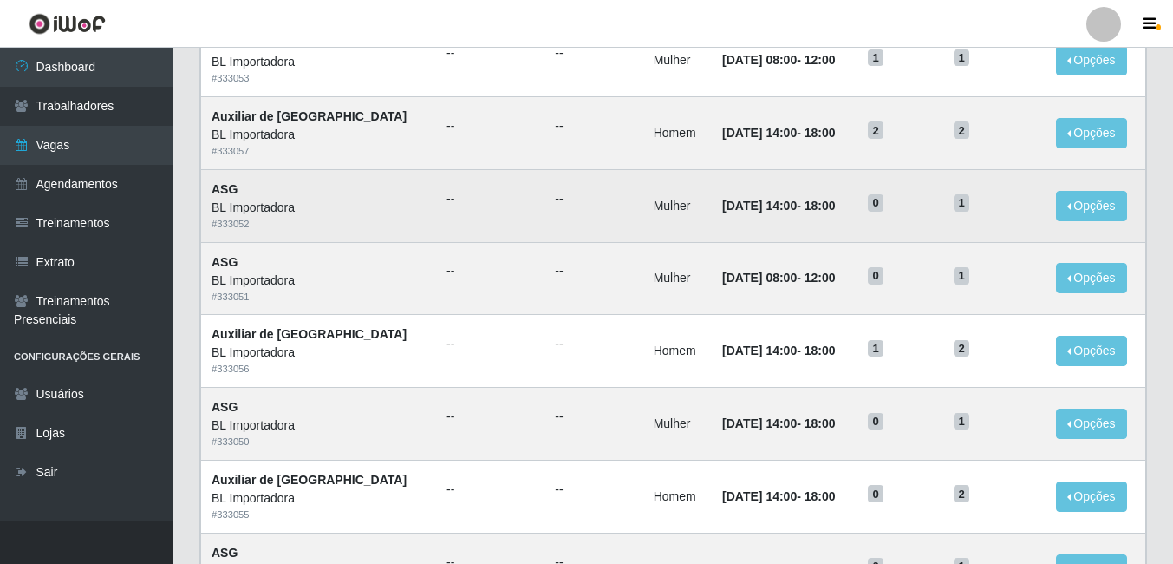
scroll to position [347, 0]
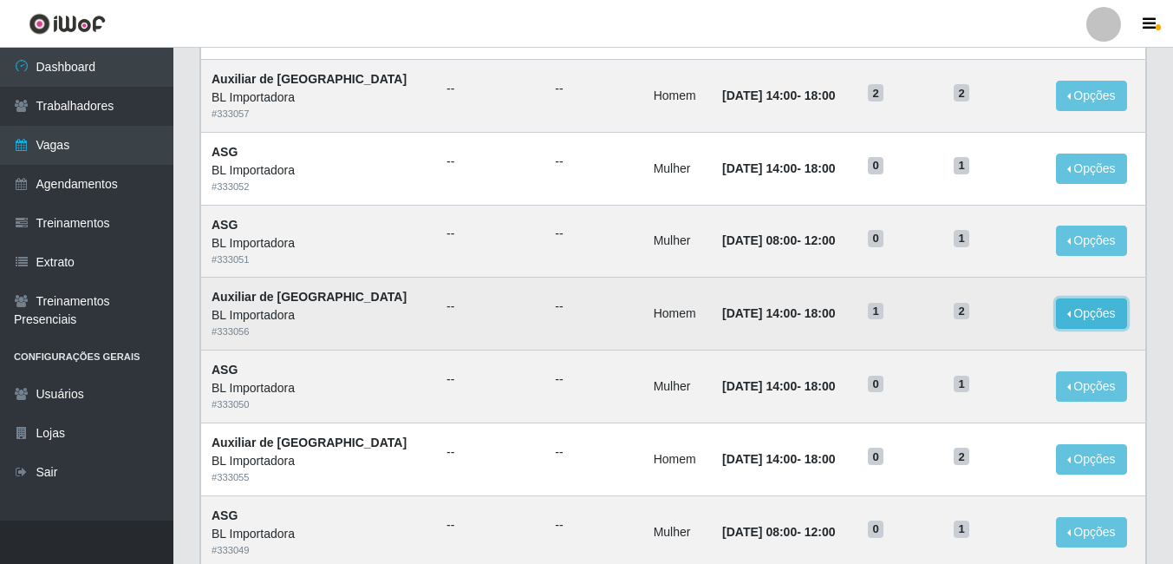
click at [1071, 310] on button "Opções" at bounding box center [1091, 313] width 71 height 30
click at [1018, 317] on button "Editar" at bounding box center [984, 317] width 137 height 36
click at [1074, 316] on button "Opções" at bounding box center [1091, 313] width 71 height 30
click at [985, 322] on button "Editar" at bounding box center [984, 317] width 137 height 36
click at [1062, 315] on button "Opções" at bounding box center [1091, 313] width 71 height 30
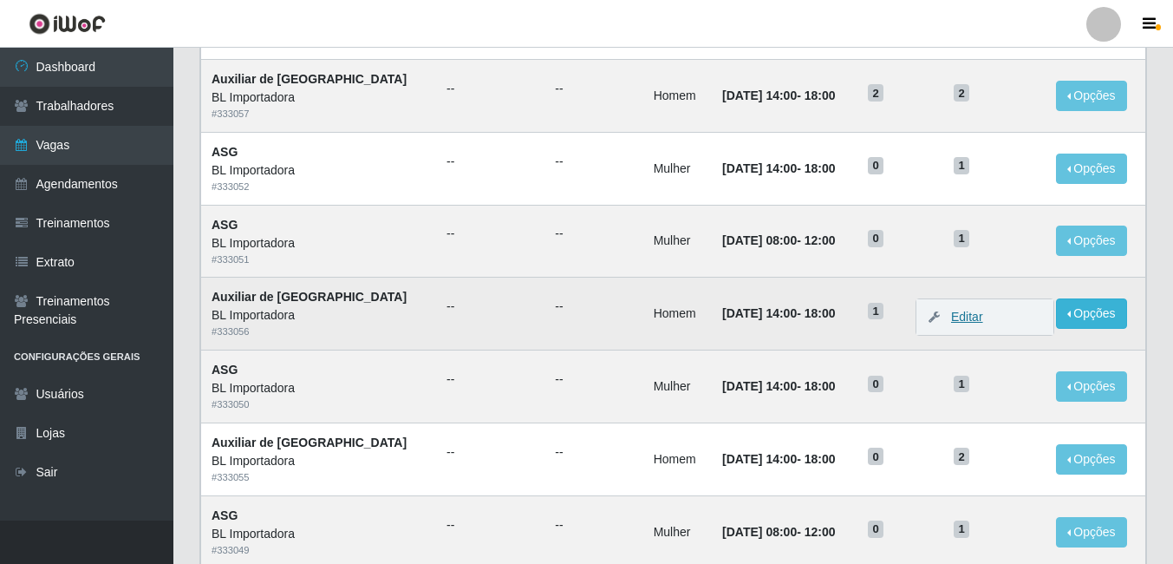
click at [948, 315] on link "Editar" at bounding box center [958, 317] width 49 height 14
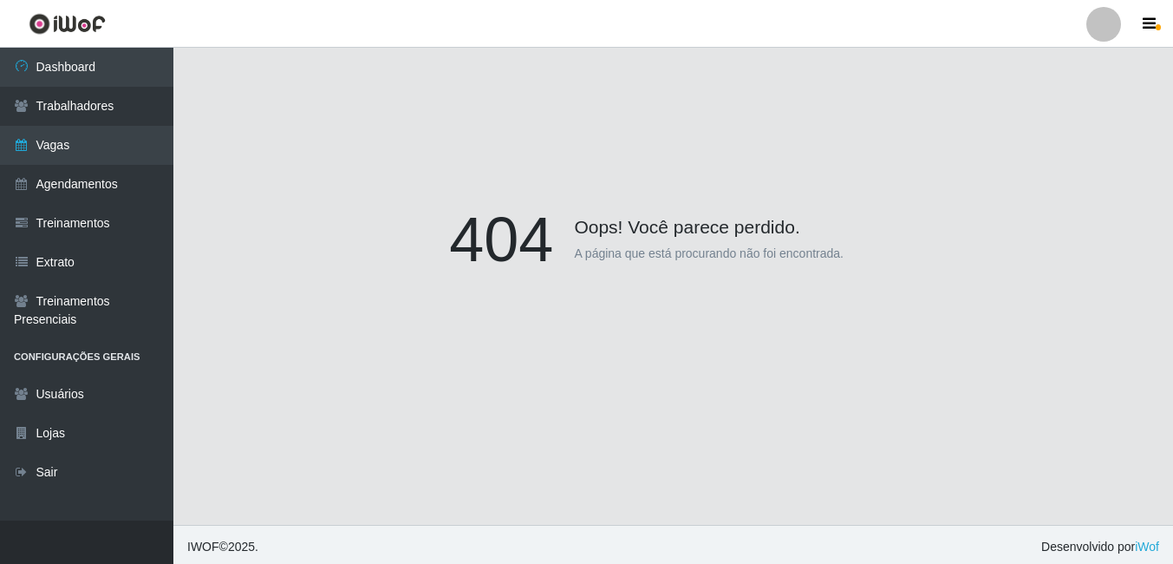
scroll to position [152, 0]
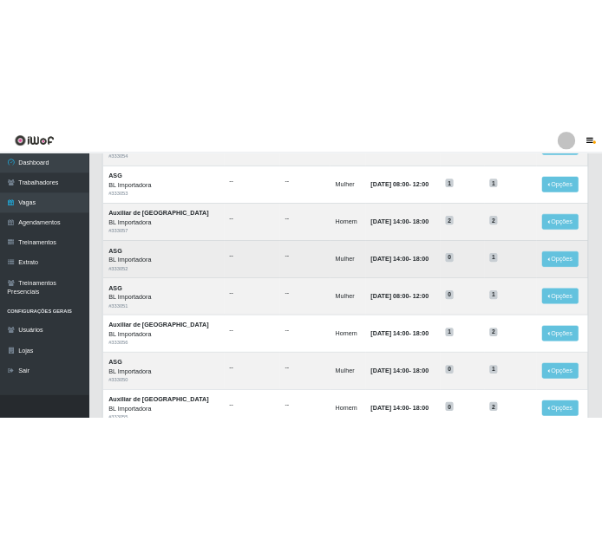
scroll to position [173, 0]
